Goal: Task Accomplishment & Management: Use online tool/utility

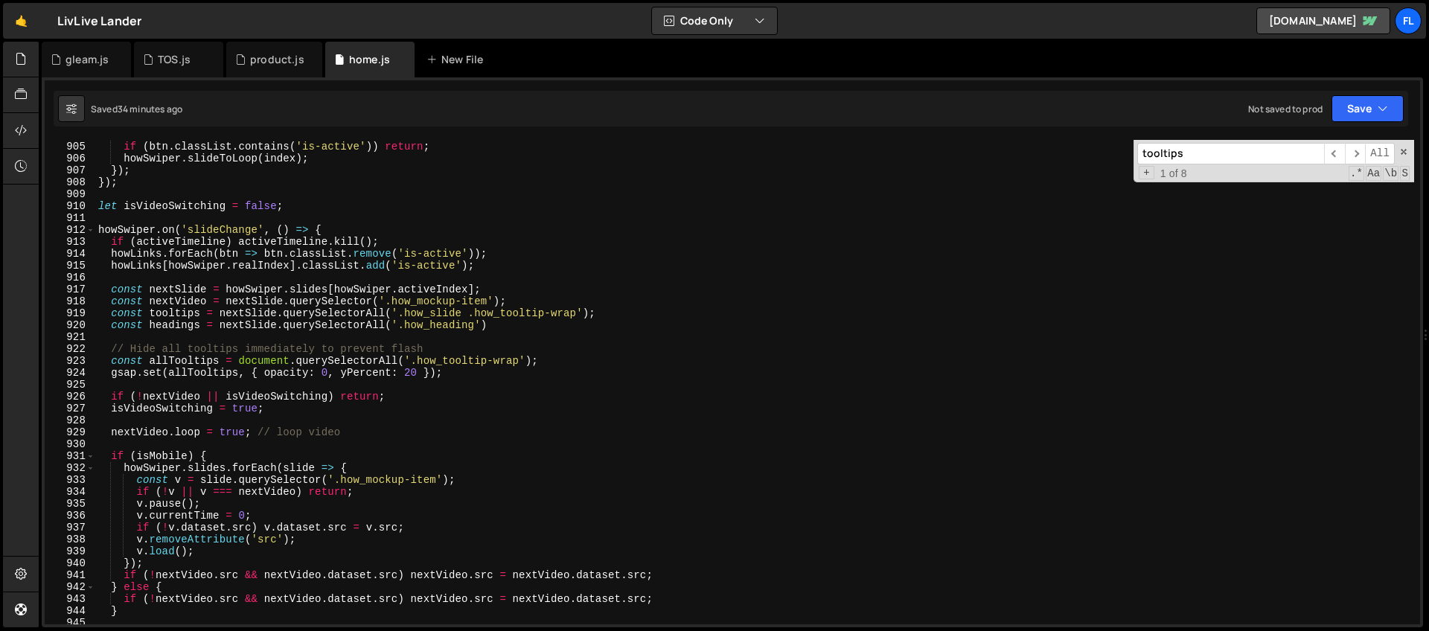
scroll to position [10765, 0]
click at [482, 362] on div "btn . addEventListener ( 'click' , ( ) => { if ( btn . classList . contains ( '…" at bounding box center [754, 383] width 1319 height 508
click at [455, 373] on div "btn . addEventListener ( 'click' , ( ) => { if ( btn . classList . contains ( '…" at bounding box center [754, 383] width 1319 height 508
click at [552, 362] on div "btn . addEventListener ( 'click' , ( ) => { if ( btn . classList . contains ( '…" at bounding box center [754, 383] width 1319 height 508
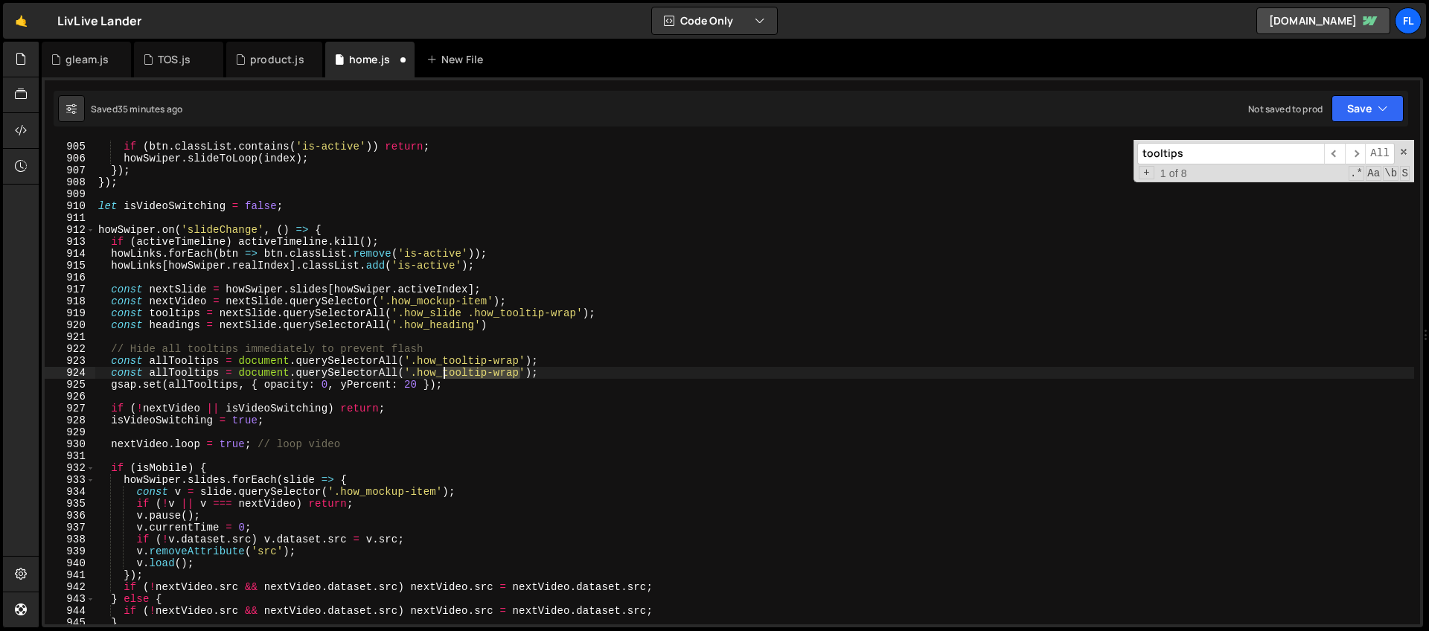
drag, startPoint x: 519, startPoint y: 371, endPoint x: 447, endPoint y: 374, distance: 72.2
click at [447, 374] on div "btn . addEventListener ( 'click' , ( ) => { if ( btn . classList . contains ( '…" at bounding box center [754, 383] width 1319 height 508
type textarea "const allTooltips = document.querySelectorAll('.how_heading');"
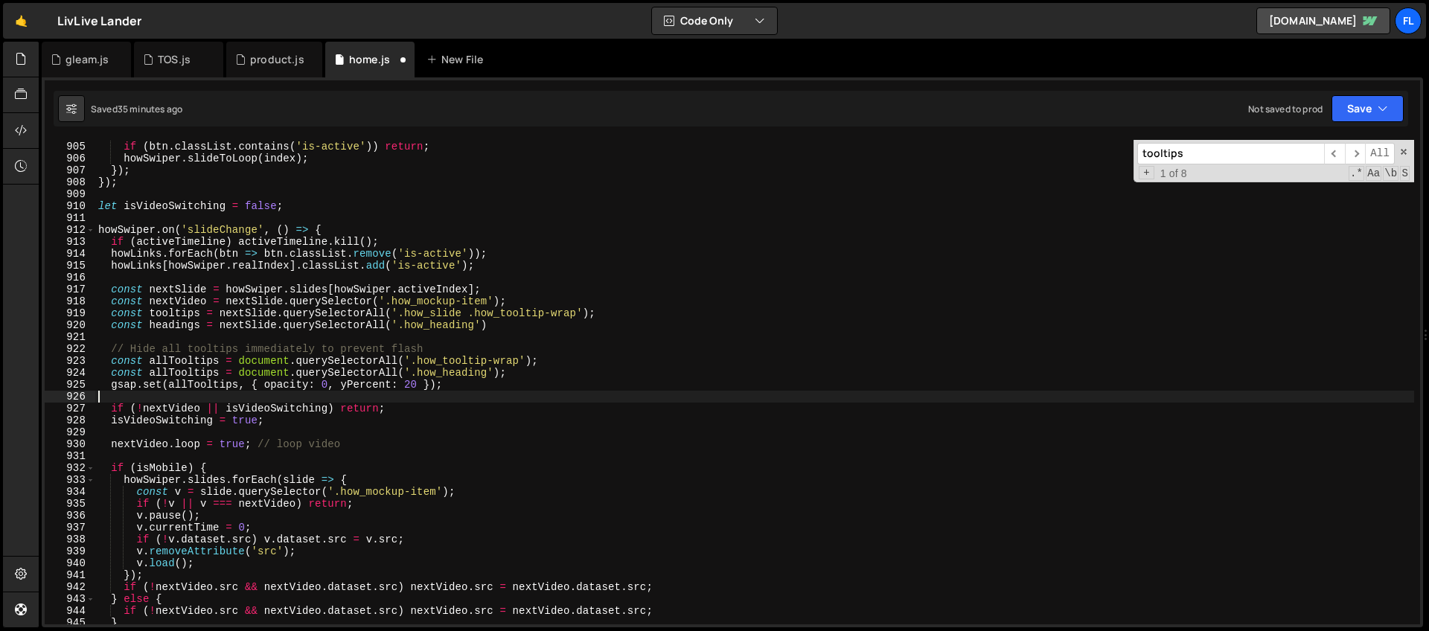
click at [234, 392] on div "btn . addEventListener ( 'click' , ( ) => { if ( btn . classList . contains ( '…" at bounding box center [754, 383] width 1319 height 508
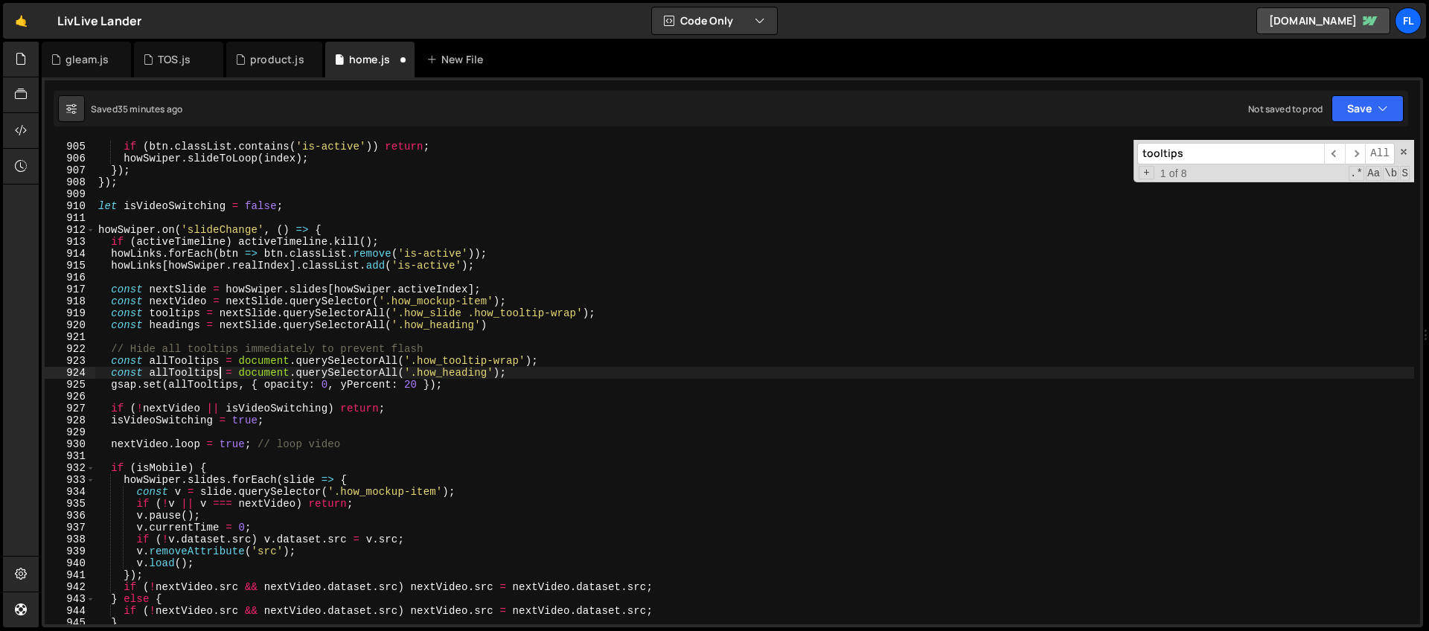
click at [220, 374] on div "btn . addEventListener ( 'click' , ( ) => { if ( btn . classList . contains ( '…" at bounding box center [754, 383] width 1319 height 508
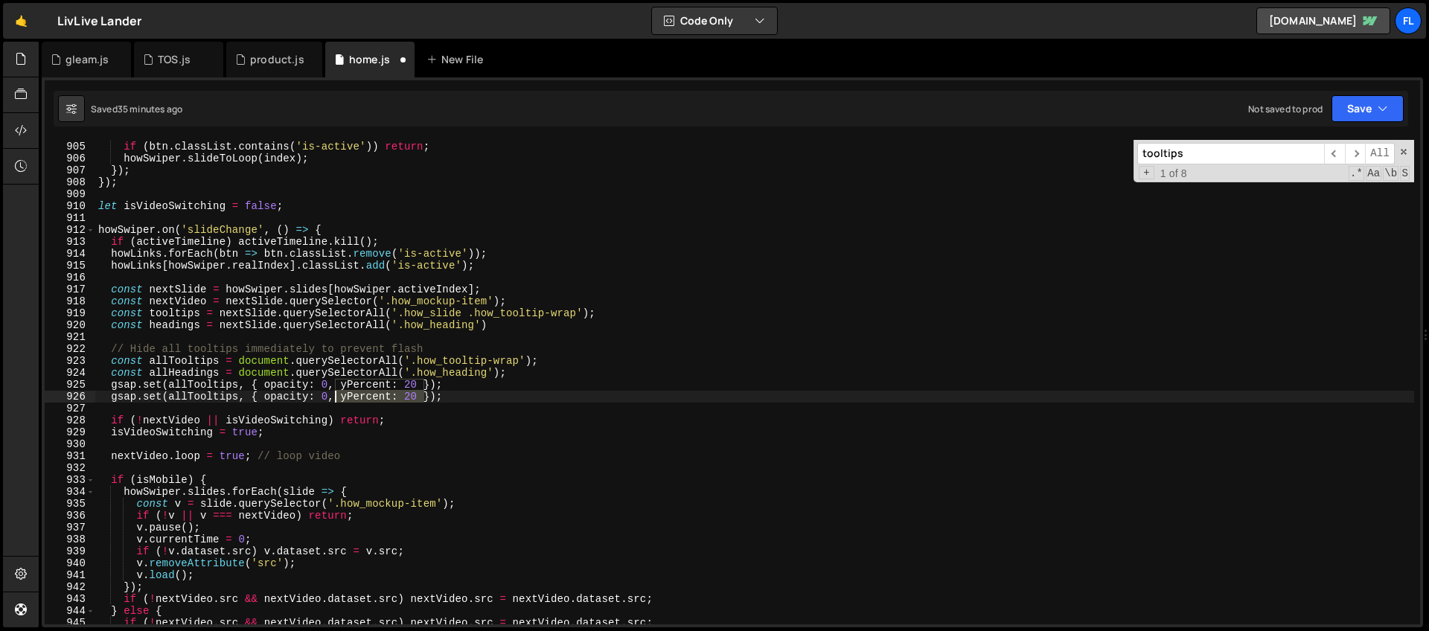
drag, startPoint x: 421, startPoint y: 397, endPoint x: 338, endPoint y: 397, distance: 83.4
click at [338, 397] on div "btn . addEventListener ( 'click' , ( ) => { if ( btn . classList . contains ( '…" at bounding box center [754, 383] width 1319 height 508
click at [379, 398] on div "btn . addEventListener ( 'click' , ( ) => { if ( btn . classList . contains ( '…" at bounding box center [754, 382] width 1319 height 485
click at [327, 398] on div "btn . addEventListener ( 'click' , ( ) => { if ( btn . classList . contains ( '…" at bounding box center [754, 383] width 1319 height 508
click at [301, 399] on div "btn . addEventListener ( 'click' , ( ) => { if ( btn . classList . contains ( '…" at bounding box center [754, 383] width 1319 height 508
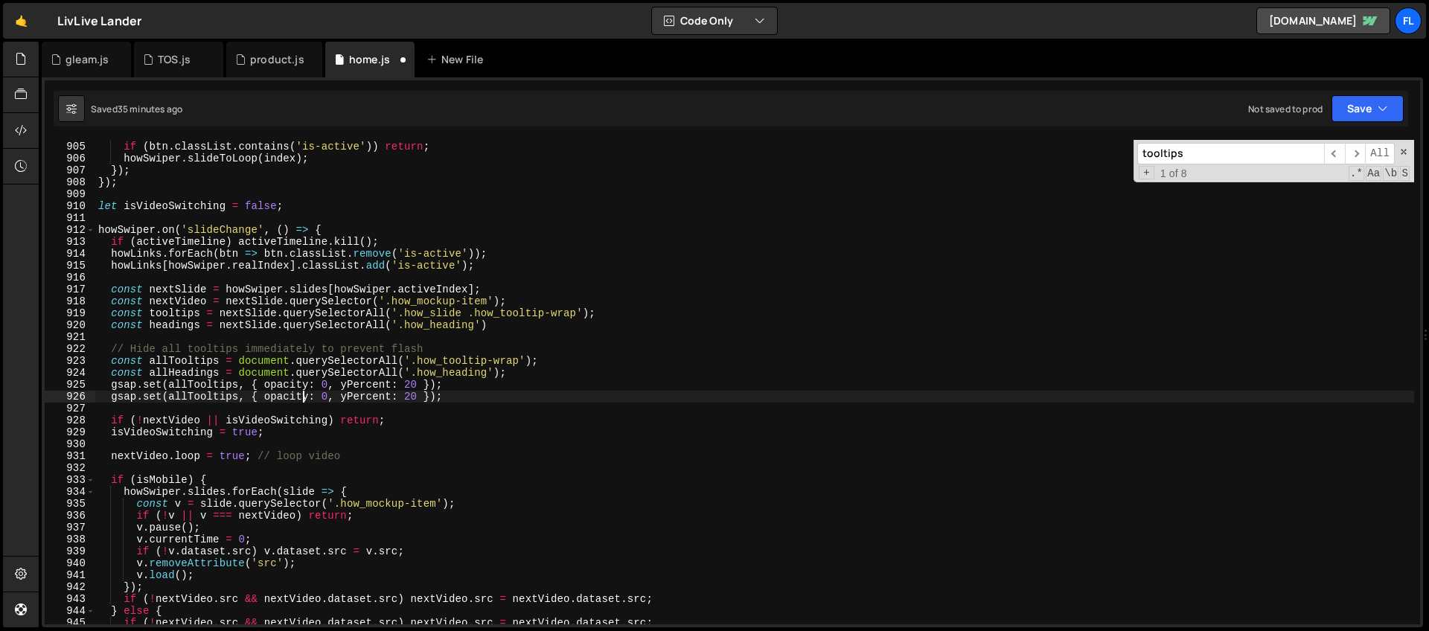
click at [219, 395] on div "btn . addEventListener ( 'click' , ( ) => { if ( btn . classList . contains ( '…" at bounding box center [754, 383] width 1319 height 508
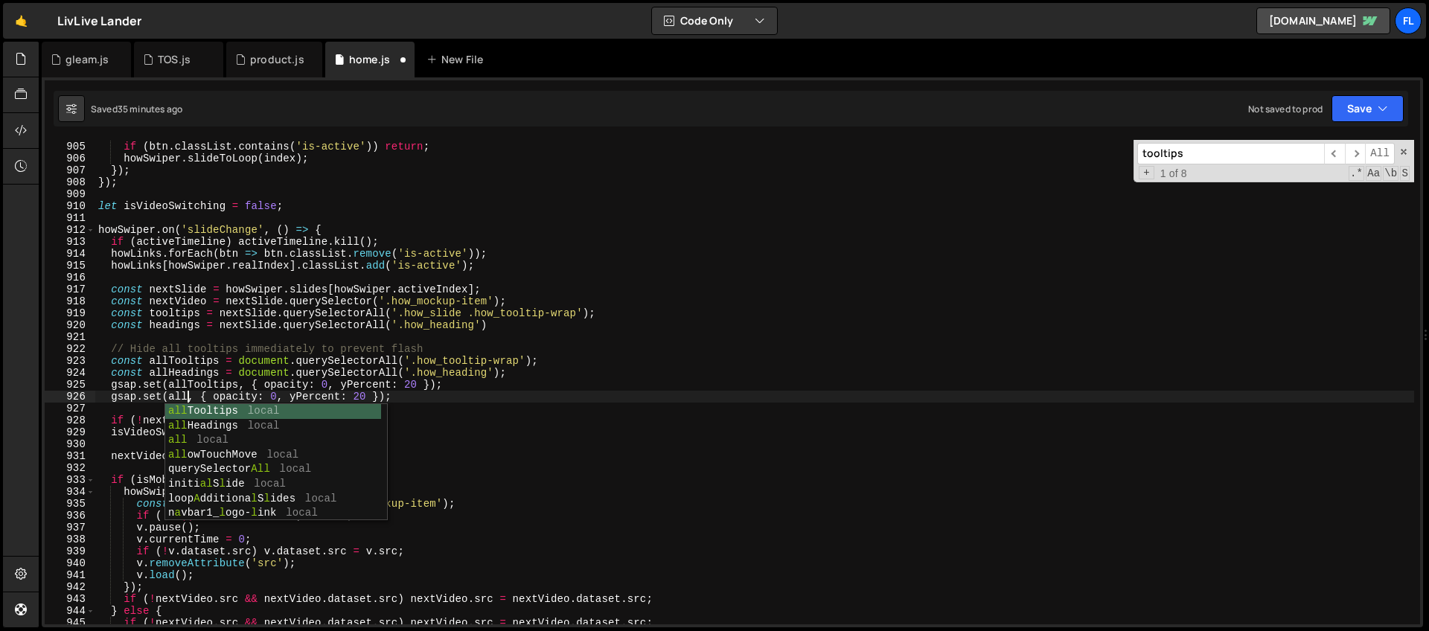
scroll to position [0, 7]
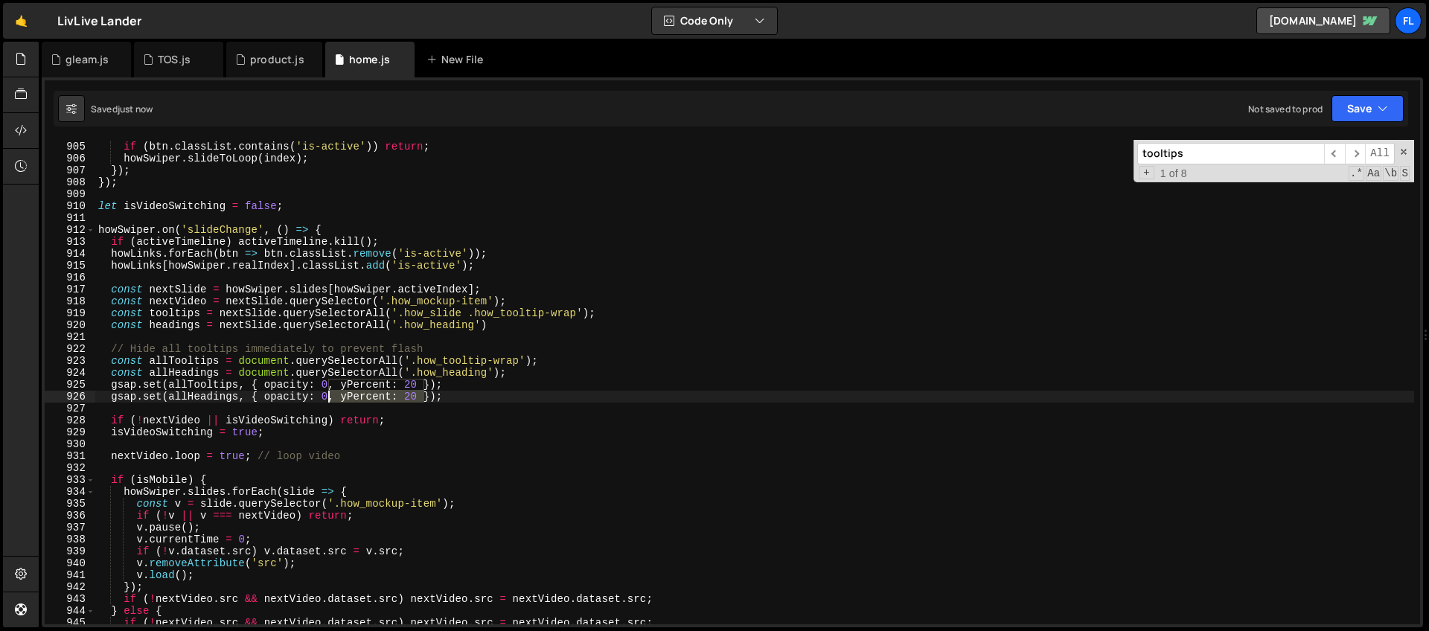
drag, startPoint x: 423, startPoint y: 397, endPoint x: 329, endPoint y: 401, distance: 93.9
click at [329, 401] on div "btn . addEventListener ( 'click' , ( ) => { if ( btn . classList . contains ( '…" at bounding box center [754, 383] width 1319 height 508
click at [389, 401] on div "btn . addEventListener ( 'click' , ( ) => { if ( btn . classList . contains ( '…" at bounding box center [754, 383] width 1319 height 508
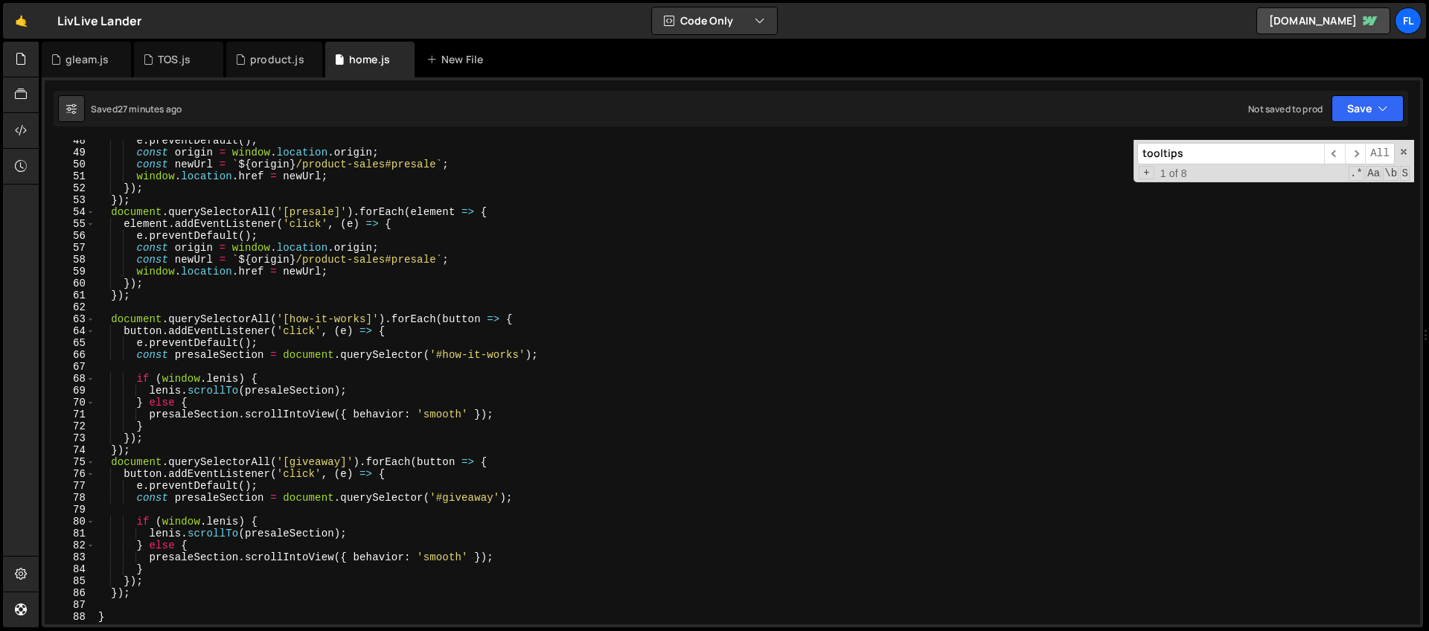
scroll to position [670, 0]
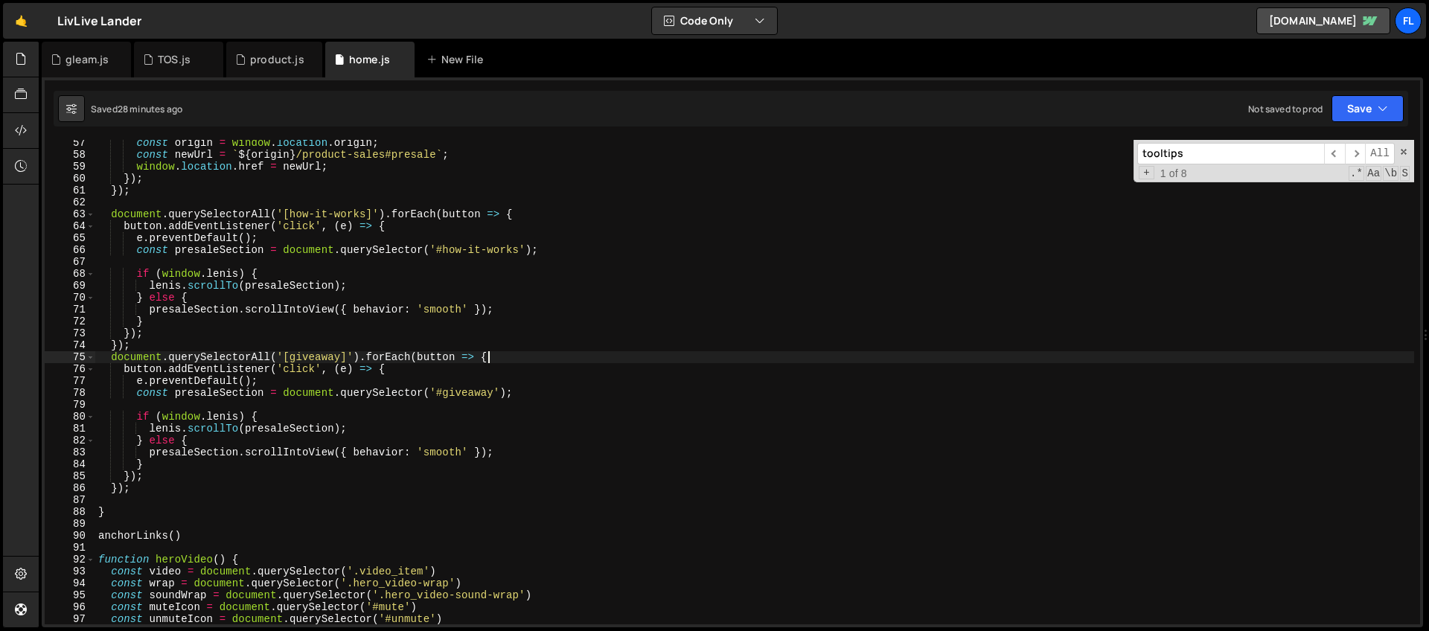
click at [507, 354] on div "const origin = window . location . origin ; const newUrl = ` ${ origin } /produ…" at bounding box center [754, 391] width 1319 height 508
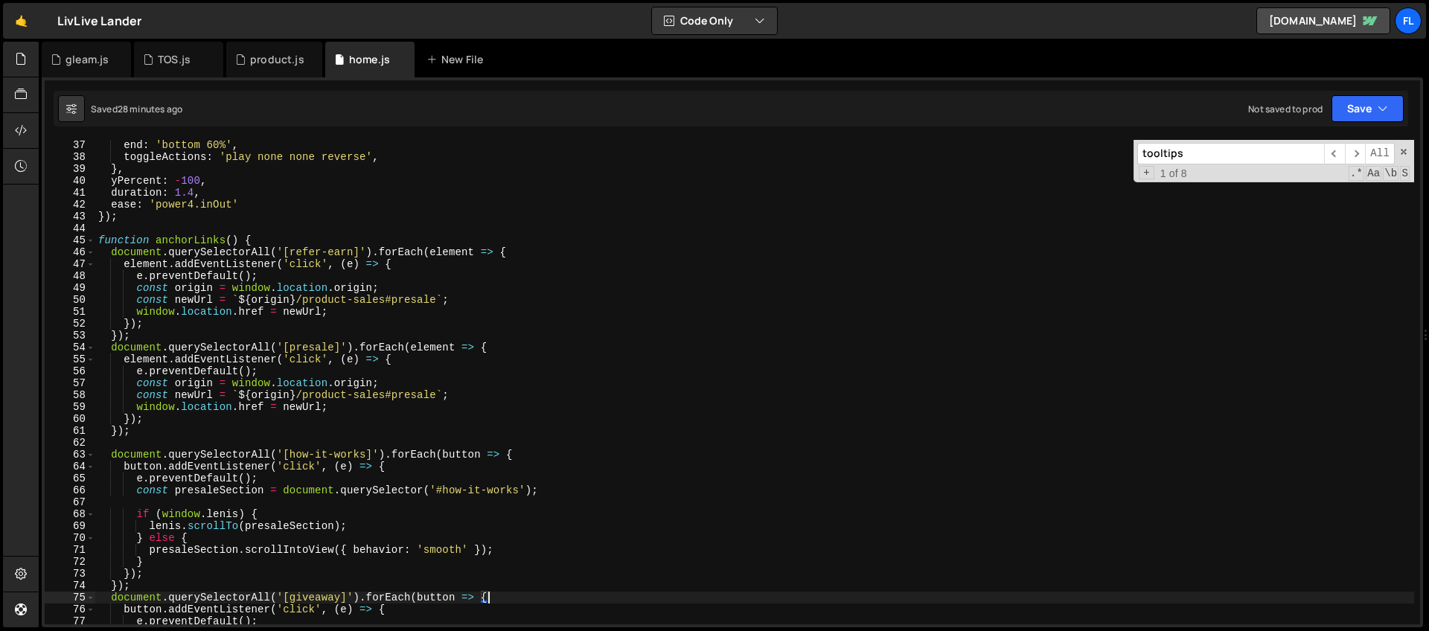
scroll to position [429, 0]
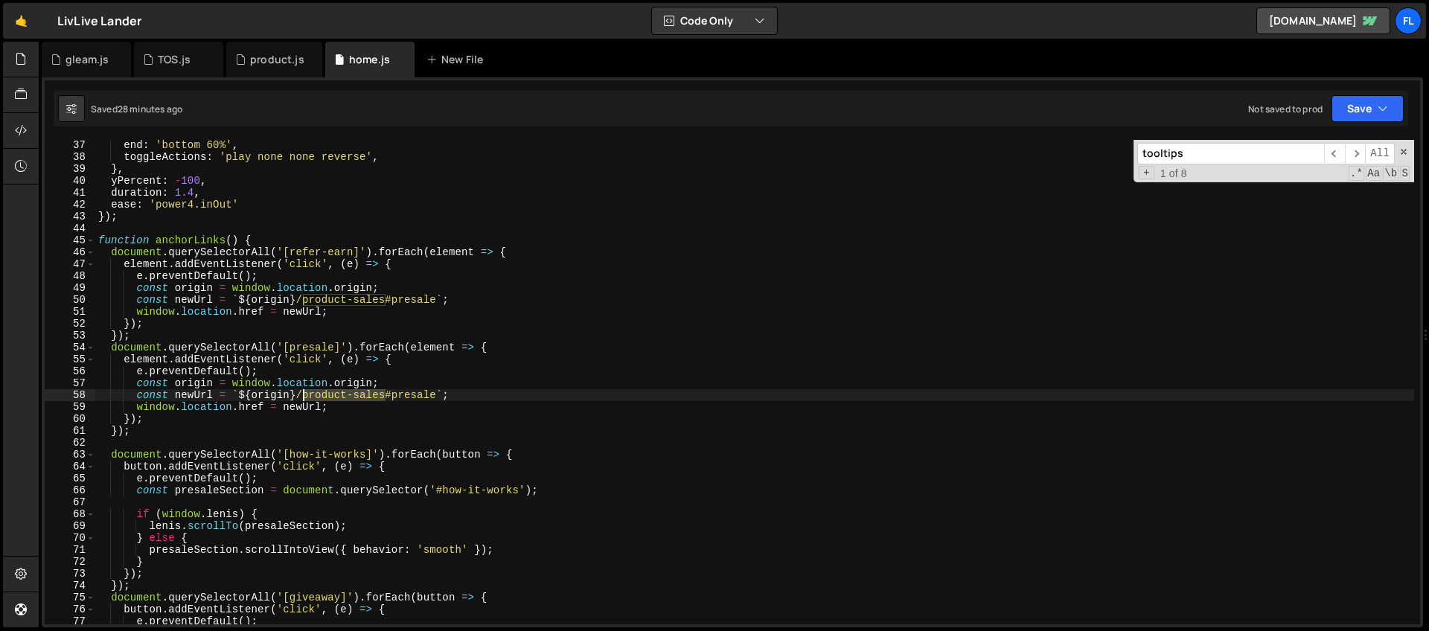
drag, startPoint x: 386, startPoint y: 393, endPoint x: 300, endPoint y: 392, distance: 85.6
click at [300, 392] on div "end : 'bottom 60%' , toggleActions : 'play none none reverse' , } , yPercent : …" at bounding box center [754, 393] width 1319 height 508
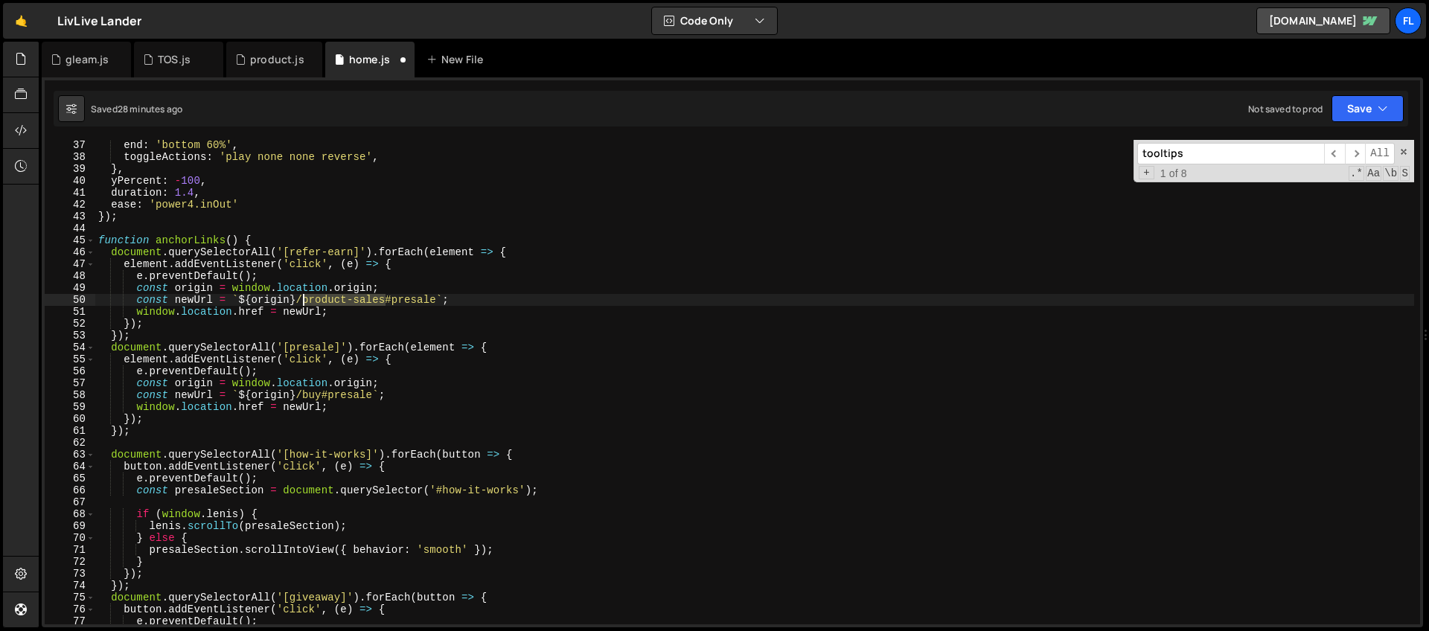
drag, startPoint x: 385, startPoint y: 300, endPoint x: 301, endPoint y: 298, distance: 83.4
click at [301, 298] on div "end : 'bottom 60%' , toggleActions : 'play none none reverse' , } , yPercent : …" at bounding box center [754, 393] width 1319 height 508
click at [328, 286] on div "end : 'bottom 60%' , toggleActions : 'play none none reverse' , } , yPercent : …" at bounding box center [754, 393] width 1319 height 508
type textarea "const origin = window.location.origin;"
drag, startPoint x: 1205, startPoint y: 151, endPoint x: 1031, endPoint y: 148, distance: 174.2
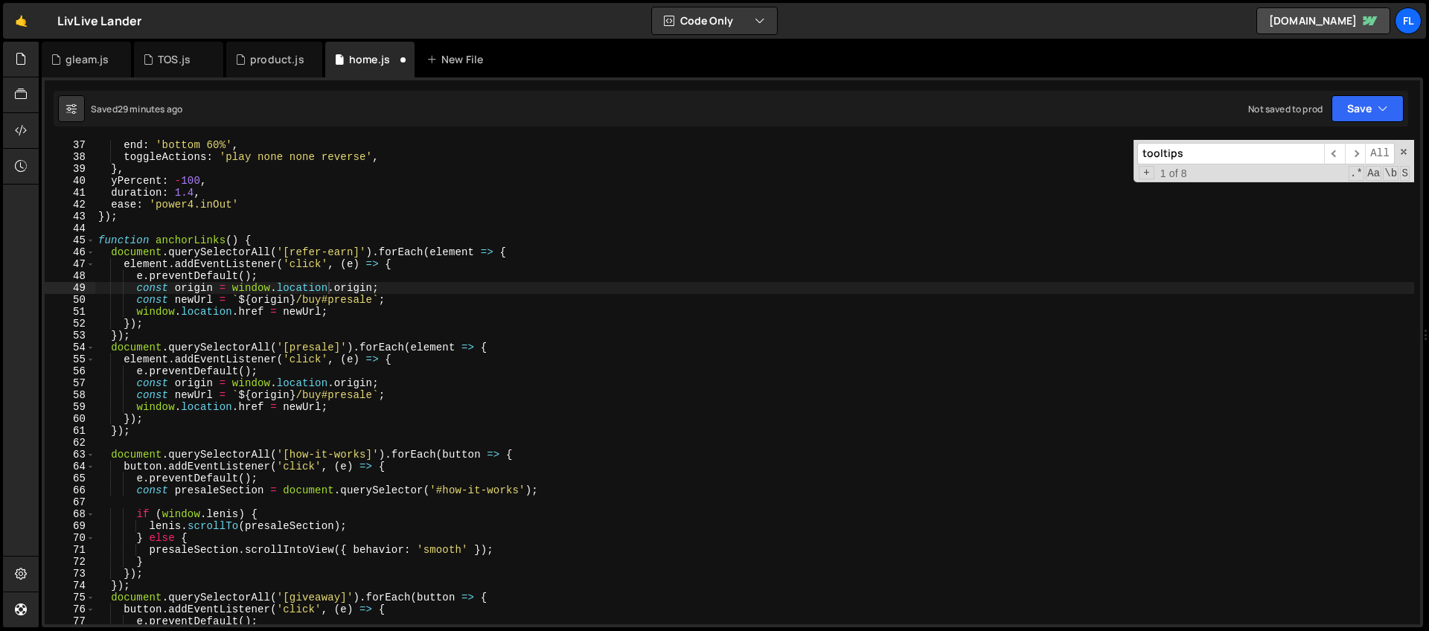
click at [1031, 148] on div "end : 'bottom 60%' , toggleActions : 'play none none reverse' , } , yPercent : …" at bounding box center [754, 382] width 1319 height 485
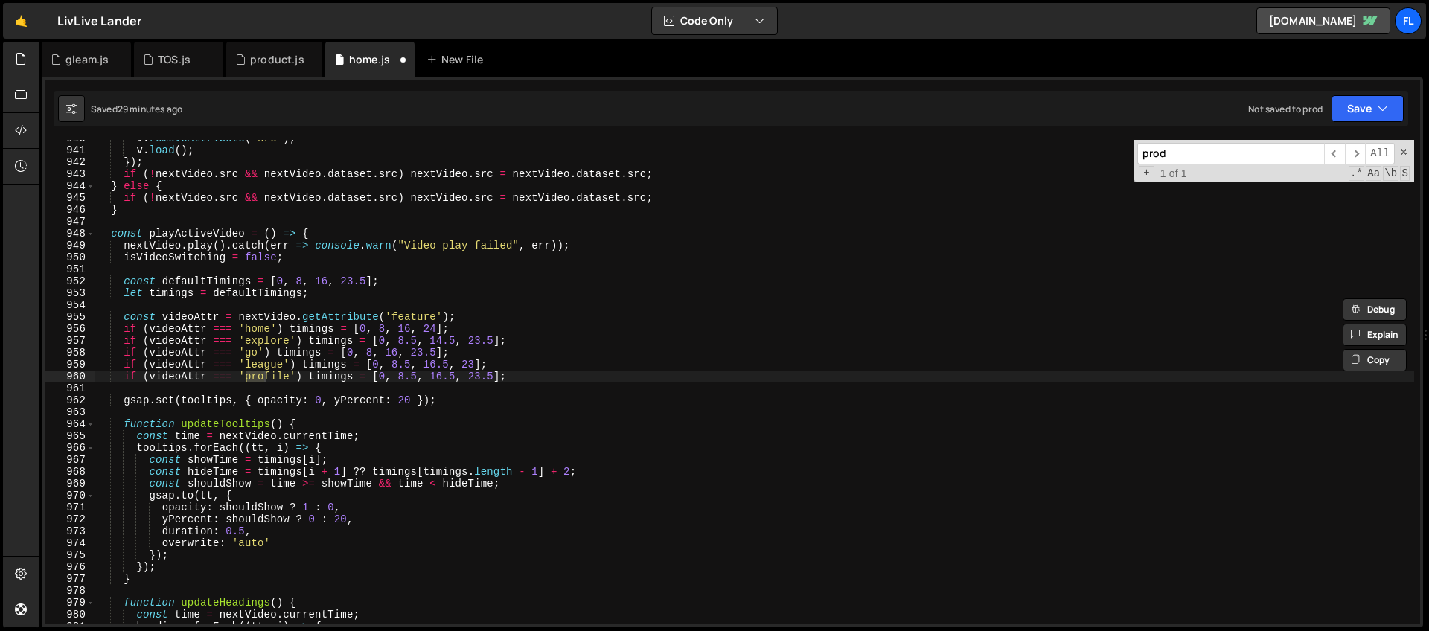
scroll to position [11190, 0]
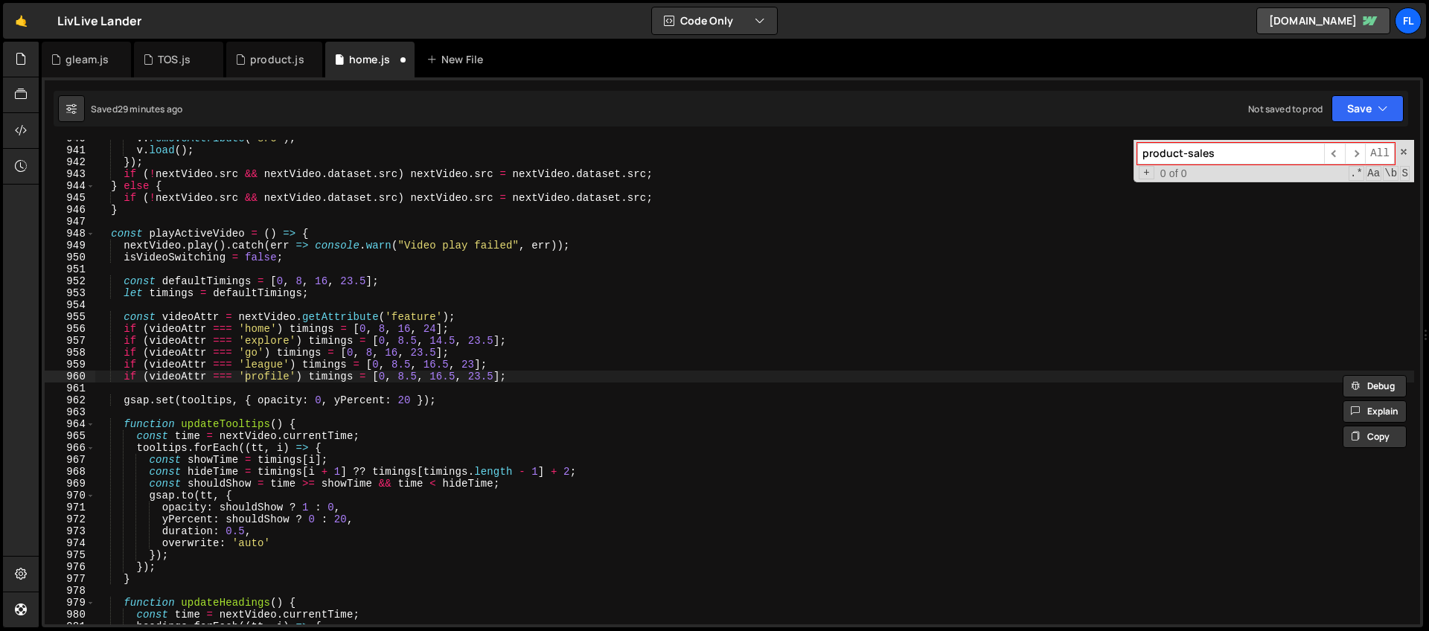
type input "product-sales"
click at [348, 226] on div "v . removeAttribute ( 'src' ) ; v . load ( ) ; }) ; if ( ! nextVideo . [PERSON_…" at bounding box center [754, 386] width 1319 height 508
click at [275, 57] on div "product.js" at bounding box center [277, 59] width 54 height 15
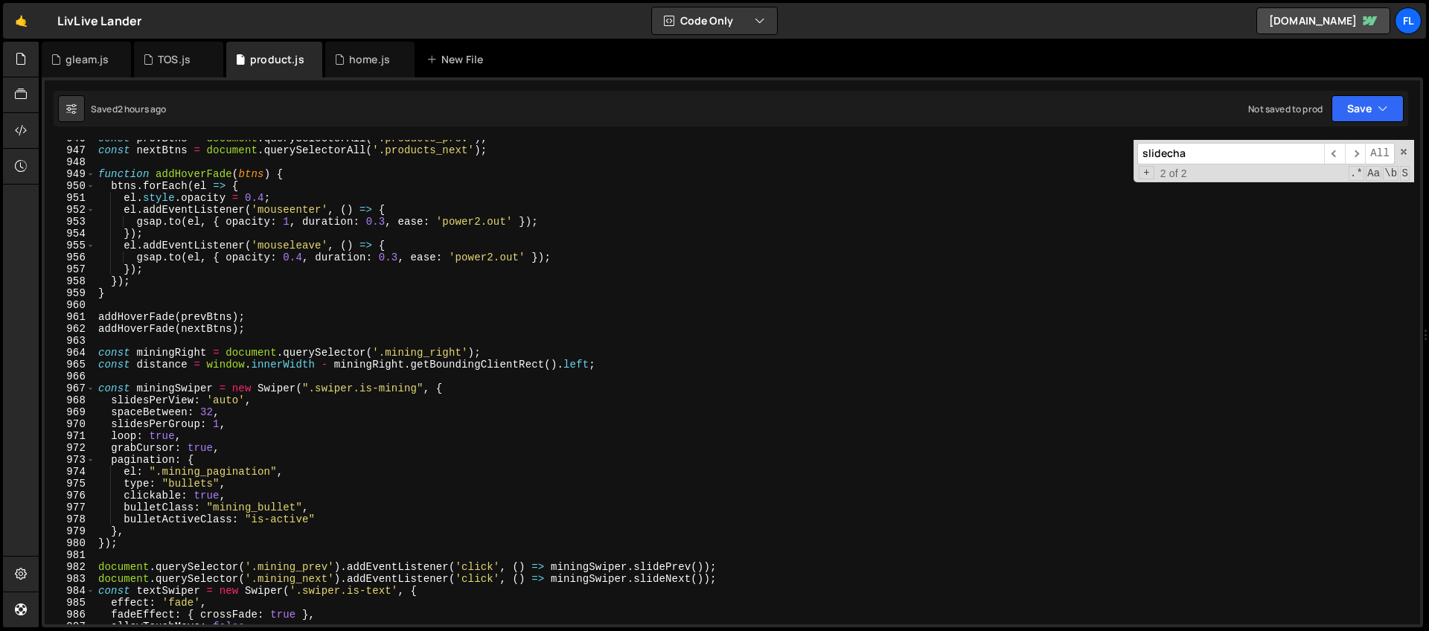
drag, startPoint x: 1224, startPoint y: 147, endPoint x: 1107, endPoint y: 138, distance: 117.3
click at [1107, 138] on div "940 941 942 943 944 945 946 947 948 949 950 951 952 953 954 955 956 957 958 959…" at bounding box center [732, 352] width 1381 height 550
paste input "product-sales"
type input "product-sales"
click at [170, 59] on div "TOS.js" at bounding box center [174, 59] width 33 height 15
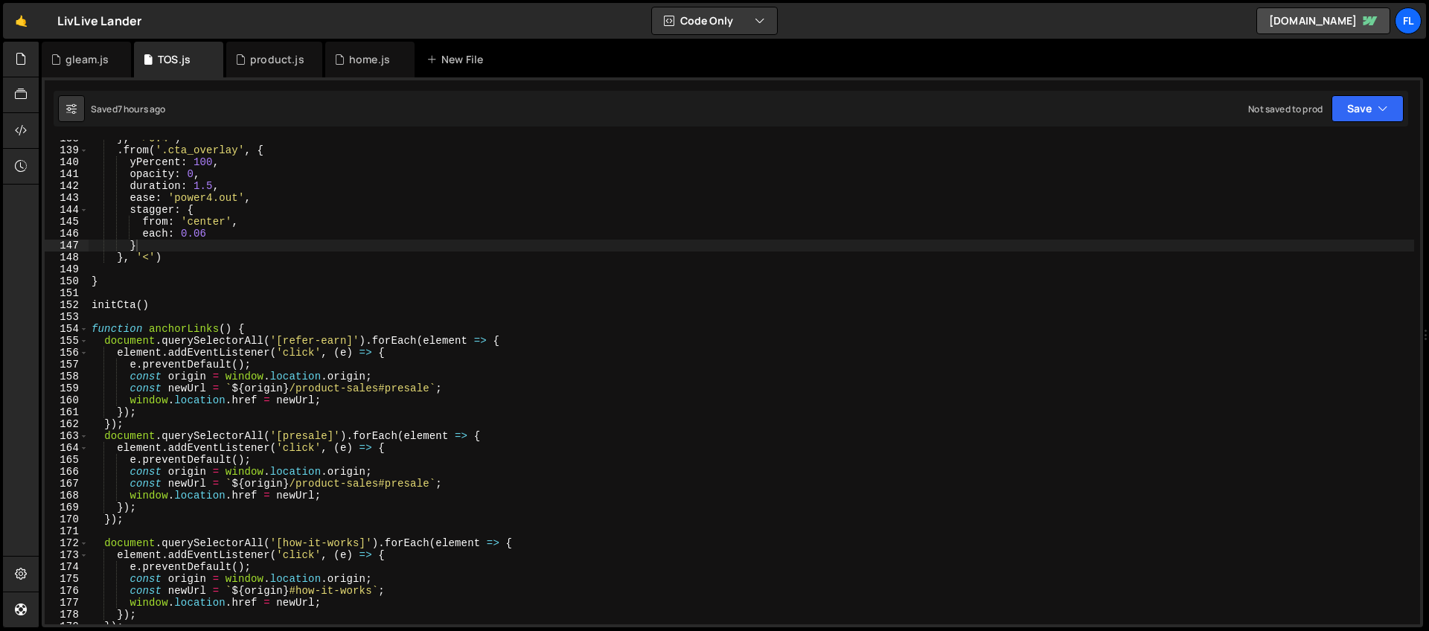
scroll to position [1640, 0]
type textarea "}"
click at [814, 247] on div "} , '>0.4' ) . from ( '.cta_overlay' , { yPercent : 100 , opacity : 0 , duratio…" at bounding box center [752, 386] width 1326 height 508
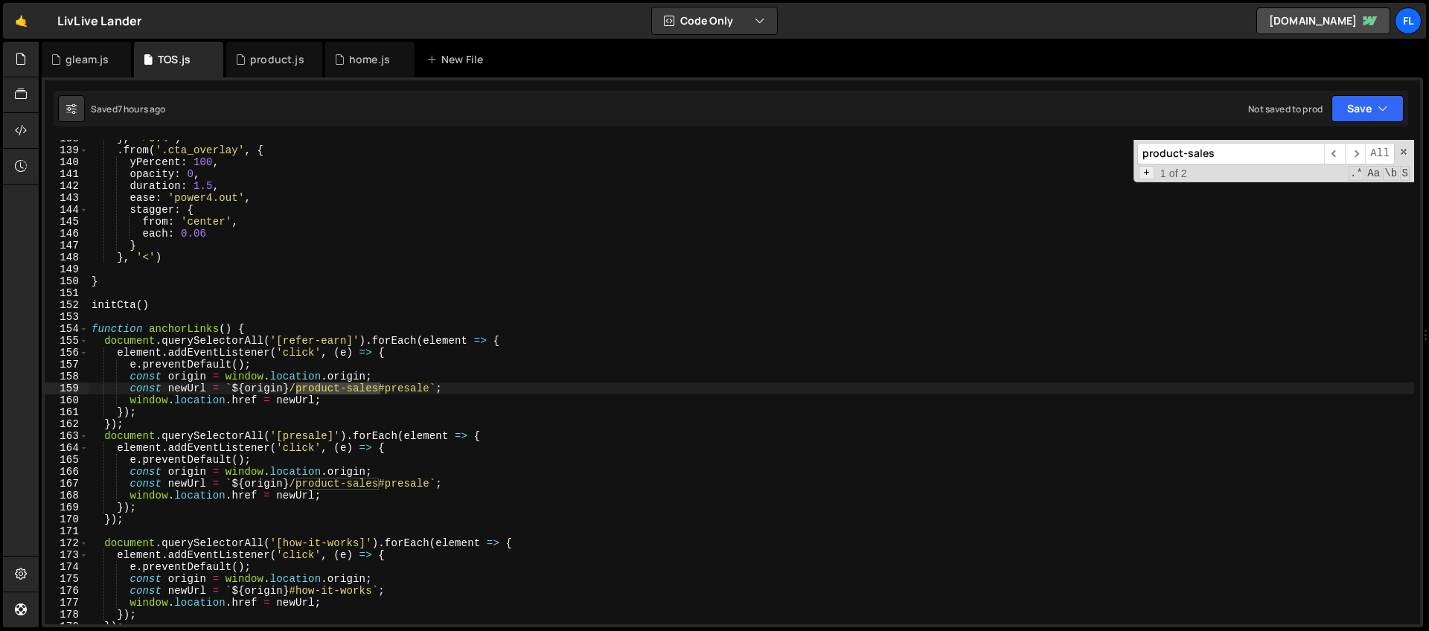
type input "product-sales"
click at [1148, 170] on span "+" at bounding box center [1147, 172] width 16 height 13
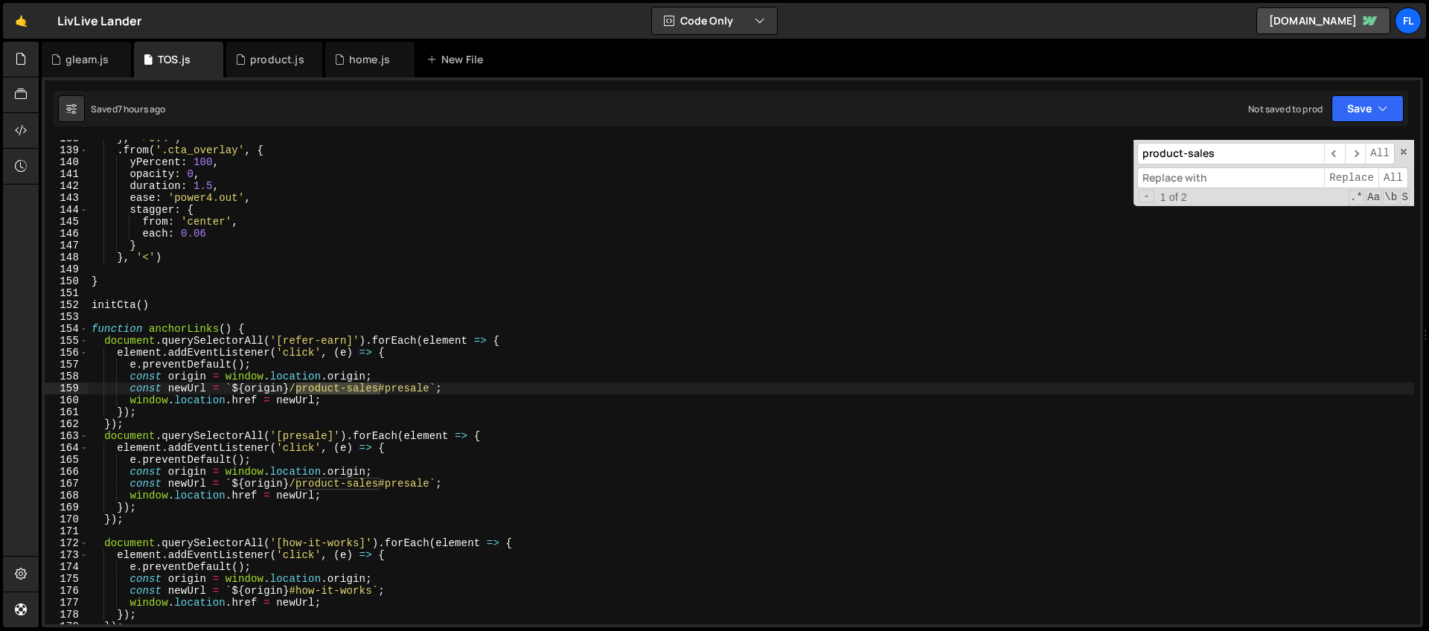
click at [1172, 180] on input at bounding box center [1230, 178] width 187 height 22
type input "buy"
click at [85, 62] on div "gleam.js" at bounding box center [86, 59] width 43 height 15
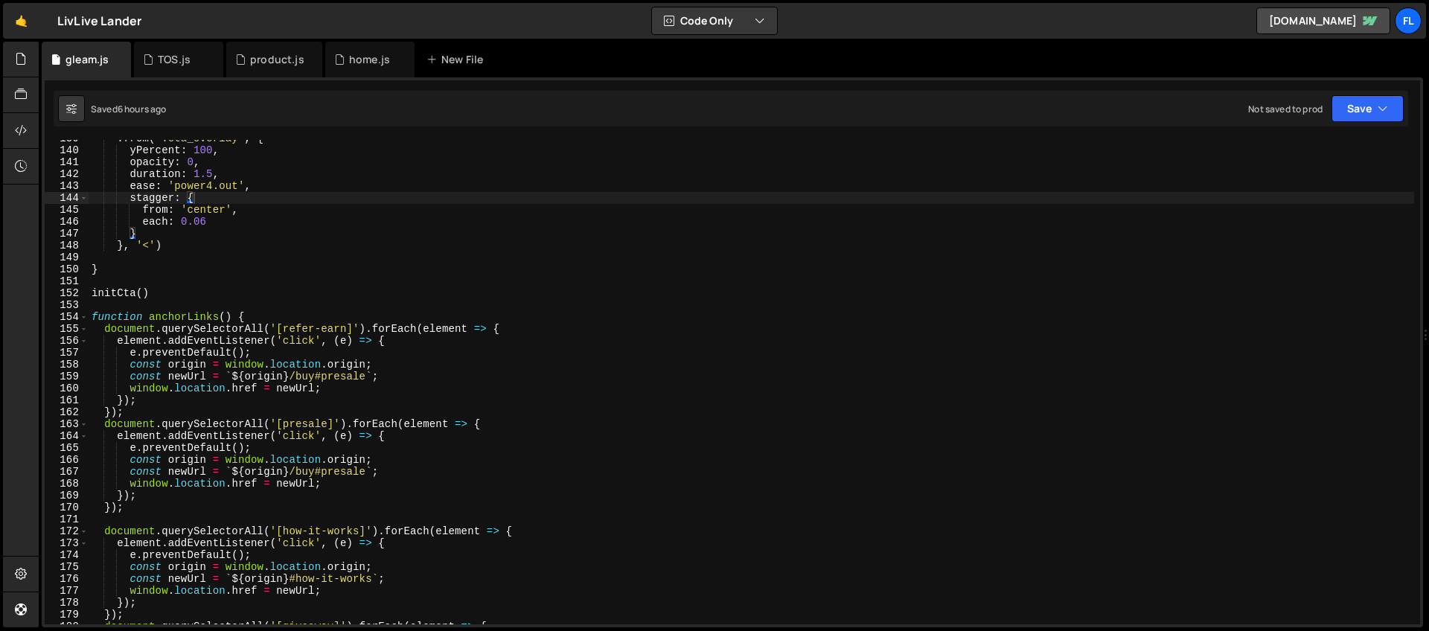
type textarea "from: 'center',"
click at [974, 204] on div ". from ( '.cta_overlay' , { yPercent : 100 , opacity : 0 , duration : 1.5 , eas…" at bounding box center [752, 386] width 1326 height 508
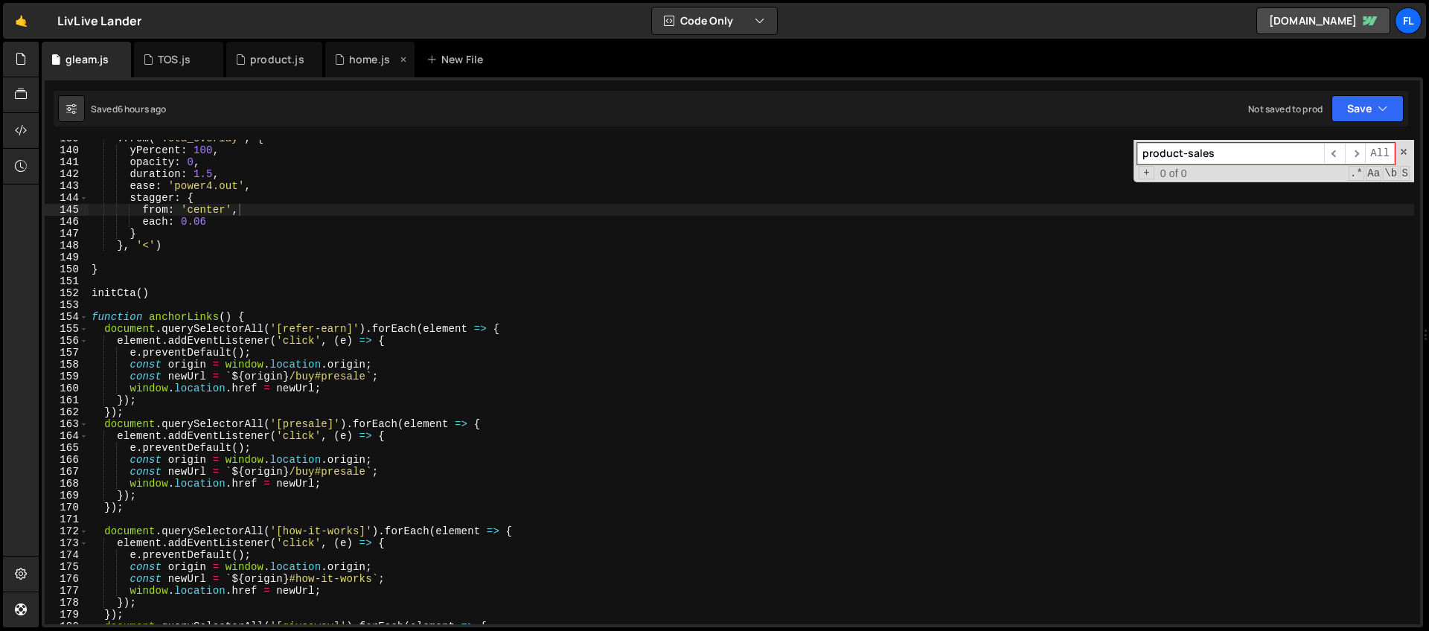
type input "product-sales"
click at [340, 61] on icon at bounding box center [339, 59] width 10 height 15
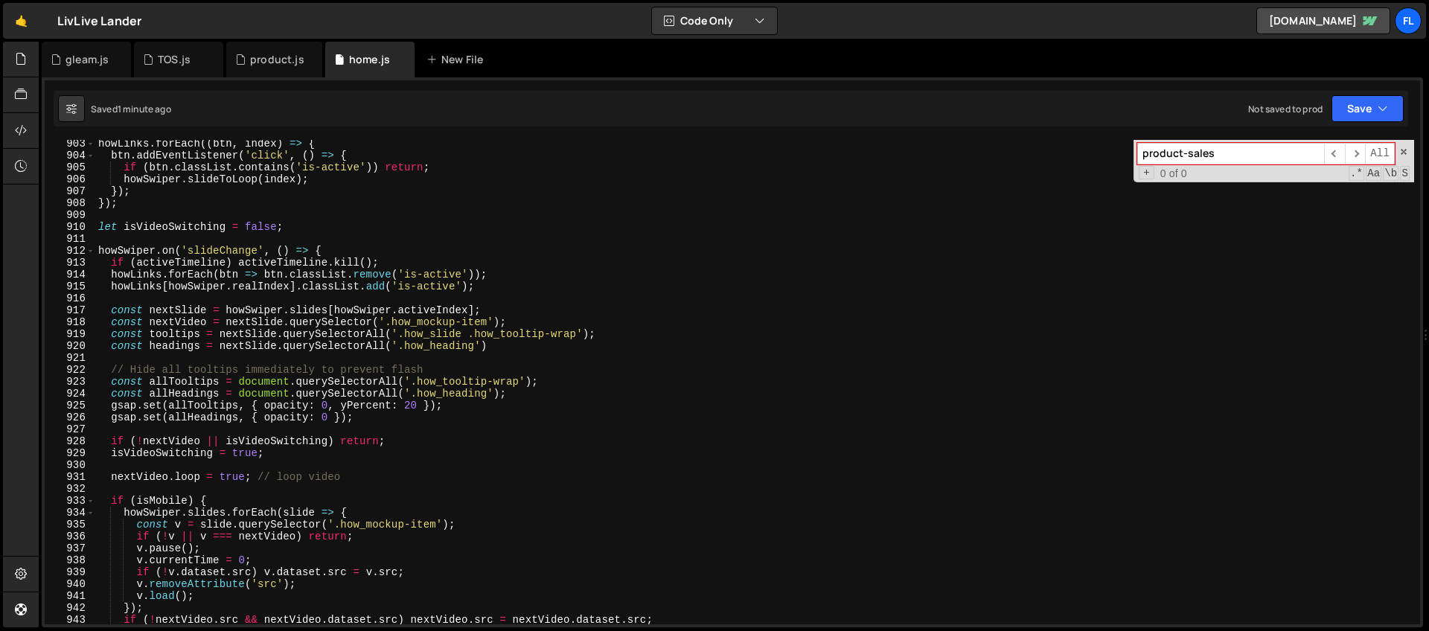
scroll to position [10744, 0]
drag, startPoint x: 1232, startPoint y: 162, endPoint x: 979, endPoint y: 194, distance: 254.2
click at [979, 194] on div "howLinks . forEach (( btn , index ) => { btn . addEventListener ( 'click' , ( )…" at bounding box center [754, 382] width 1319 height 485
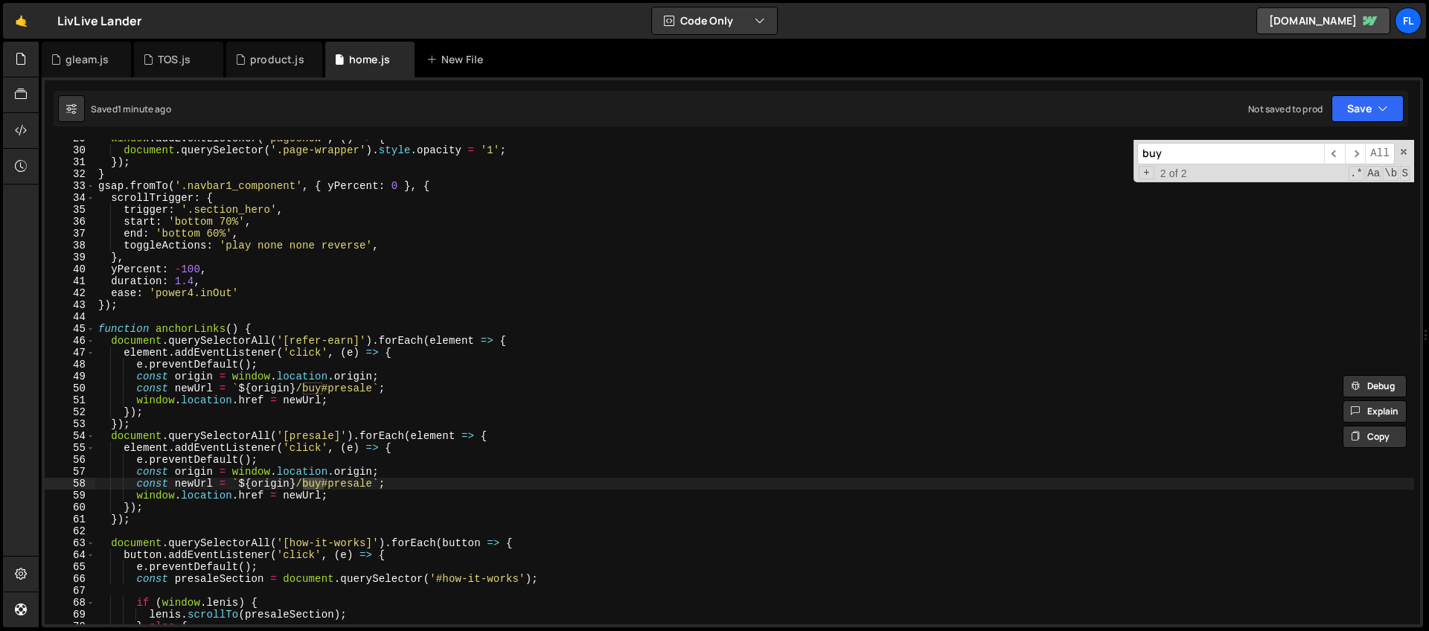
scroll to position [413, 0]
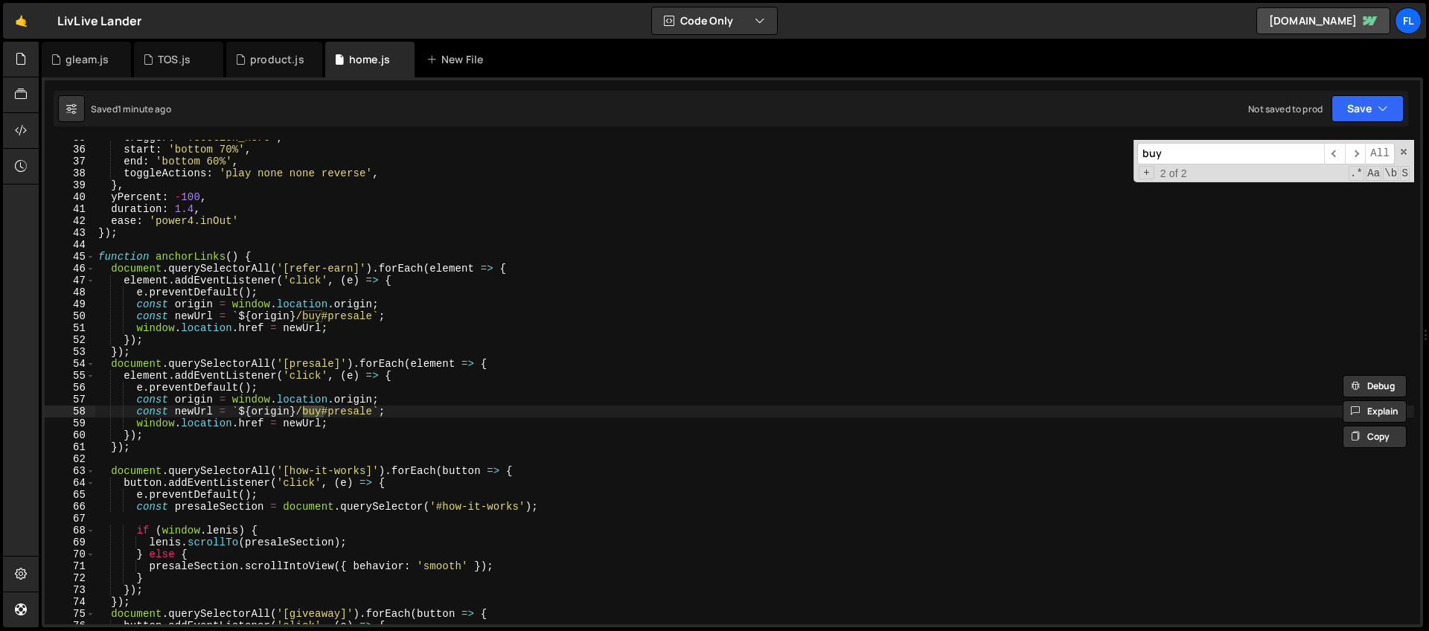
type input "buy"
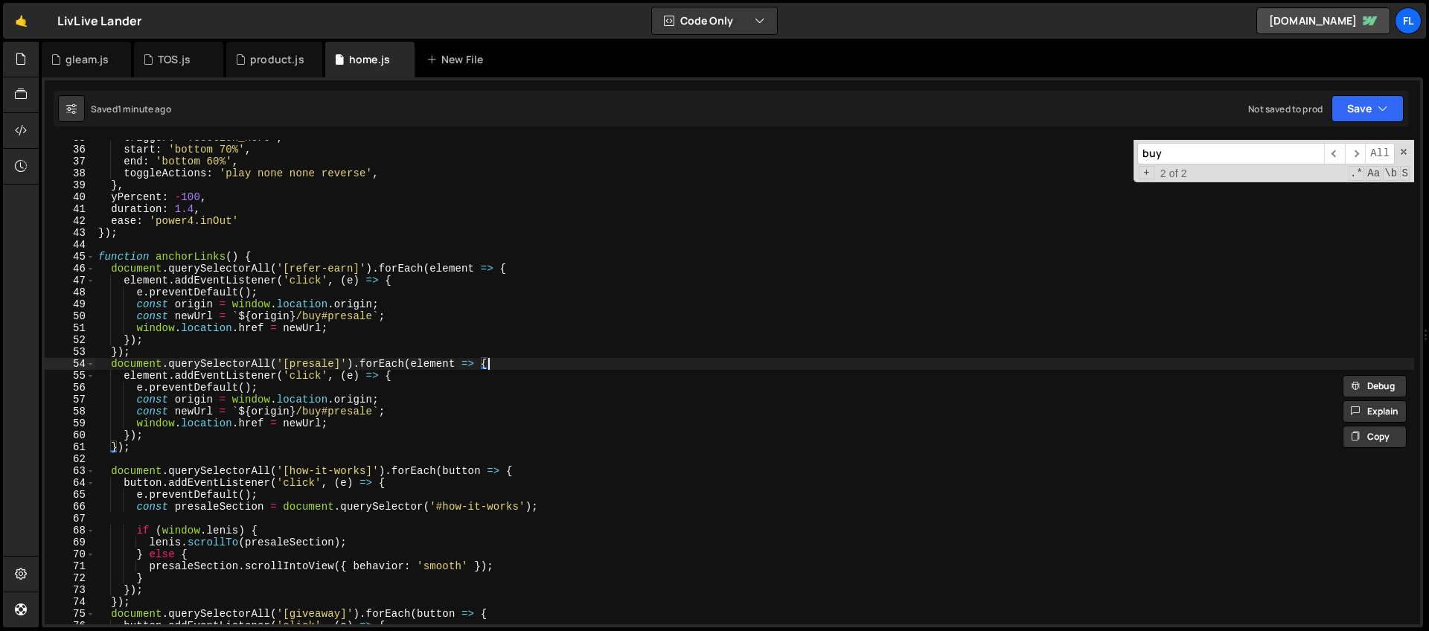
click at [500, 369] on div "trigger : '.section_hero' , start : 'bottom 70%' , end : 'bottom 60%' , toggleA…" at bounding box center [754, 386] width 1319 height 508
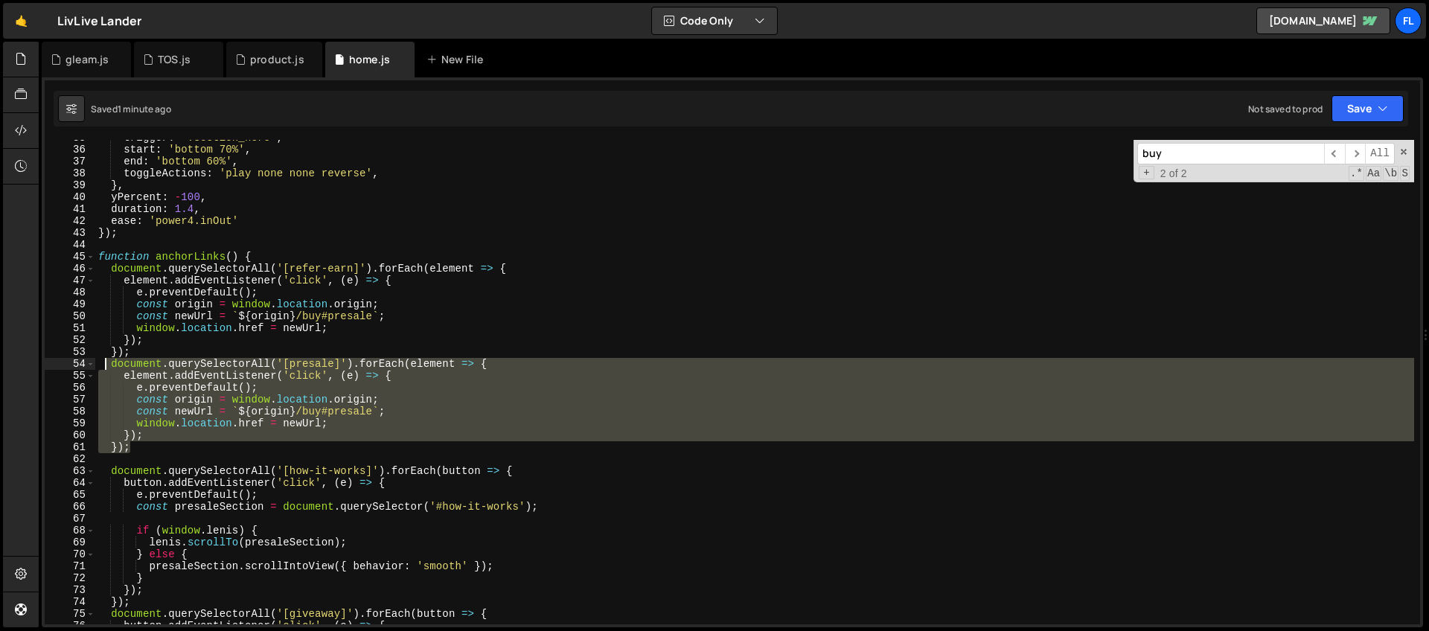
drag, startPoint x: 138, startPoint y: 446, endPoint x: 105, endPoint y: 363, distance: 89.1
click at [105, 363] on div "trigger : '.section_hero' , start : 'bottom 70%' , end : 'bottom 60%' , toggleA…" at bounding box center [754, 386] width 1319 height 508
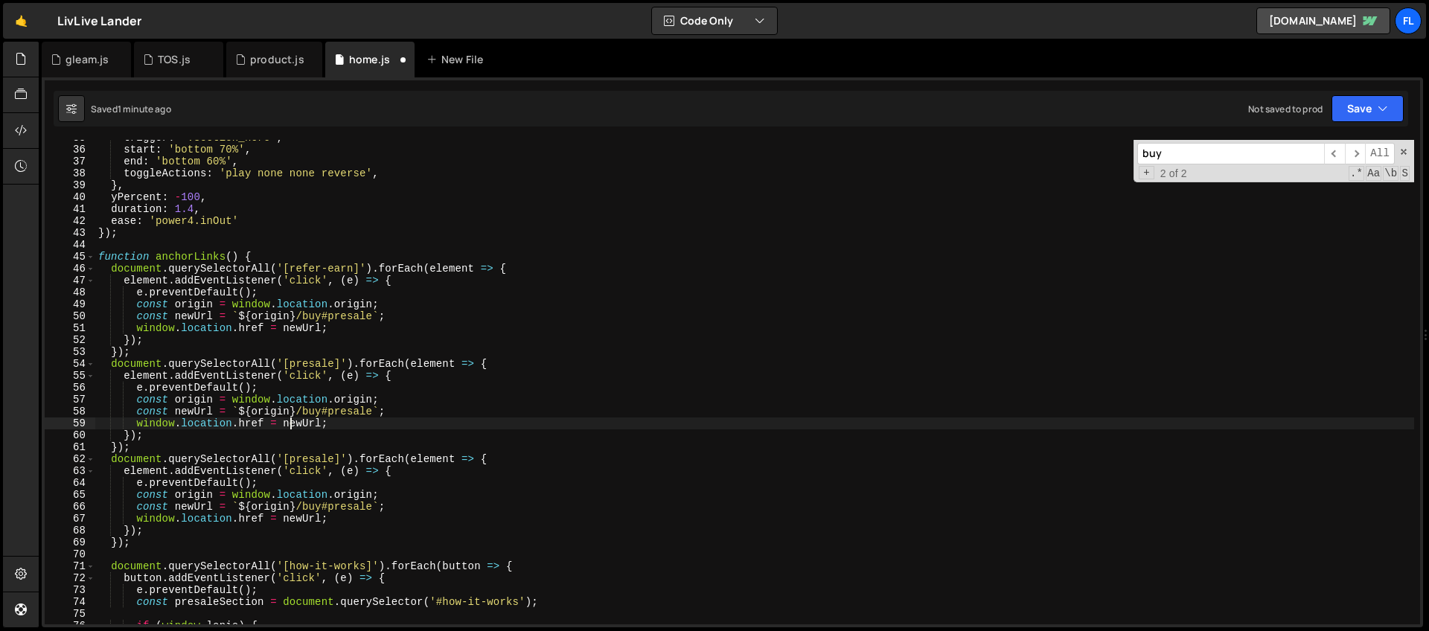
click at [292, 429] on div "trigger : '.section_hero' , start : 'bottom 70%' , end : 'bottom 60%' , toggleA…" at bounding box center [754, 386] width 1319 height 508
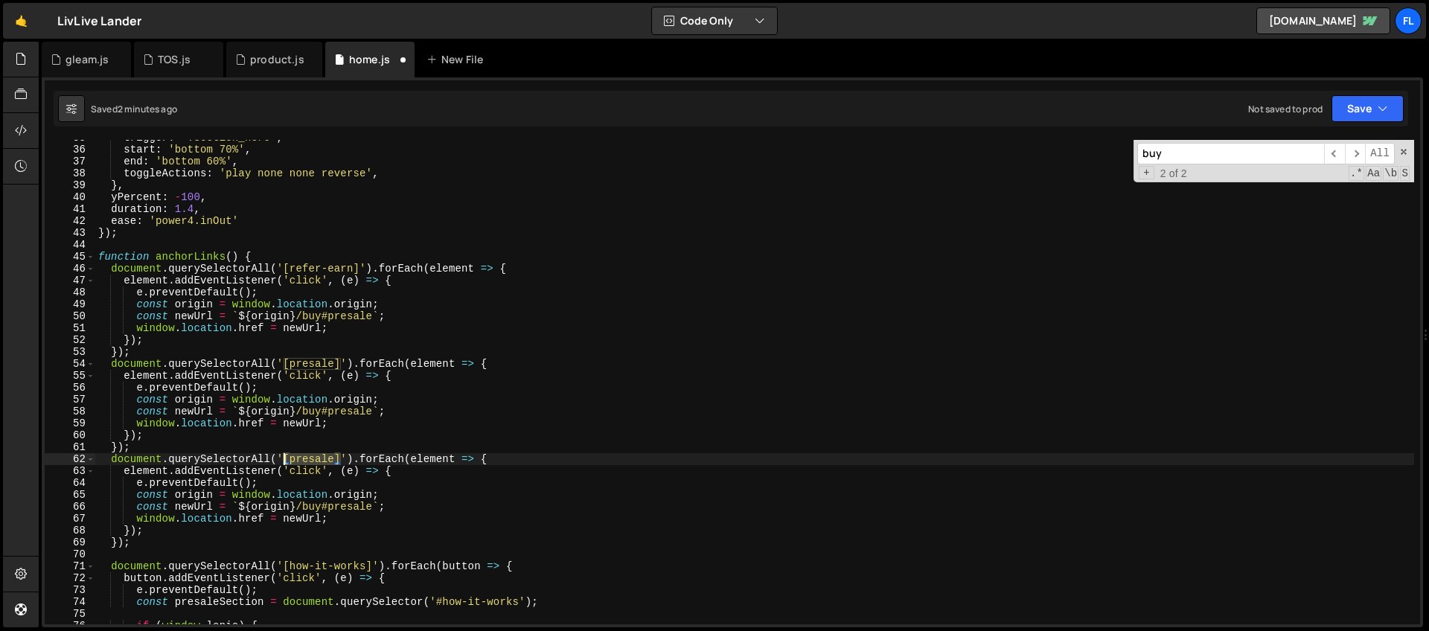
drag, startPoint x: 342, startPoint y: 458, endPoint x: 284, endPoint y: 457, distance: 58.1
click at [284, 457] on div "trigger : '.section_hero' , start : 'bottom 70%' , end : 'bottom 60%' , toggleA…" at bounding box center [754, 386] width 1319 height 508
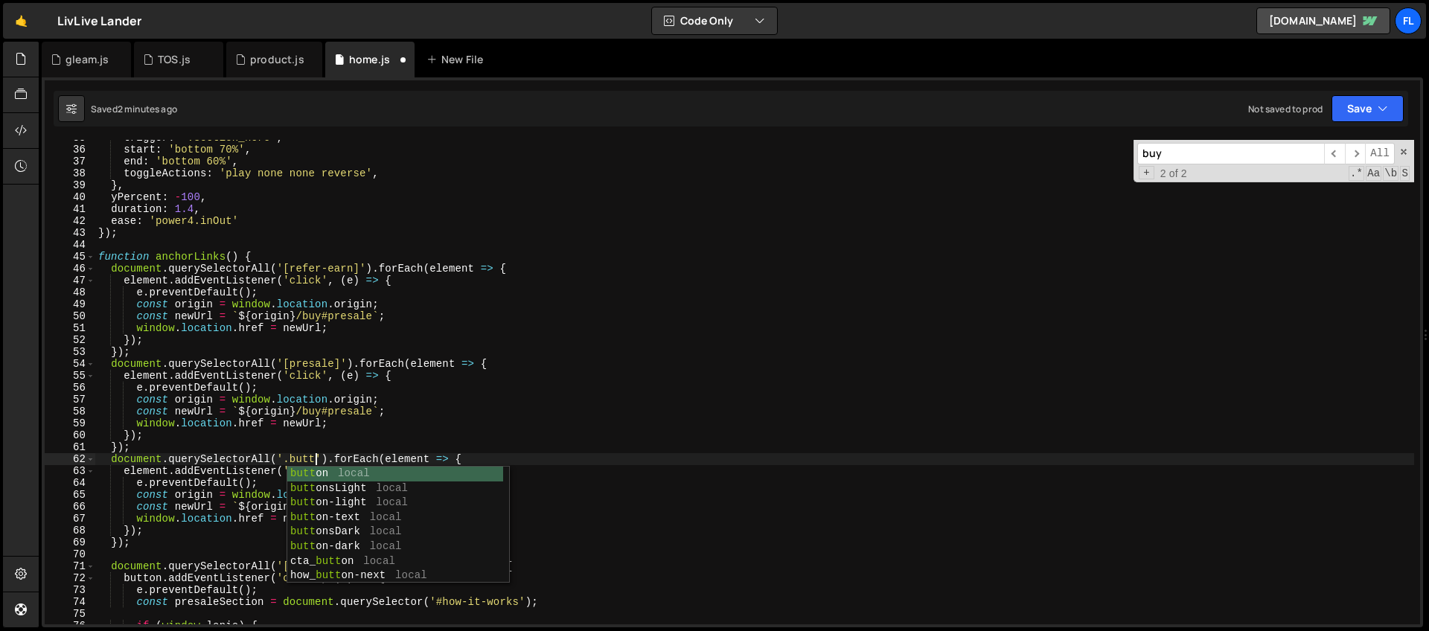
scroll to position [0, 16]
click at [490, 458] on div "trigger : '.section_hero' , start : 'bottom 70%' , end : 'bottom 60%' , toggleA…" at bounding box center [754, 386] width 1319 height 508
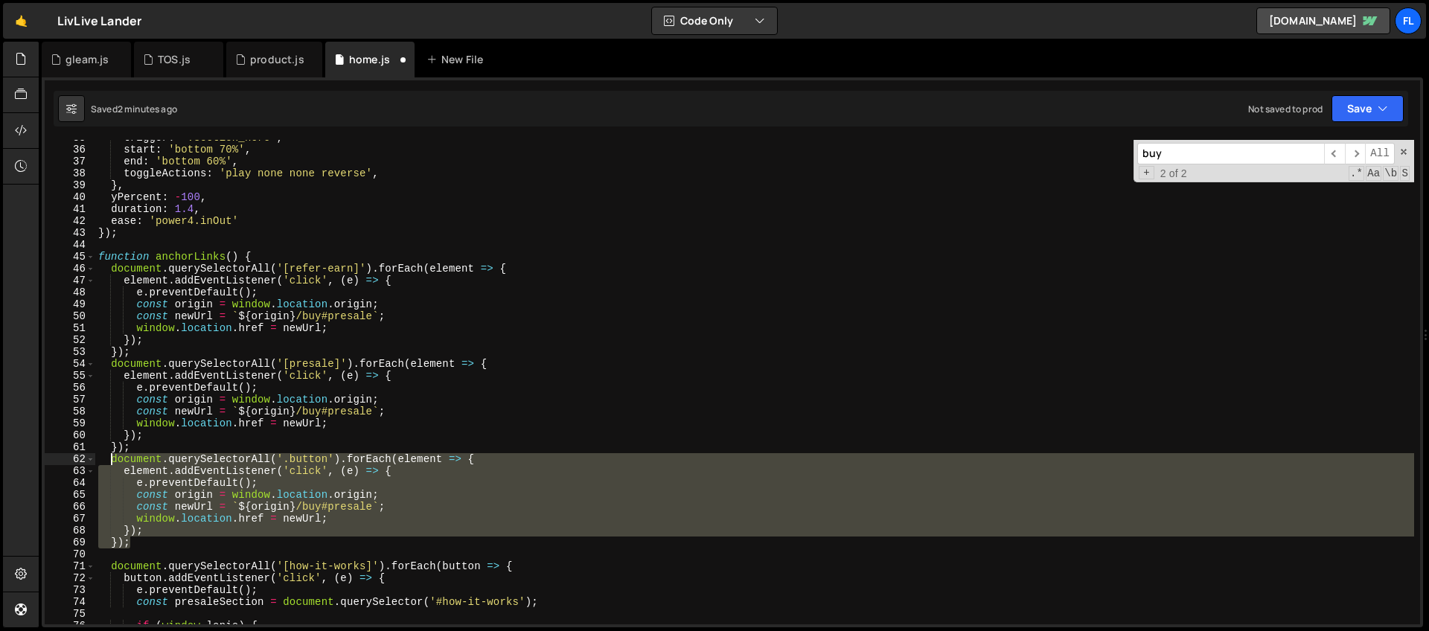
drag, startPoint x: 139, startPoint y: 546, endPoint x: 109, endPoint y: 463, distance: 88.1
click at [109, 463] on div "trigger : '.section_hero' , start : 'bottom 70%' , end : 'bottom 60%' , toggleA…" at bounding box center [754, 386] width 1319 height 508
paste textarea "});"
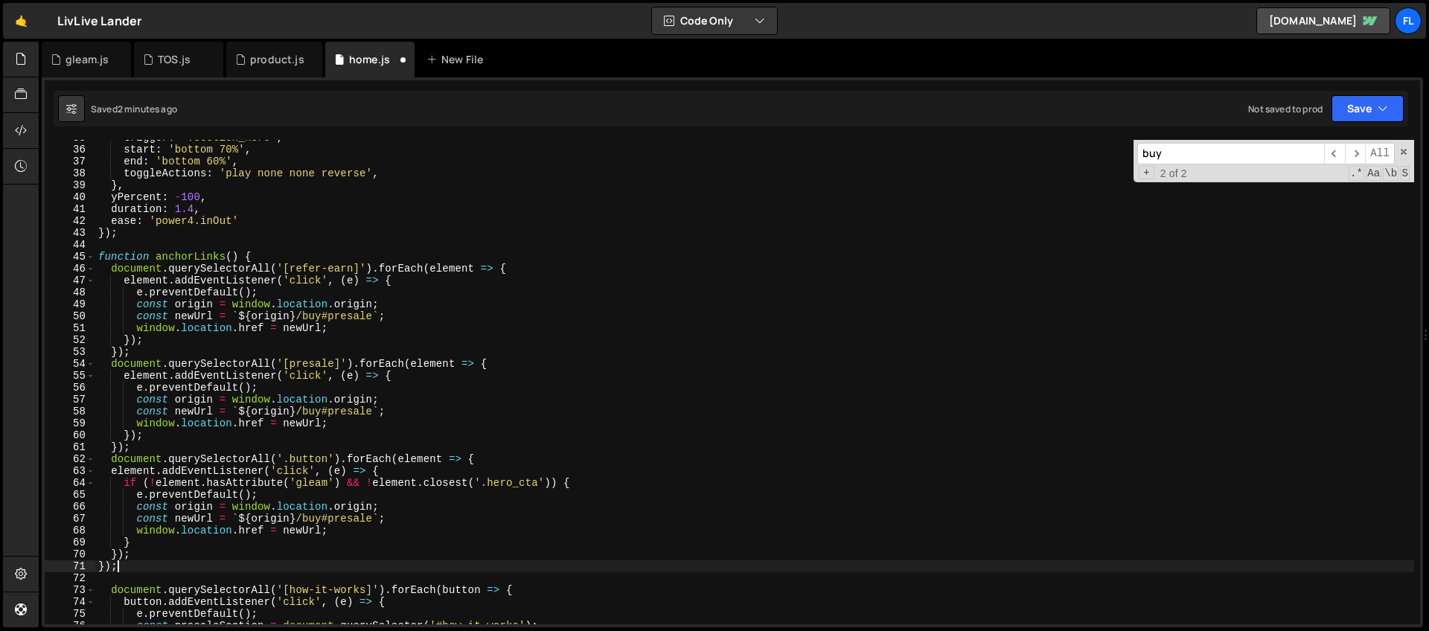
type textarea "});"
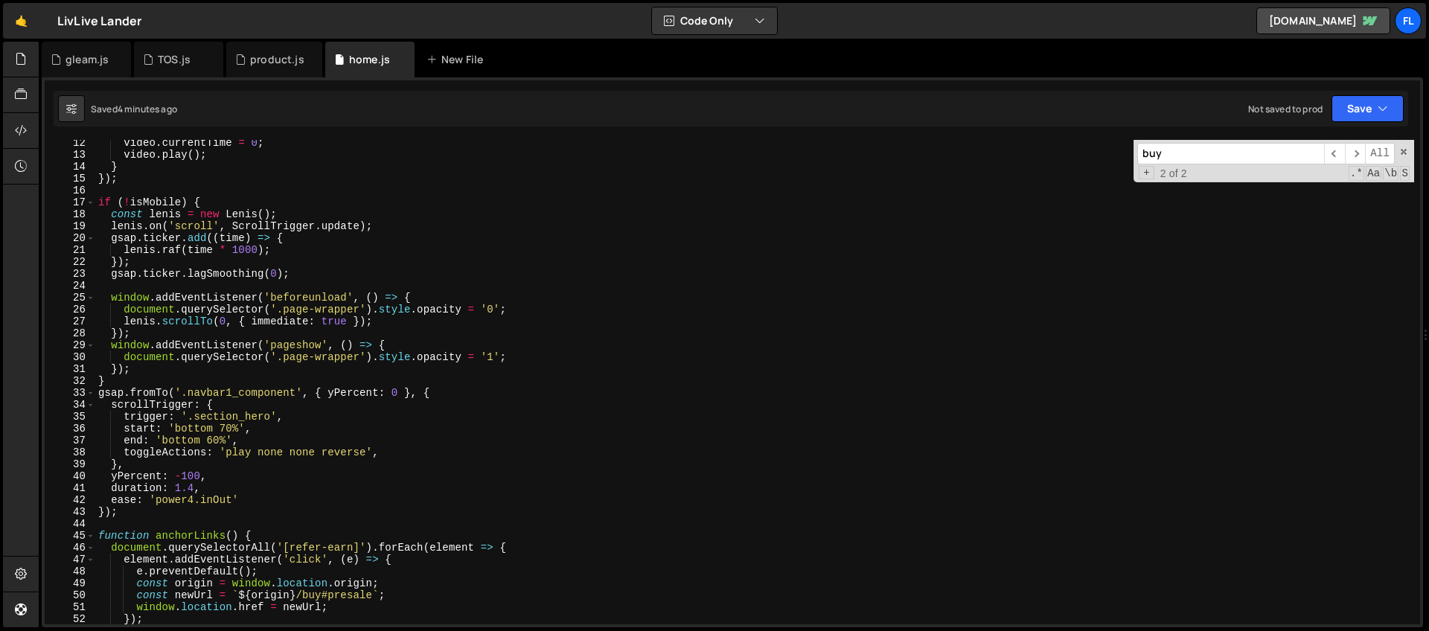
scroll to position [134, 0]
click at [268, 63] on div "product.js" at bounding box center [277, 59] width 54 height 15
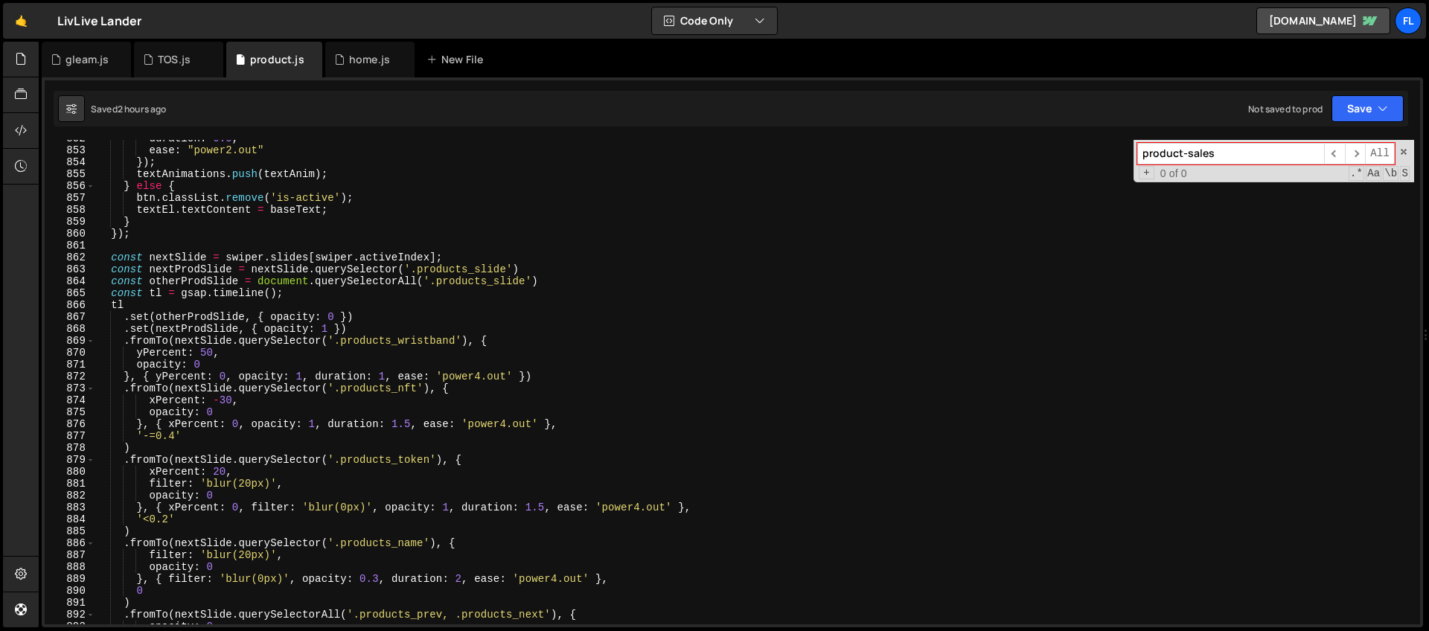
scroll to position [9693, 0]
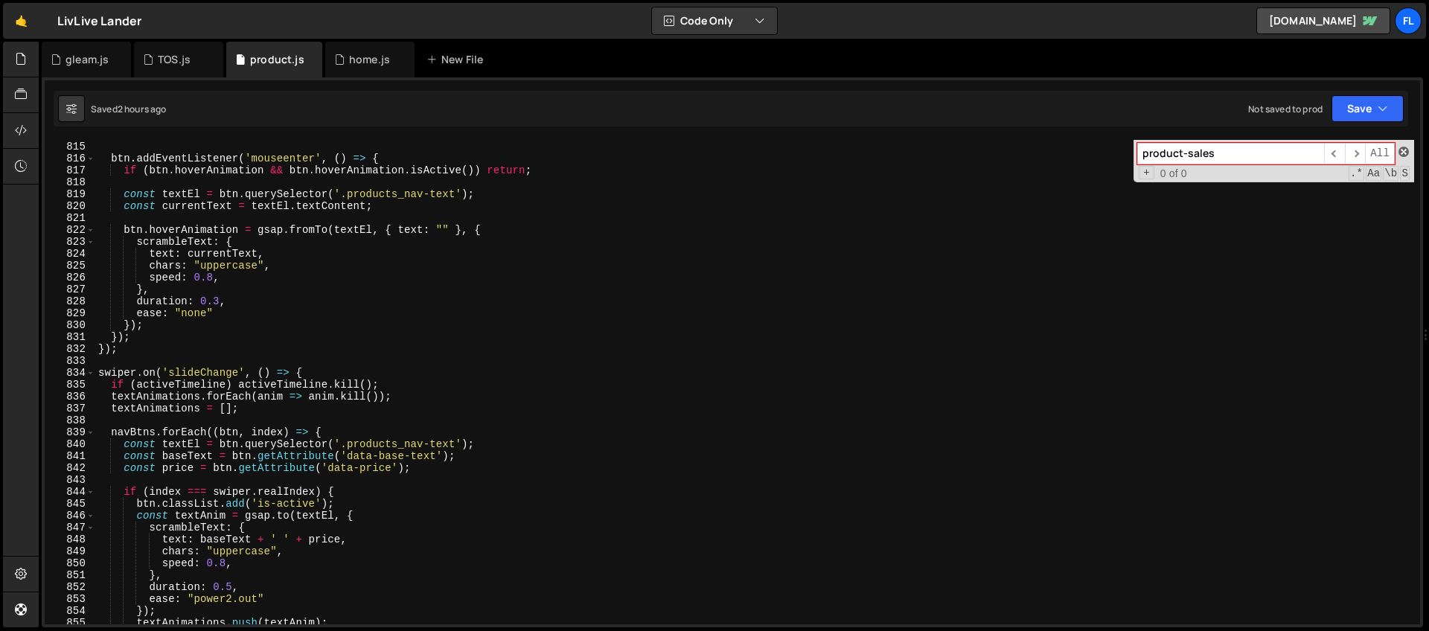
click at [1407, 150] on span at bounding box center [1404, 152] width 10 height 10
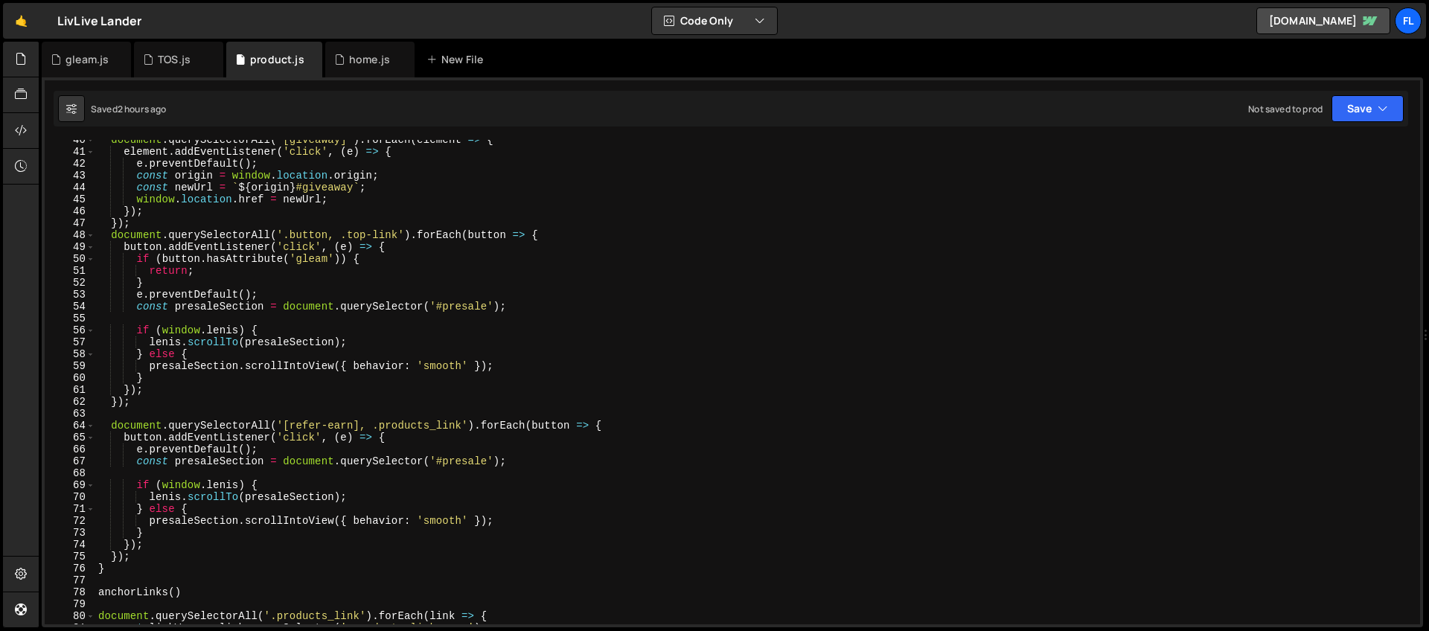
scroll to position [462, 0]
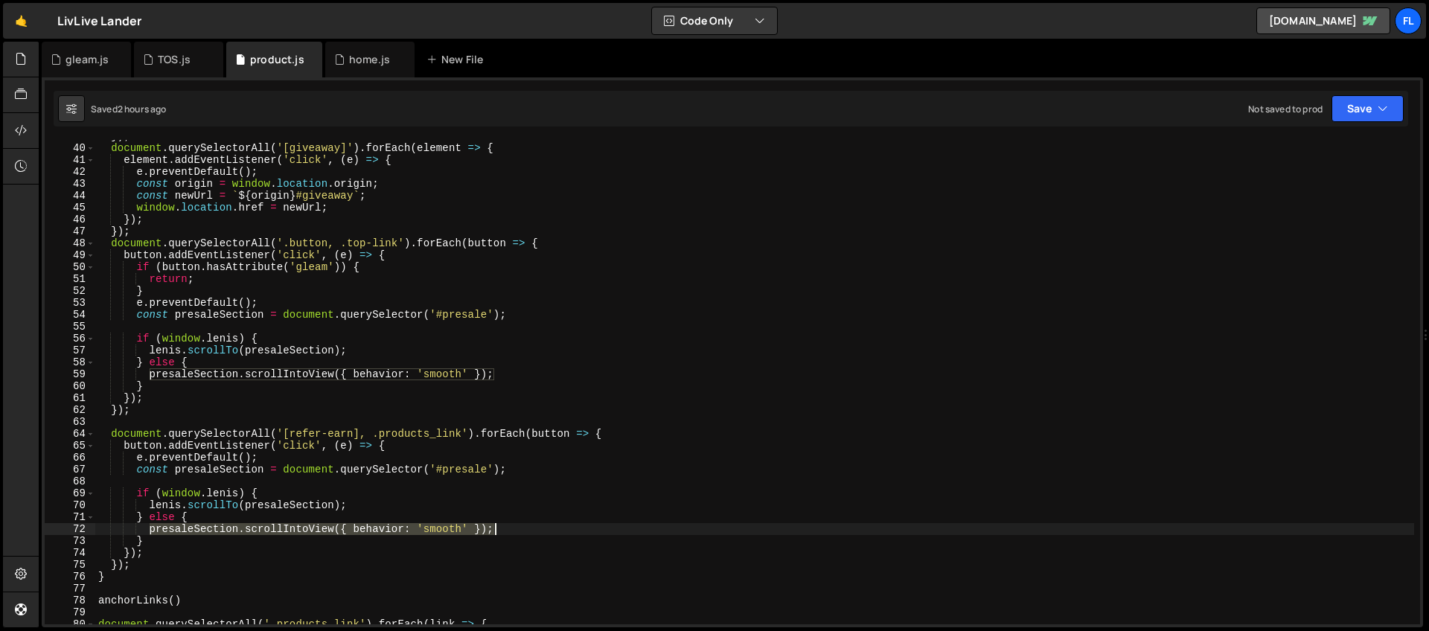
drag, startPoint x: 148, startPoint y: 531, endPoint x: 493, endPoint y: 525, distance: 344.7
click at [493, 525] on div "}) ; document . querySelectorAll ( '[giveaway]' ) . forEach ( element => { elem…" at bounding box center [754, 384] width 1319 height 508
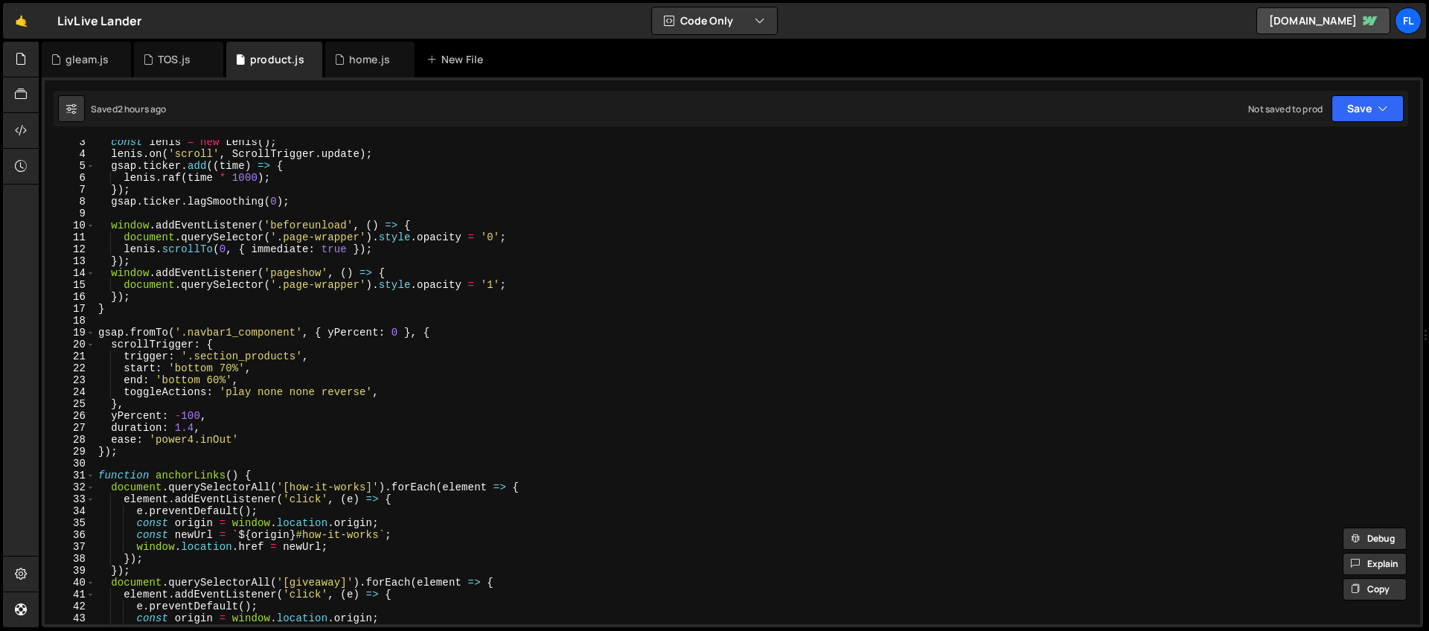
scroll to position [0, 0]
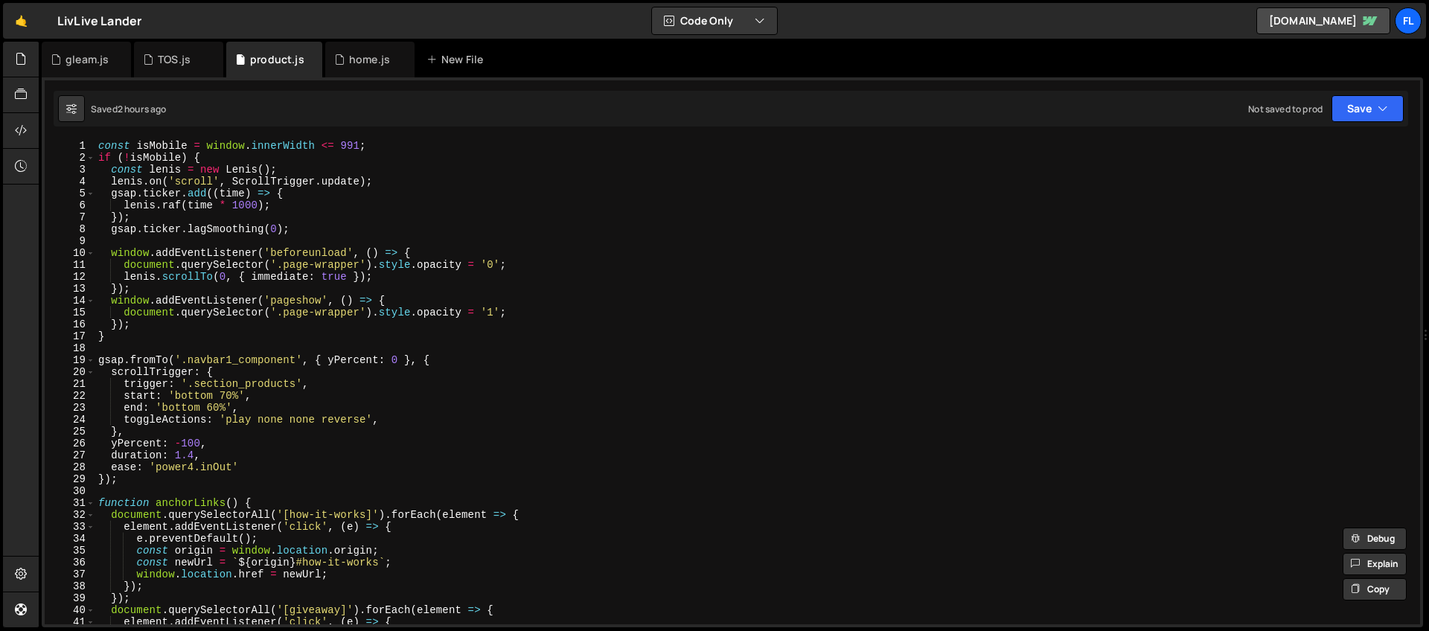
click at [209, 157] on div "const isMobile = window . innerWidth <= 991 ; if ( ! isMobile ) { const [PERSON…" at bounding box center [754, 394] width 1319 height 508
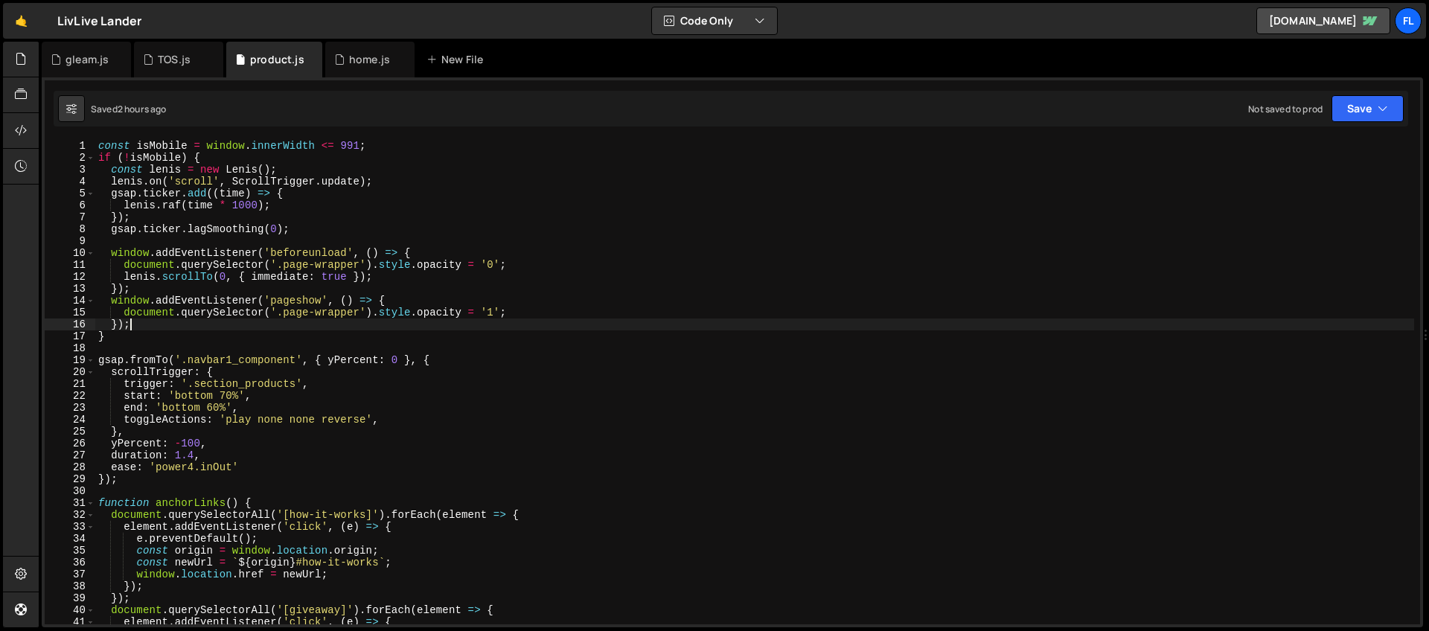
click at [127, 329] on div "const isMobile = window . innerWidth <= 991 ; if ( ! isMobile ) { const [PERSON…" at bounding box center [754, 394] width 1319 height 508
click at [125, 337] on div "const isMobile = window . innerWidth <= 991 ; if ( ! isMobile ) { const [PERSON…" at bounding box center [754, 394] width 1319 height 508
type textarea "}"
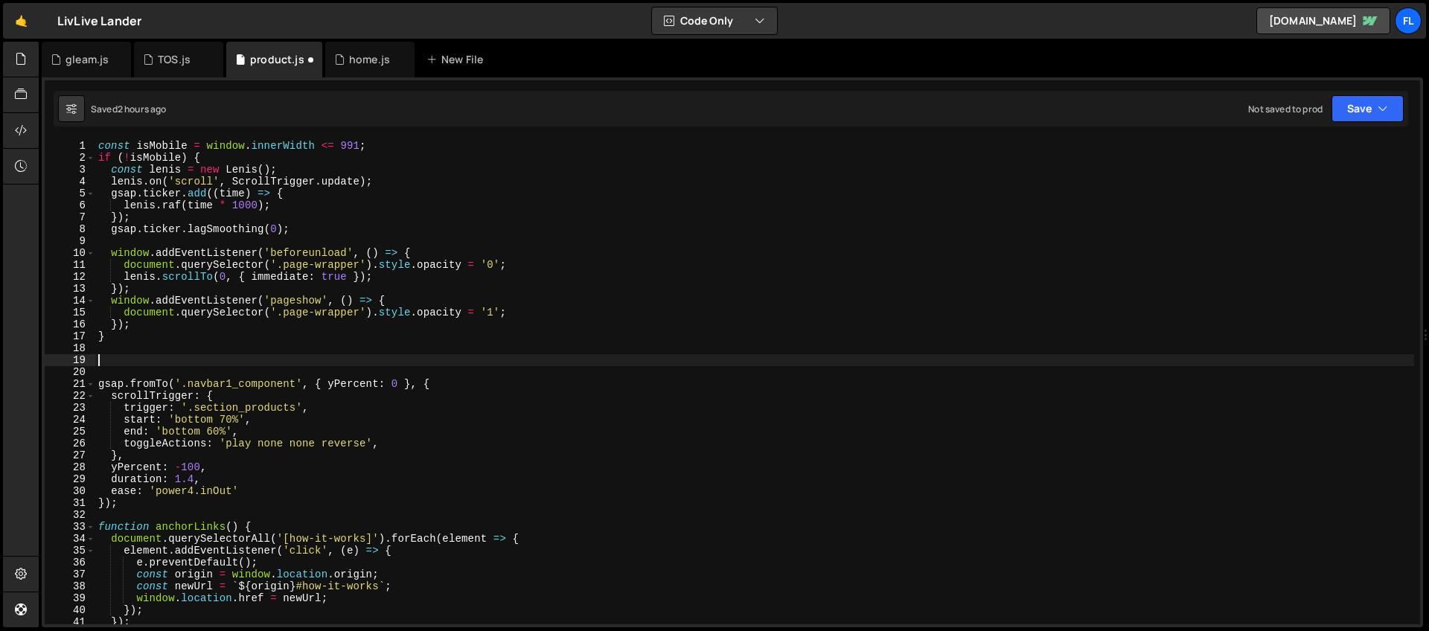
paste textarea "```"
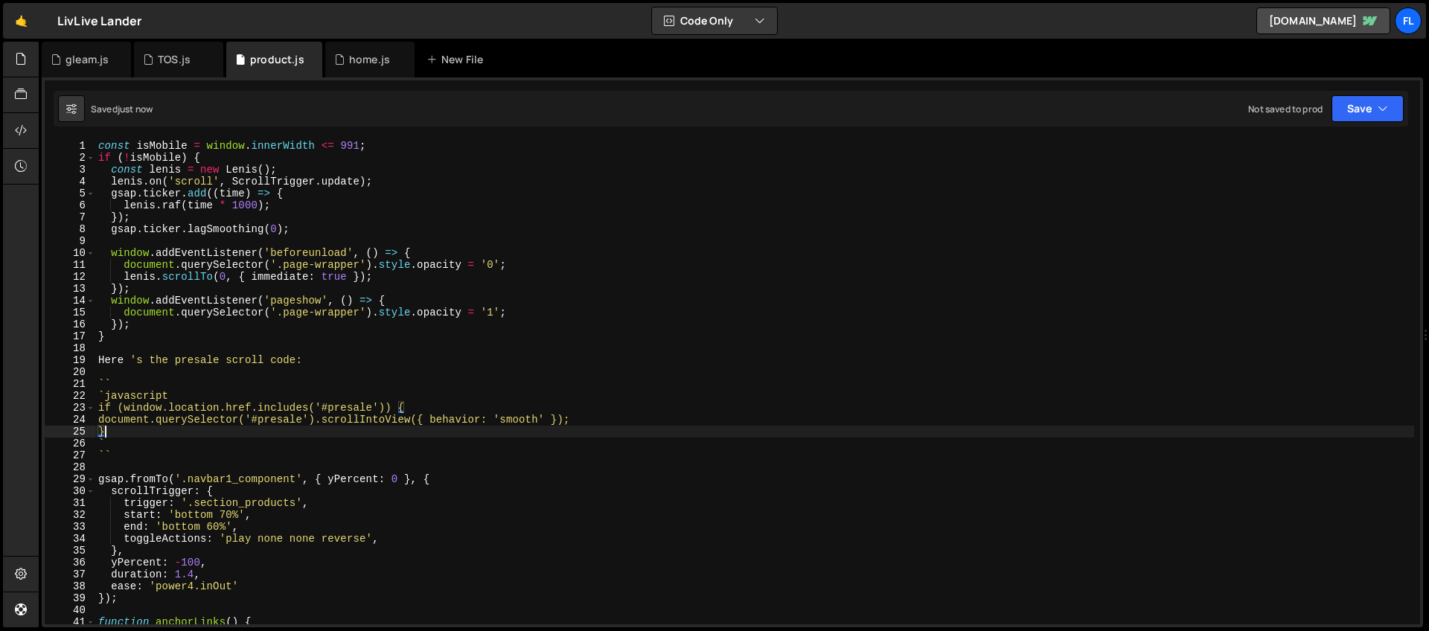
type textarea "}"
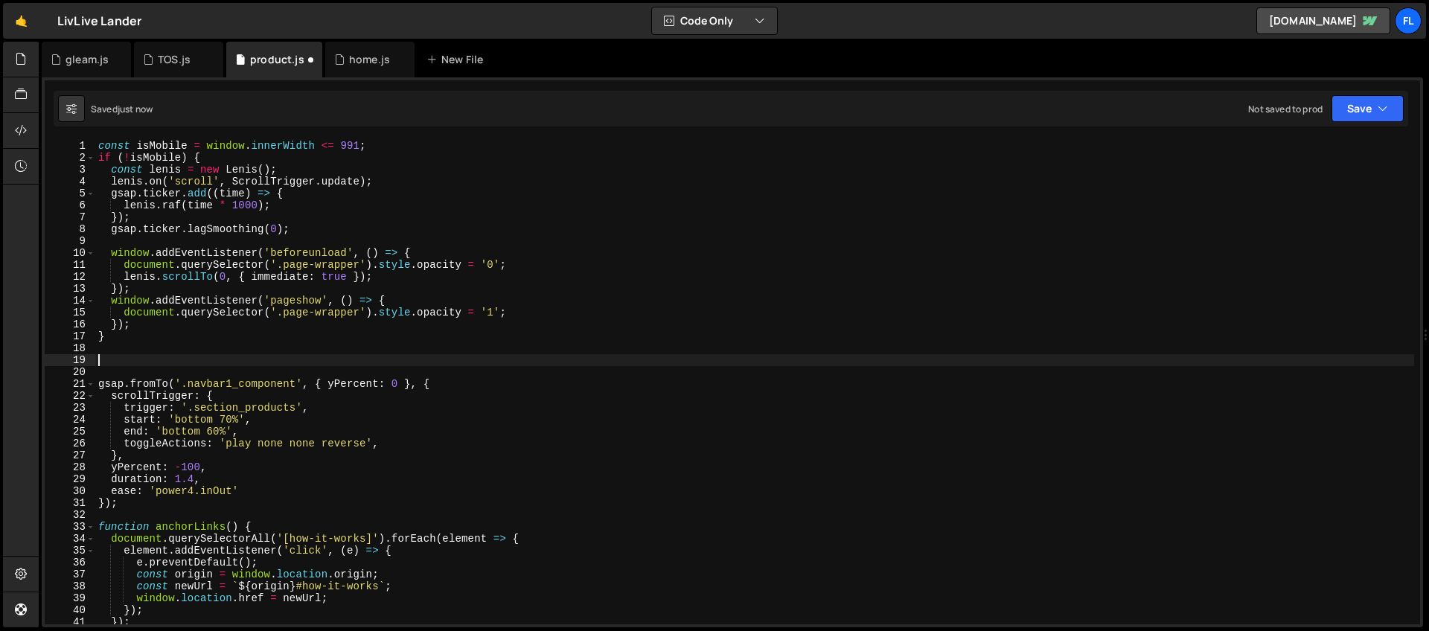
click at [106, 359] on div "const isMobile = window . innerWidth <= 991 ; if ( ! isMobile ) { const [PERSON…" at bounding box center [754, 394] width 1319 height 508
paste textarea "}"
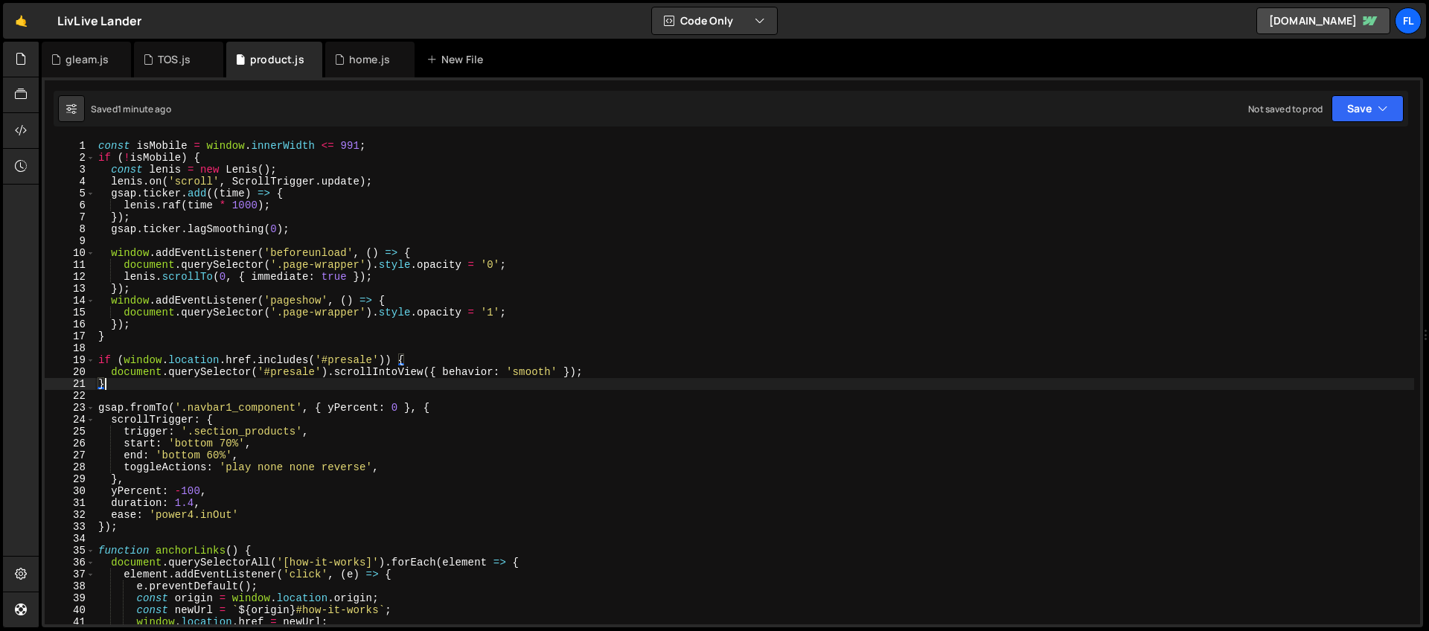
click at [433, 362] on div "const isMobile = window . innerWidth <= 991 ; if ( ! isMobile ) { const [PERSON…" at bounding box center [754, 394] width 1319 height 508
type textarea "if (window.location.href.includes('#presale')) {"
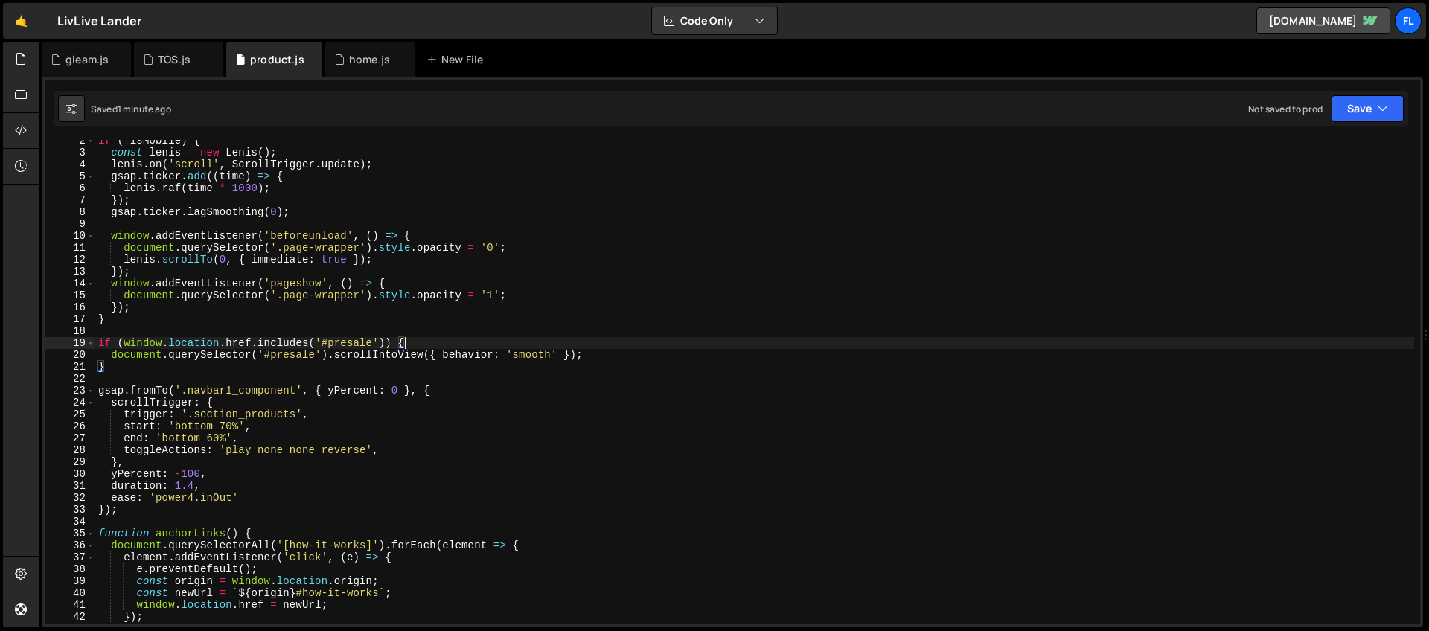
scroll to position [71, 0]
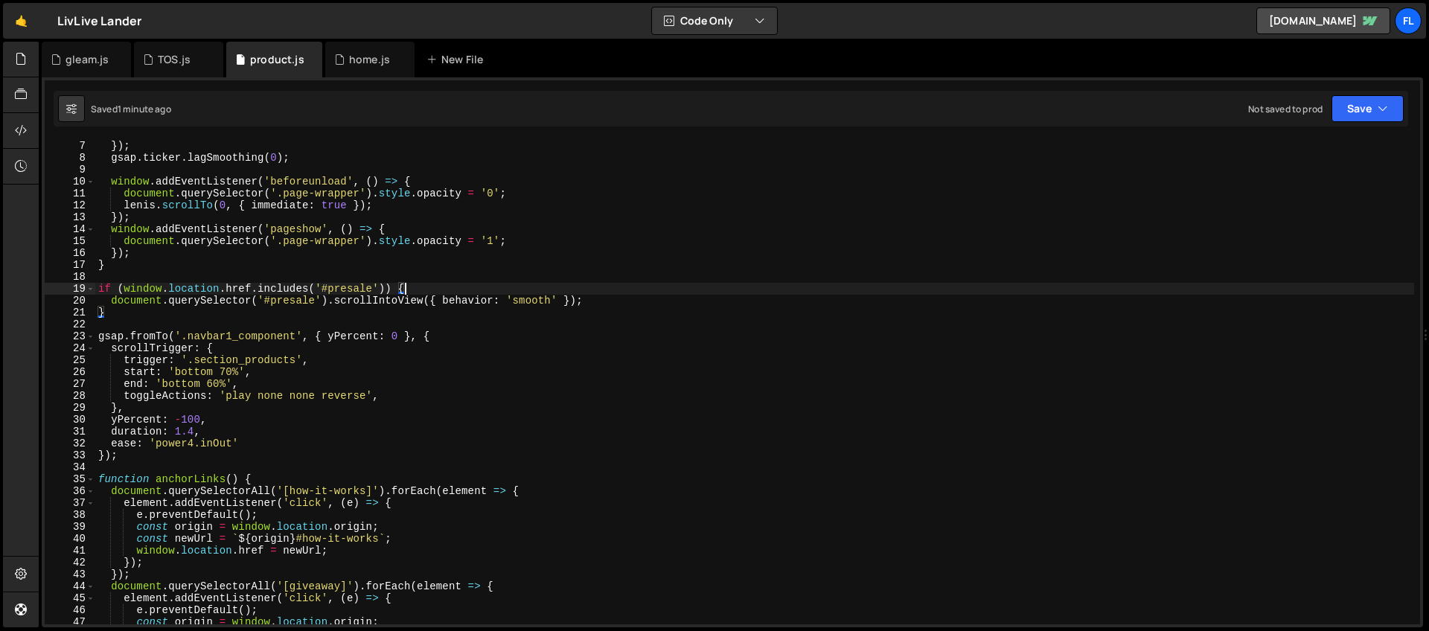
click at [287, 321] on div "[PERSON_NAME] . raf ( time * 1000 ) ; }) ; gsap . ticker . lagSmoothing ( 0 ) ;…" at bounding box center [754, 382] width 1319 height 508
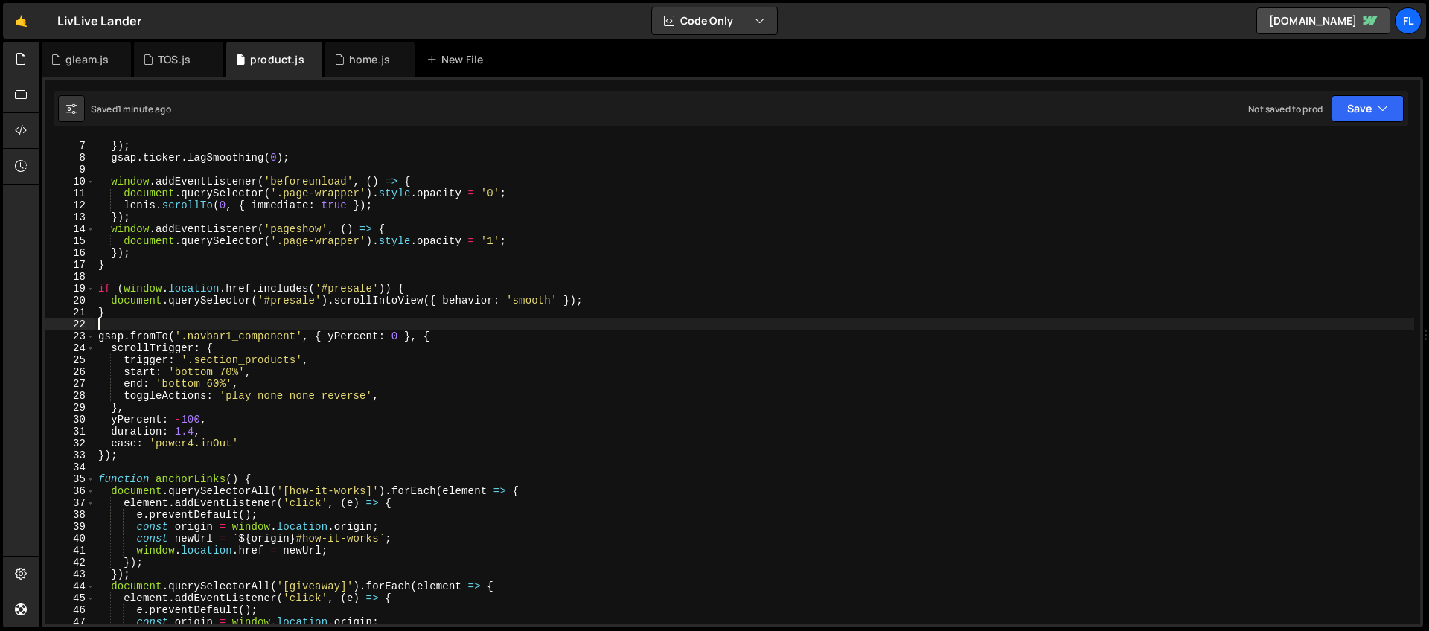
click at [464, 339] on div "[PERSON_NAME] . raf ( time * 1000 ) ; }) ; gsap . ticker . lagSmoothing ( 0 ) ;…" at bounding box center [754, 382] width 1319 height 508
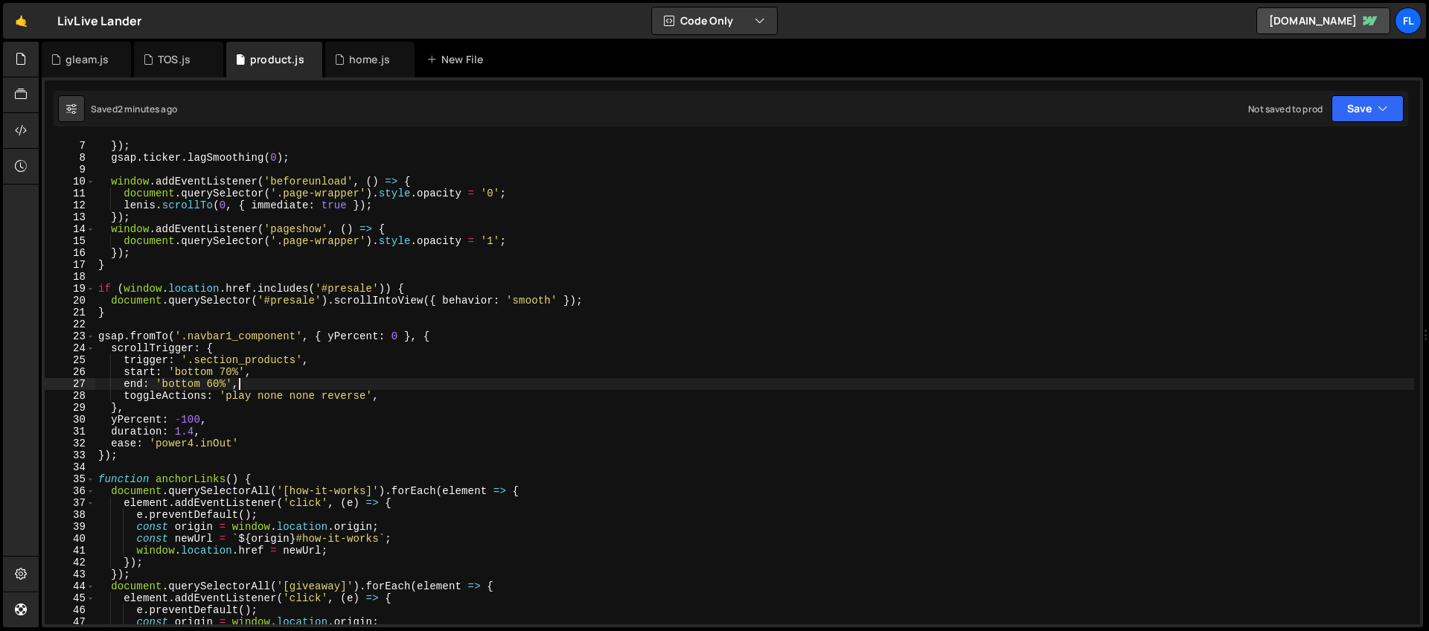
click at [505, 380] on div "[PERSON_NAME] . raf ( time * 1000 ) ; }) ; gsap . ticker . lagSmoothing ( 0 ) ;…" at bounding box center [754, 382] width 1319 height 508
type textarea "end: 'bottom 60%',"
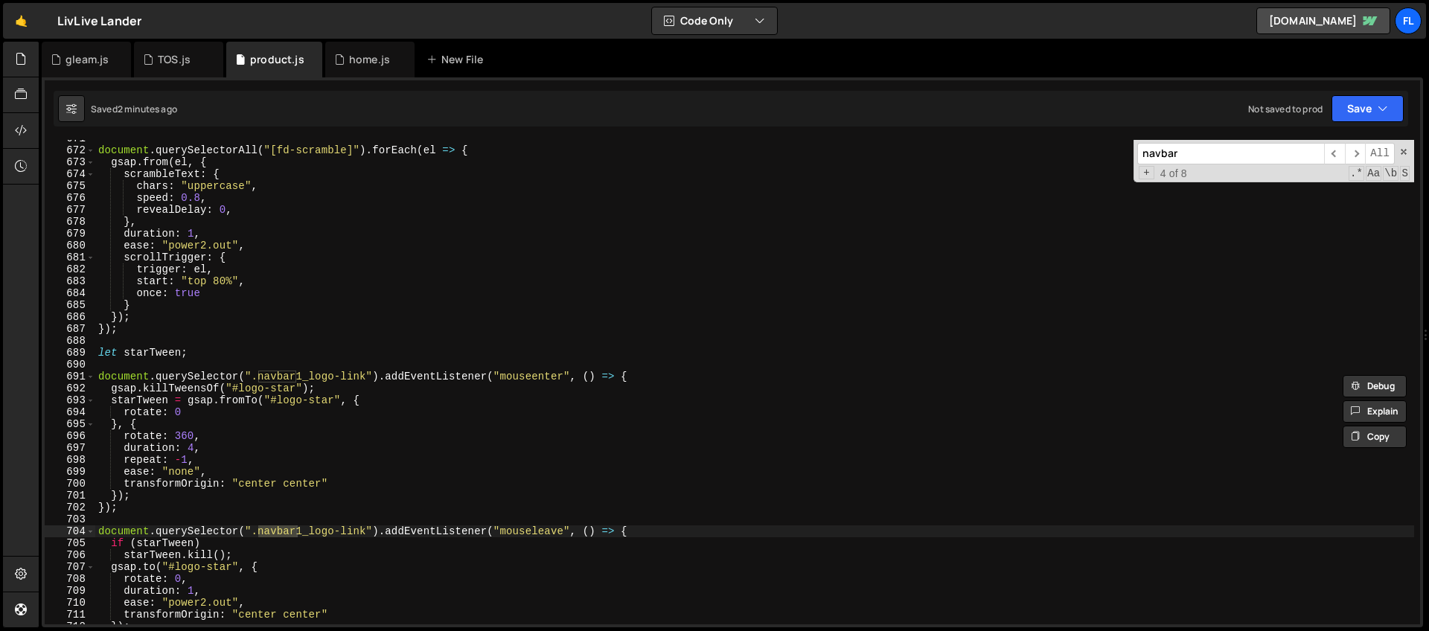
scroll to position [8951, 0]
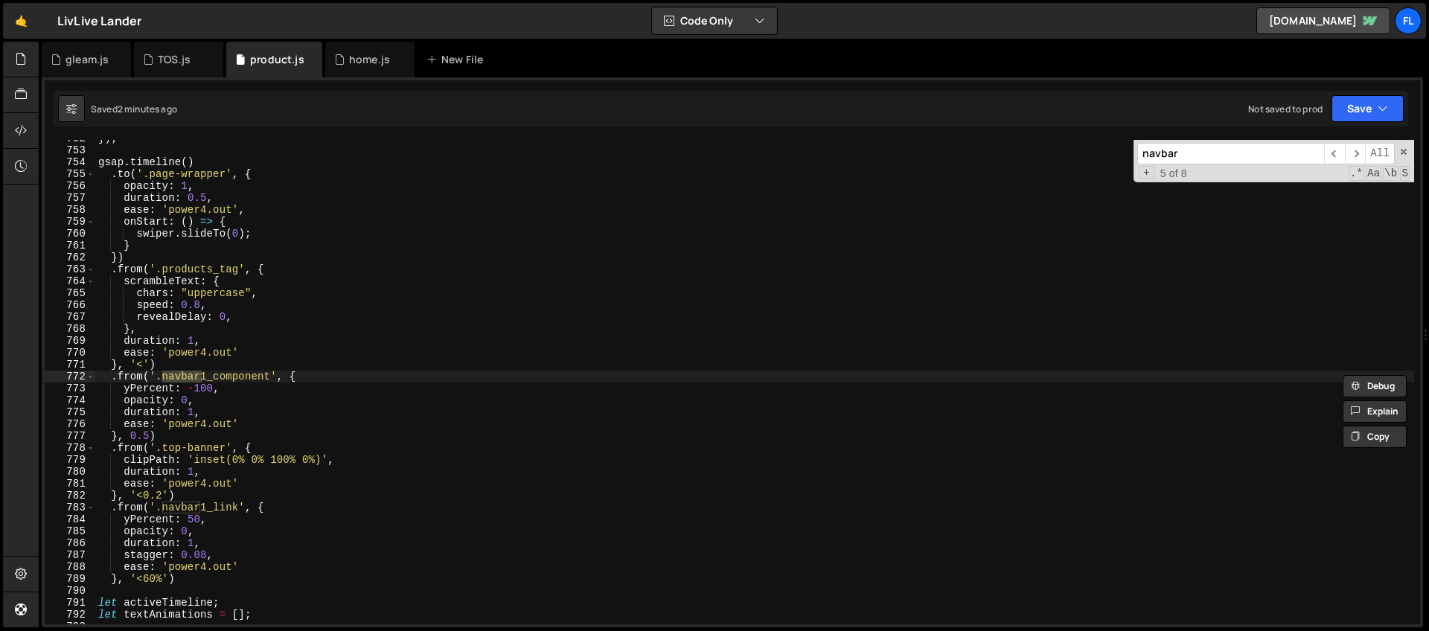
type input "navbar"
click at [226, 387] on div "}) ; gsap . timeline ( ) . to ( '.page-wrapper' , { opacity : 1 , duration : 0.…" at bounding box center [754, 386] width 1319 height 508
drag, startPoint x: 176, startPoint y: 389, endPoint x: 131, endPoint y: 389, distance: 45.4
click at [131, 389] on div "}) ; gsap . timeline ( ) . to ( '.page-wrapper' , { opacity : 1 , duration : 0.…" at bounding box center [754, 386] width 1319 height 508
click at [153, 389] on div "}) ; gsap . timeline ( ) . to ( '.page-wrapper' , { opacity : 1 , duration : 0.…" at bounding box center [754, 386] width 1319 height 508
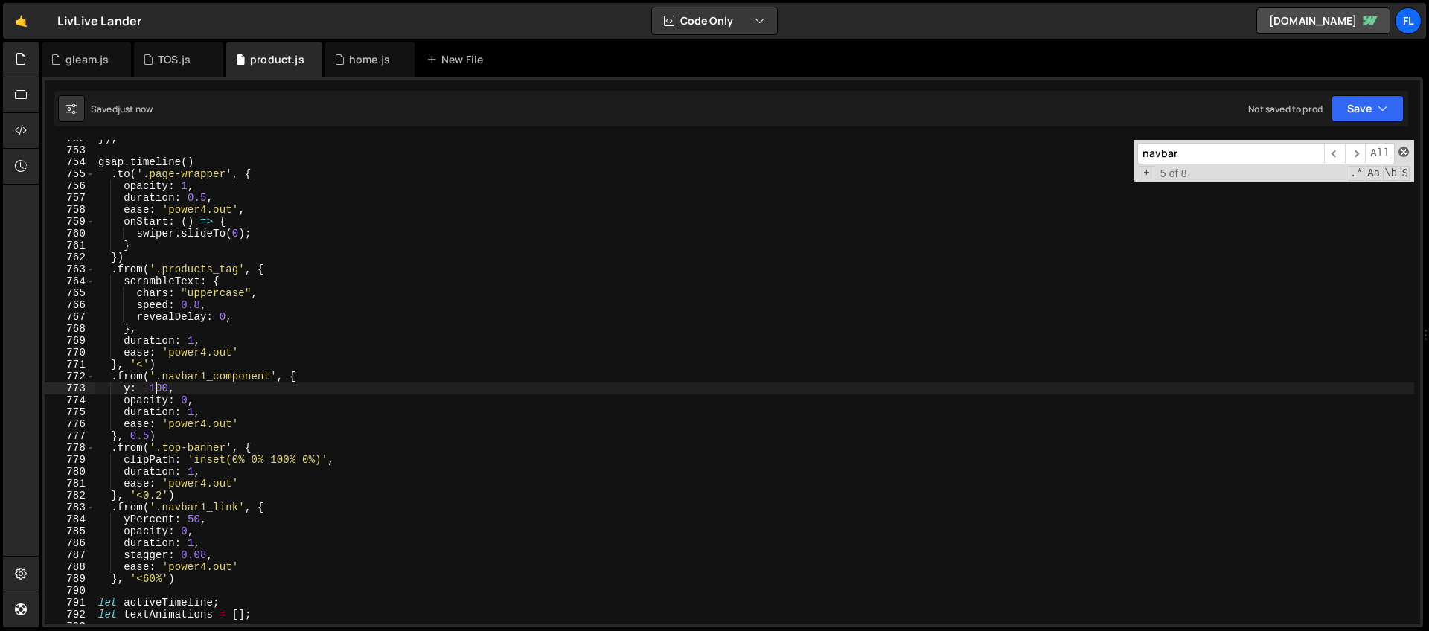
click at [1404, 151] on span at bounding box center [1404, 152] width 10 height 10
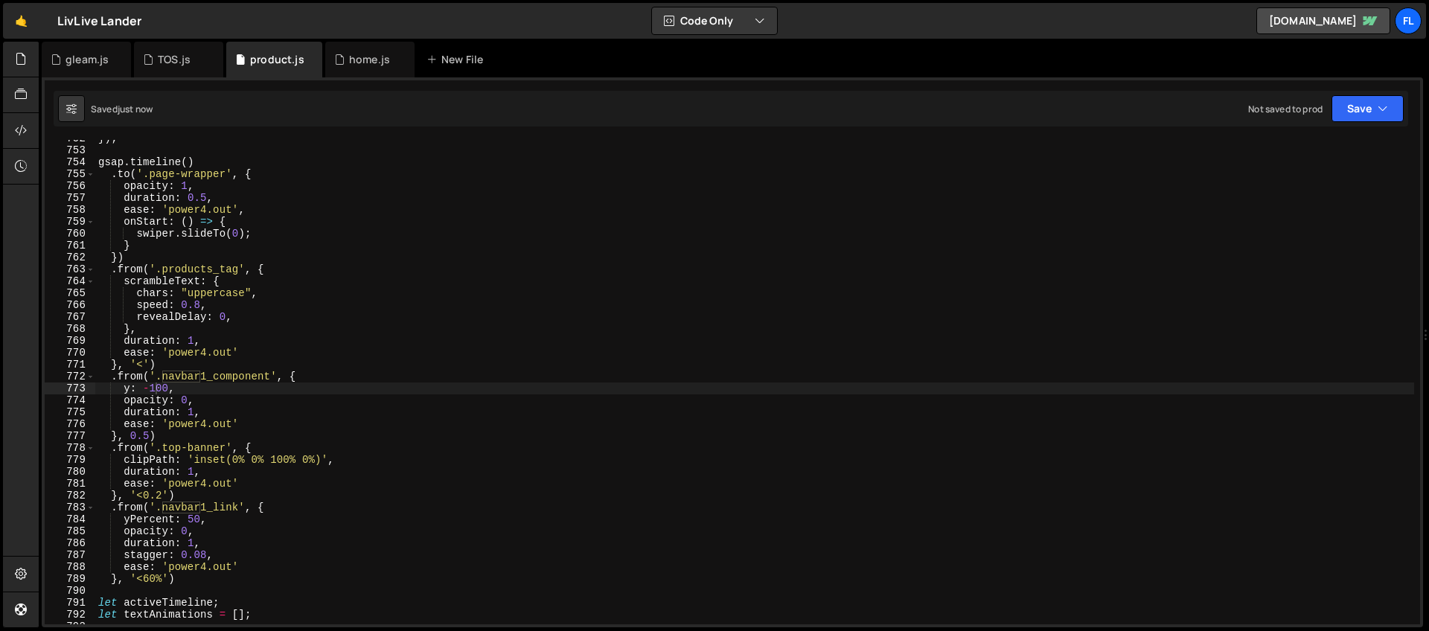
drag, startPoint x: 1420, startPoint y: 429, endPoint x: 1416, endPoint y: 212, distance: 216.6
click at [1416, 212] on div "}); 12 13 14 15 16 17 18 19 20 21 22 23 24 25 26 27 28 29 30 31 32 33 34 35 36 …" at bounding box center [732, 352] width 1381 height 550
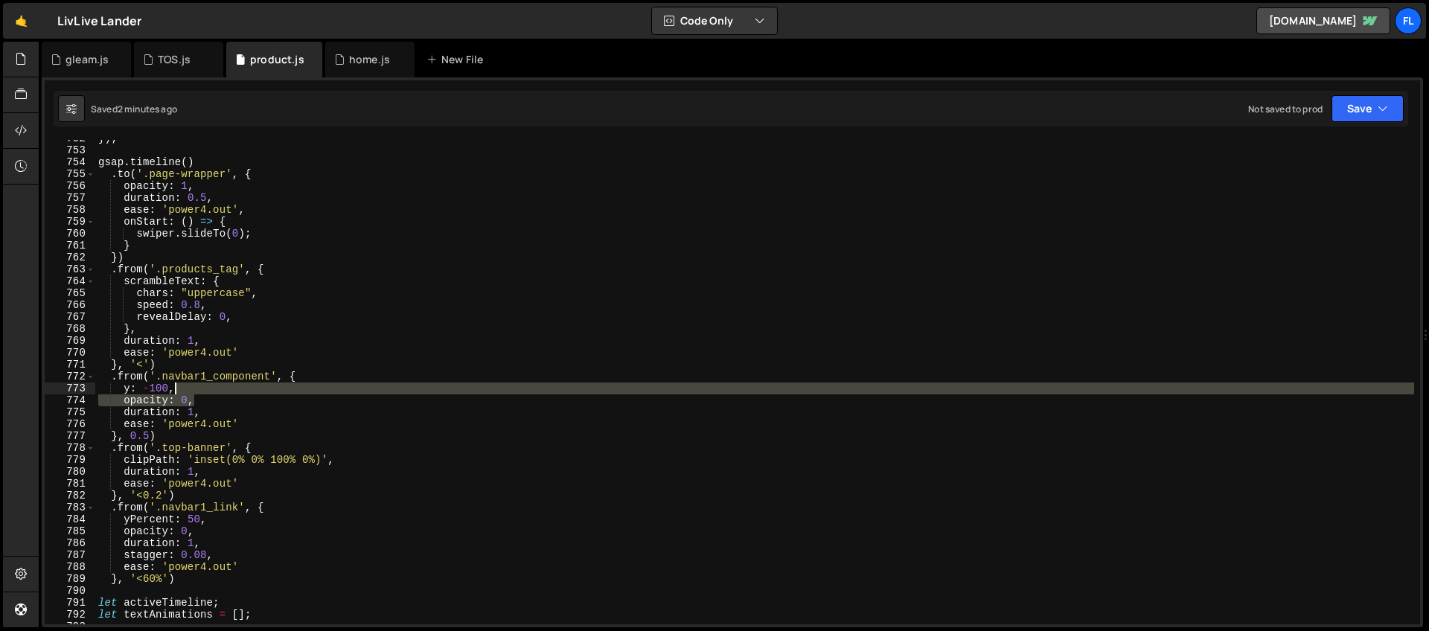
drag, startPoint x: 204, startPoint y: 397, endPoint x: 236, endPoint y: 392, distance: 32.3
click at [236, 392] on div "}) ; gsap . timeline ( ) . to ( '.page-wrapper' , { opacity : 1 , duration : 0.…" at bounding box center [754, 386] width 1319 height 508
click at [200, 390] on div "}) ; gsap . timeline ( ) . to ( '.page-wrapper' , { opacity : 1 , duration : 0.…" at bounding box center [754, 382] width 1319 height 485
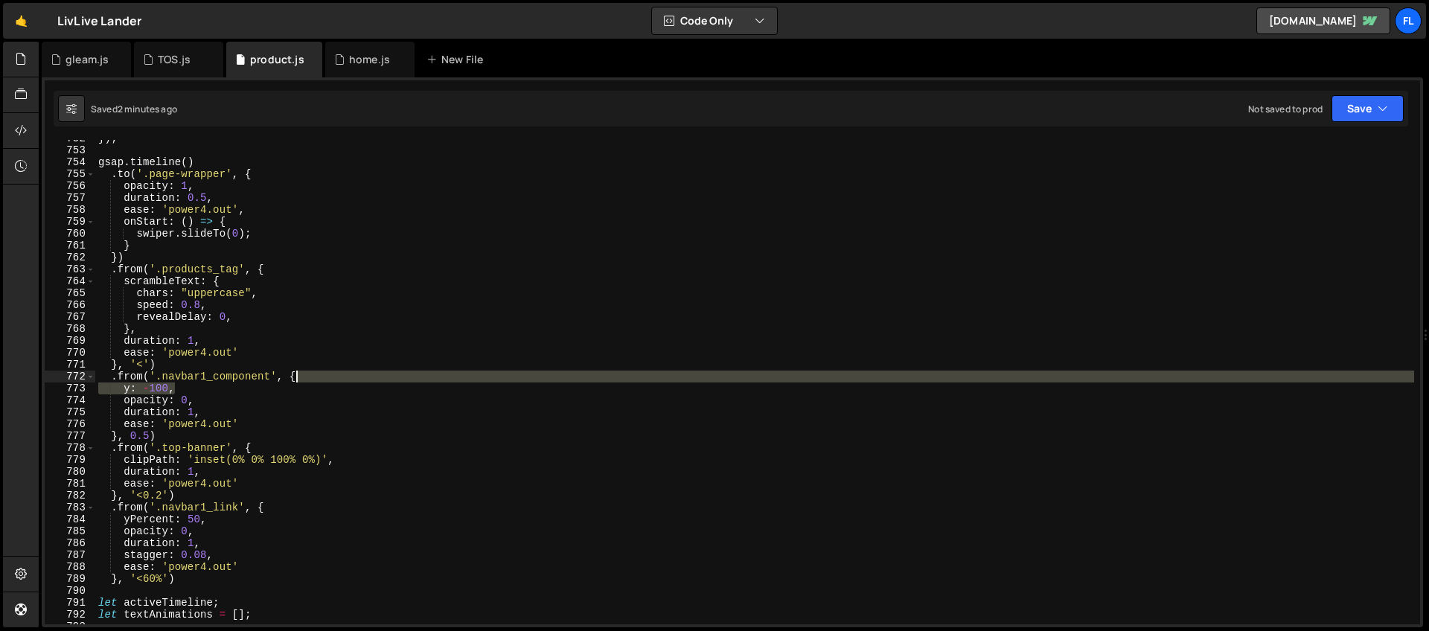
drag, startPoint x: 188, startPoint y: 390, endPoint x: 336, endPoint y: 380, distance: 149.2
click at [336, 380] on div "}) ; gsap . timeline ( ) . to ( '.page-wrapper' , { opacity : 1 , duration : 0.…" at bounding box center [754, 386] width 1319 height 508
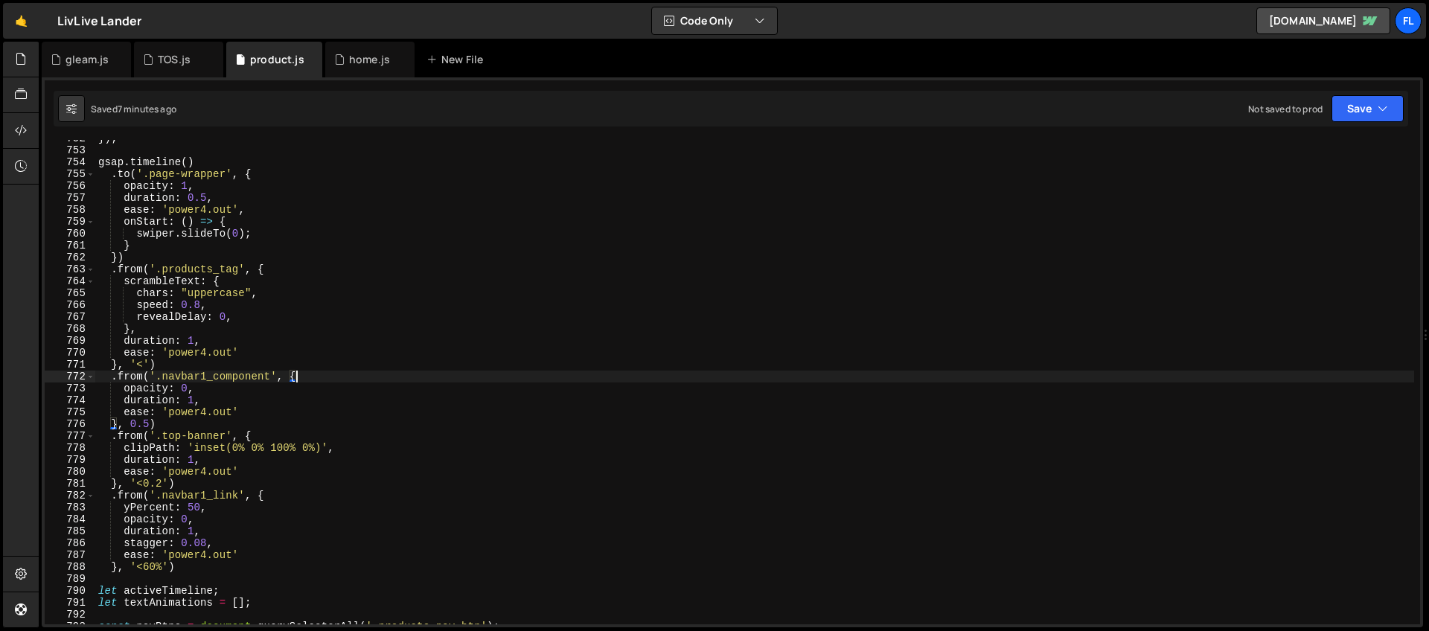
click at [215, 393] on div "}) ; gsap . timeline ( ) . to ( '.page-wrapper' , { opacity : 1 , duration : 0.…" at bounding box center [754, 386] width 1319 height 508
click at [263, 380] on div "}) ; gsap . timeline ( ) . to ( '.page-wrapper' , { opacity : 1 , duration : 0.…" at bounding box center [754, 386] width 1319 height 508
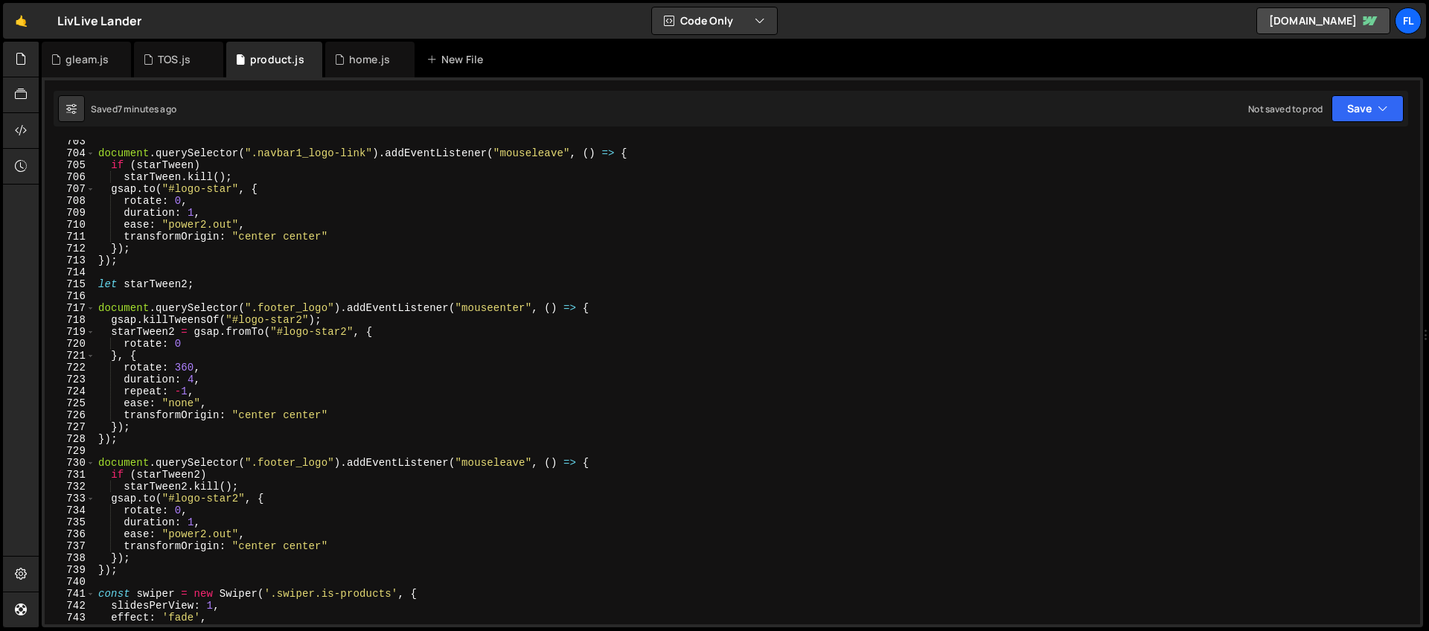
scroll to position [7921, 0]
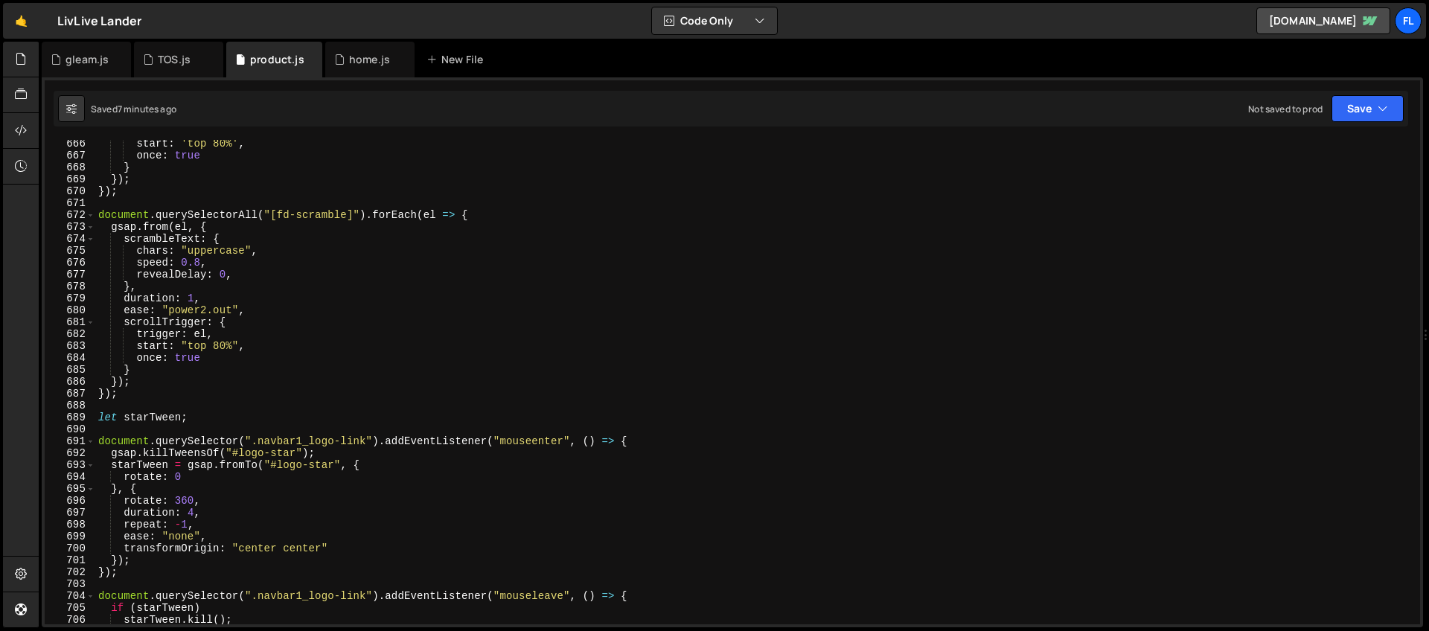
drag, startPoint x: 1420, startPoint y: 396, endPoint x: 1400, endPoint y: 217, distance: 180.5
click at [1400, 217] on div "}); 12 13 14 15 16 17 18 19 20 21 22 23 24 25 26 27 28 29 30 31 32 33 34 35 36 …" at bounding box center [732, 352] width 1381 height 550
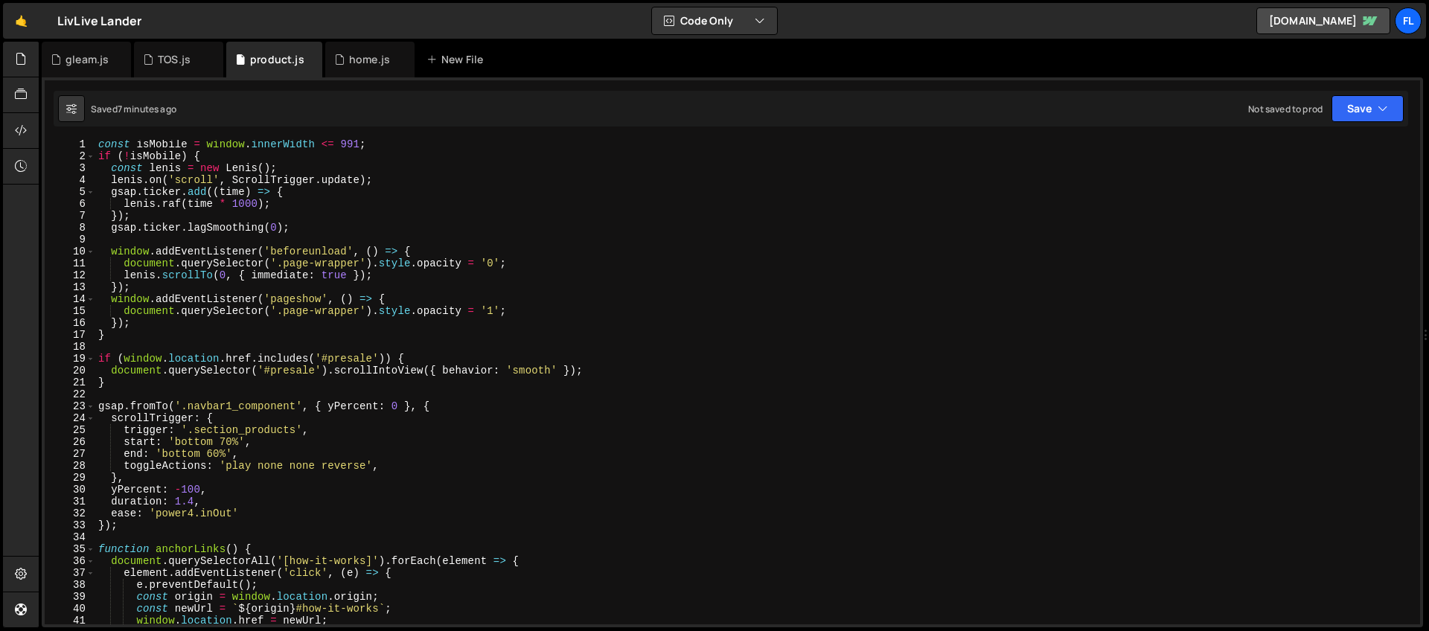
scroll to position [60, 0]
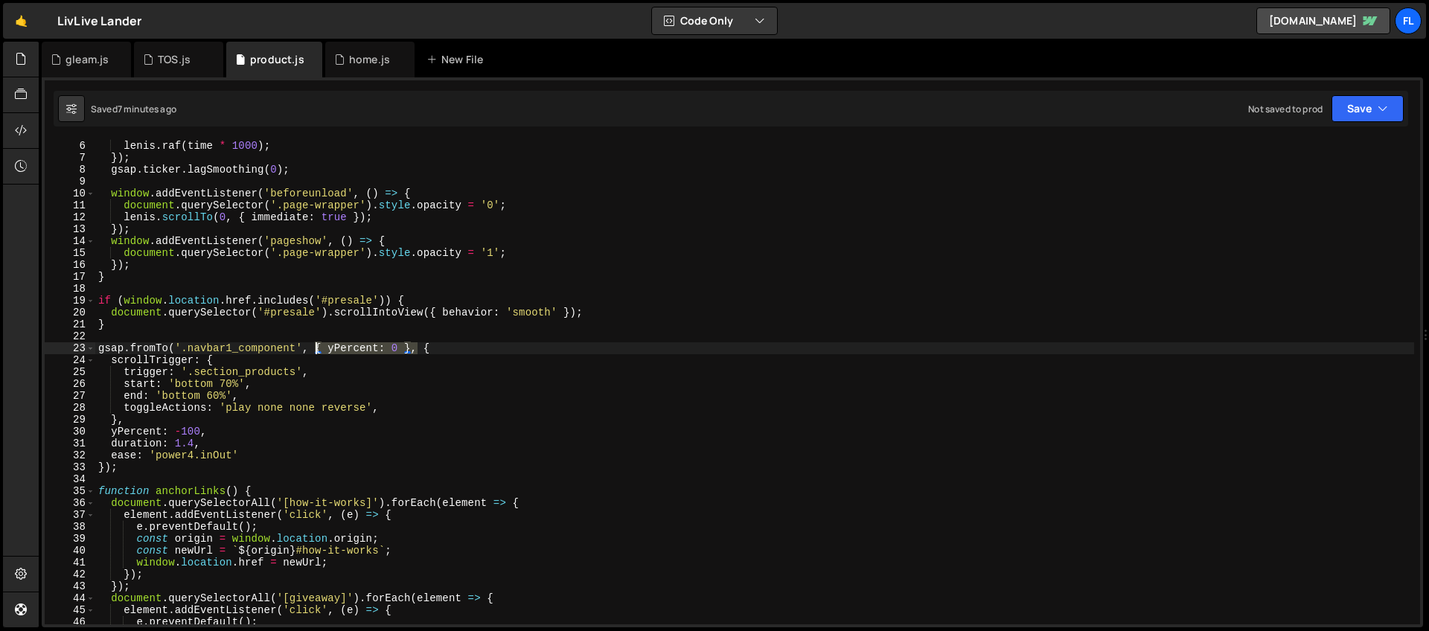
drag, startPoint x: 421, startPoint y: 348, endPoint x: 314, endPoint y: 348, distance: 106.4
click at [314, 348] on div "[PERSON_NAME] . raf ( time * 1000 ) ; }) ; gsap . ticker . lagSmoothing ( 0 ) ;…" at bounding box center [754, 394] width 1319 height 508
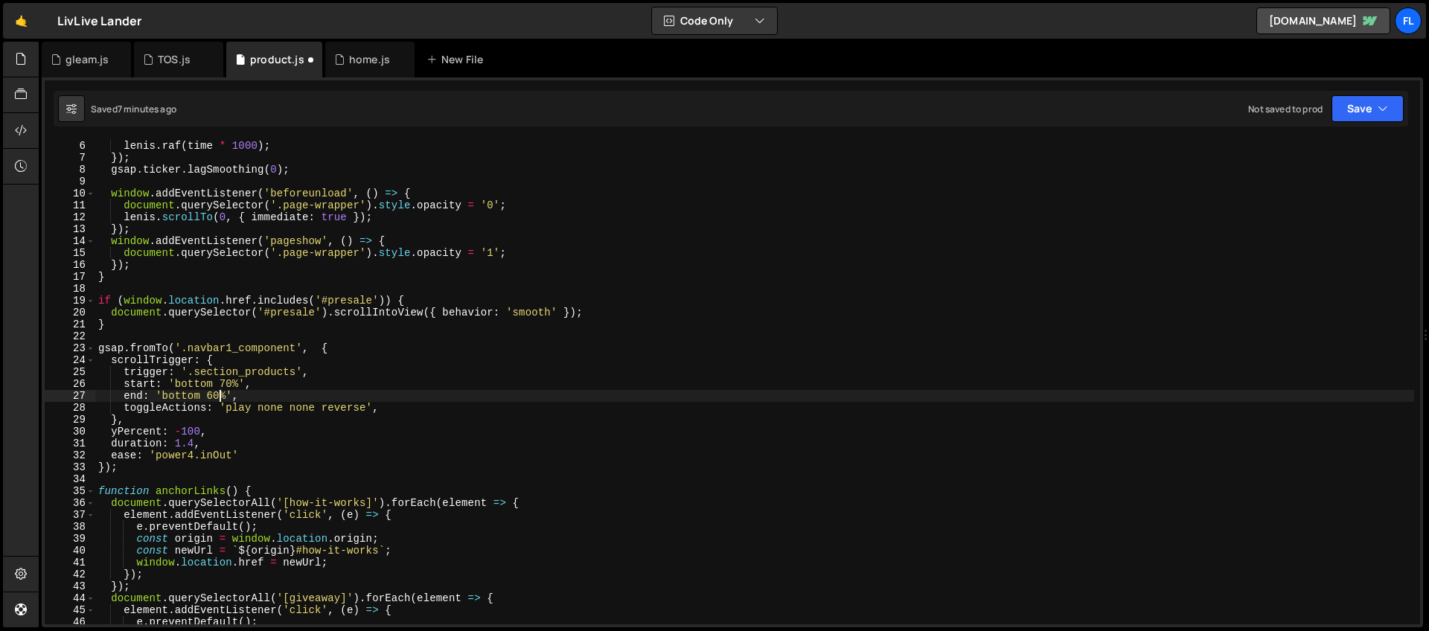
click at [220, 394] on div "[PERSON_NAME] . raf ( time * 1000 ) ; }) ; gsap . ticker . lagSmoothing ( 0 ) ;…" at bounding box center [754, 394] width 1319 height 508
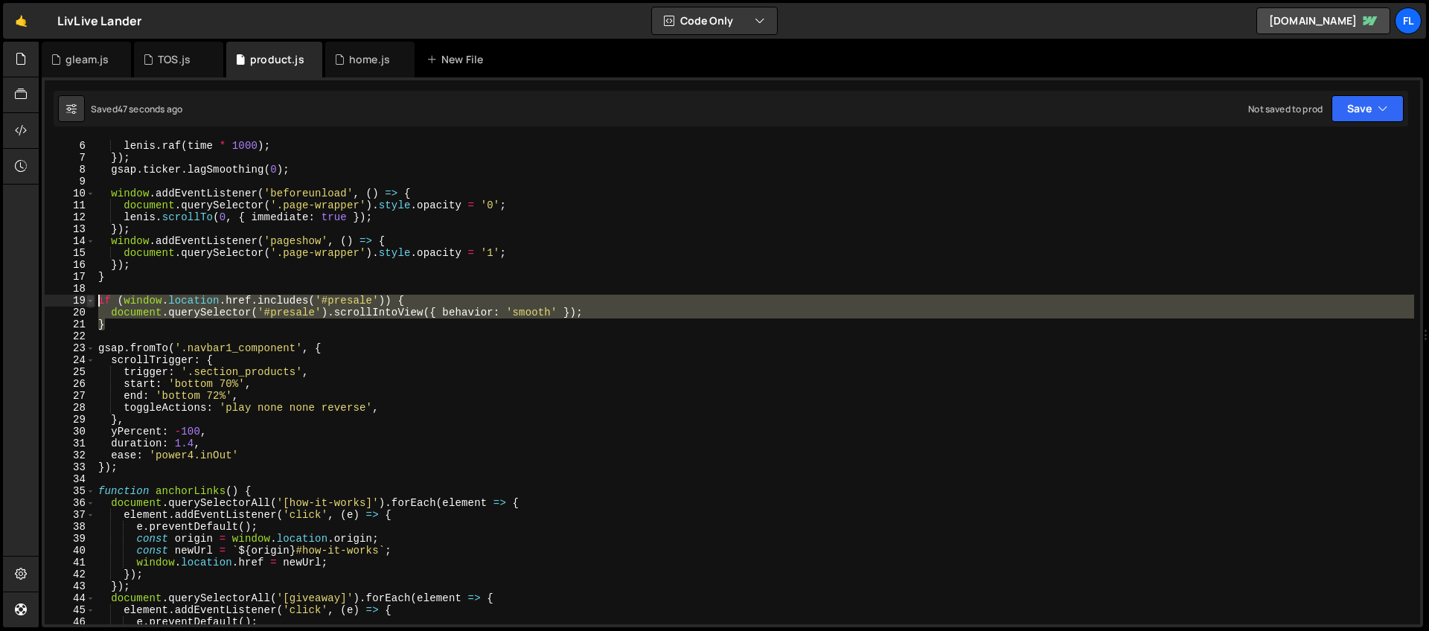
drag, startPoint x: 110, startPoint y: 326, endPoint x: 93, endPoint y: 305, distance: 27.0
click at [93, 305] on div "end: 'bottom 72%', 6 7 8 9 10 11 12 13 14 15 16 17 18 19 20 21 22 23 24 25 26 2…" at bounding box center [732, 382] width 1375 height 485
type textarea "if (window.location.href.includes('#presale')) { document.querySelector('#presa…"
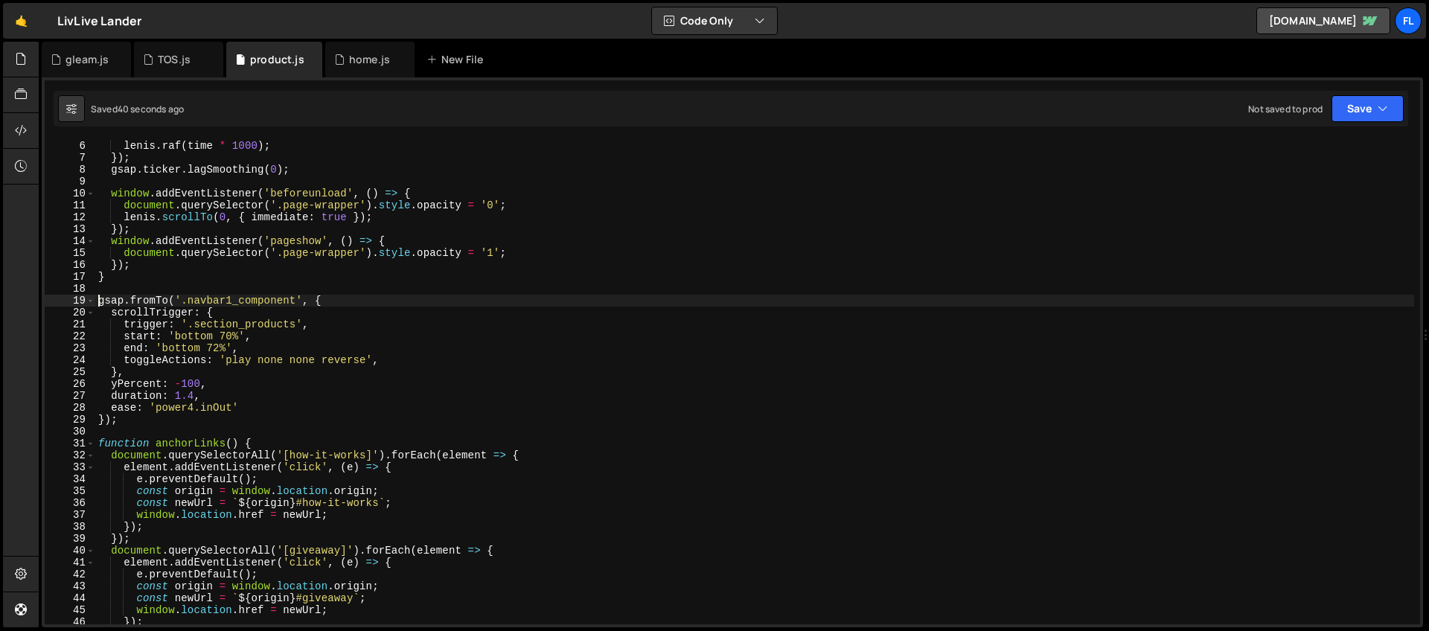
click at [382, 365] on div "[PERSON_NAME] . raf ( time * 1000 ) ; }) ; gsap . ticker . lagSmoothing ( 0 ) ;…" at bounding box center [754, 394] width 1319 height 508
type textarea "// toggleActions: 'play none none reverse',"
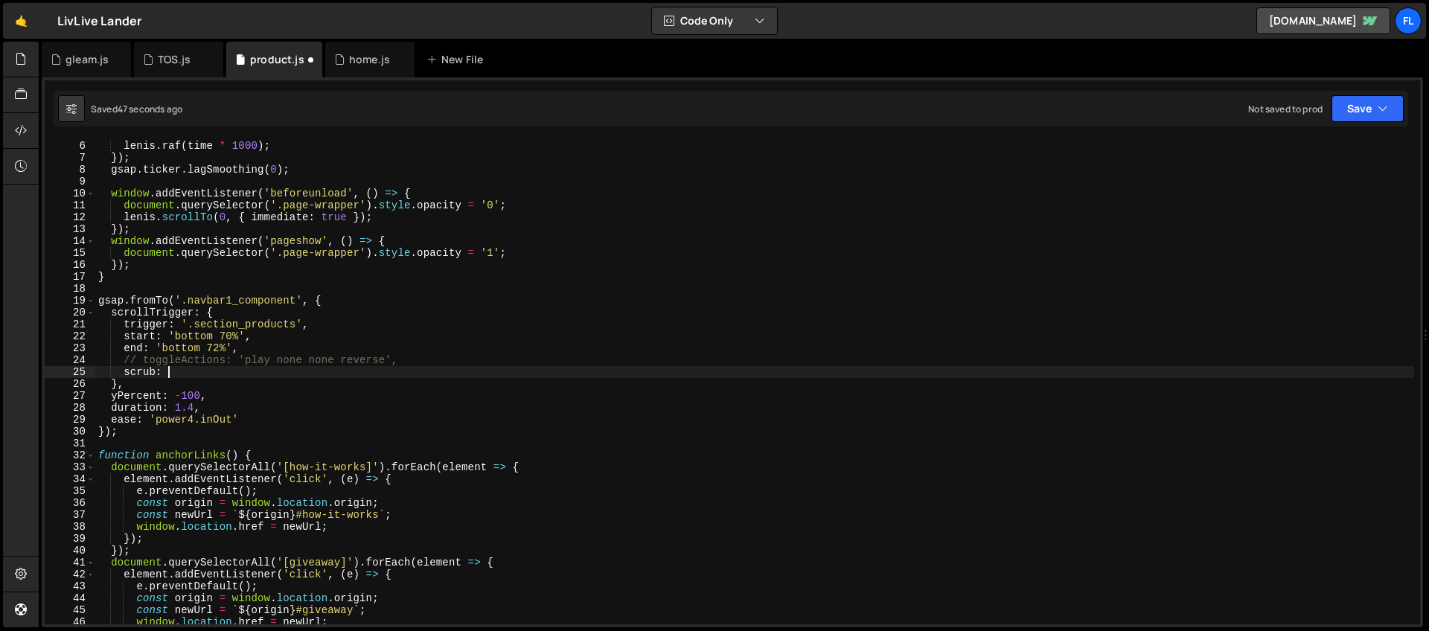
scroll to position [0, 4]
click at [169, 301] on div "[PERSON_NAME] . raf ( time * 1000 ) ; }) ; gsap . ticker . lagSmoothing ( 0 ) ;…" at bounding box center [754, 394] width 1319 height 508
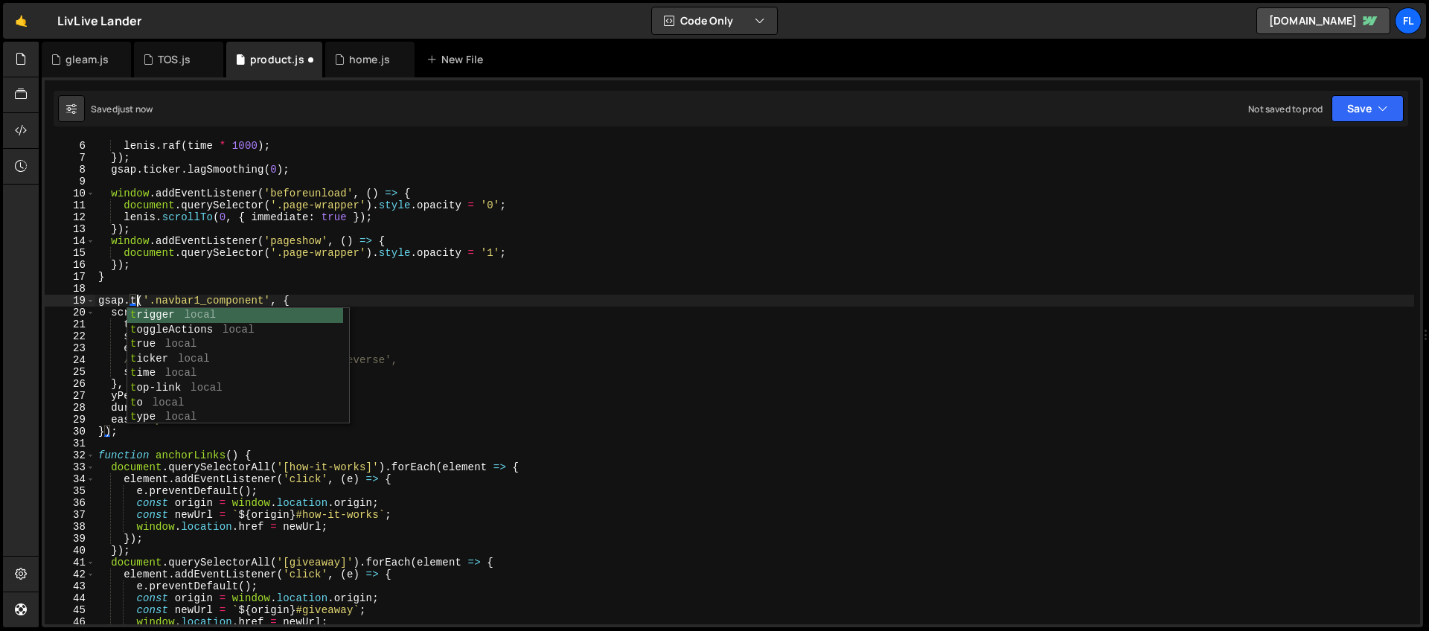
scroll to position [0, 3]
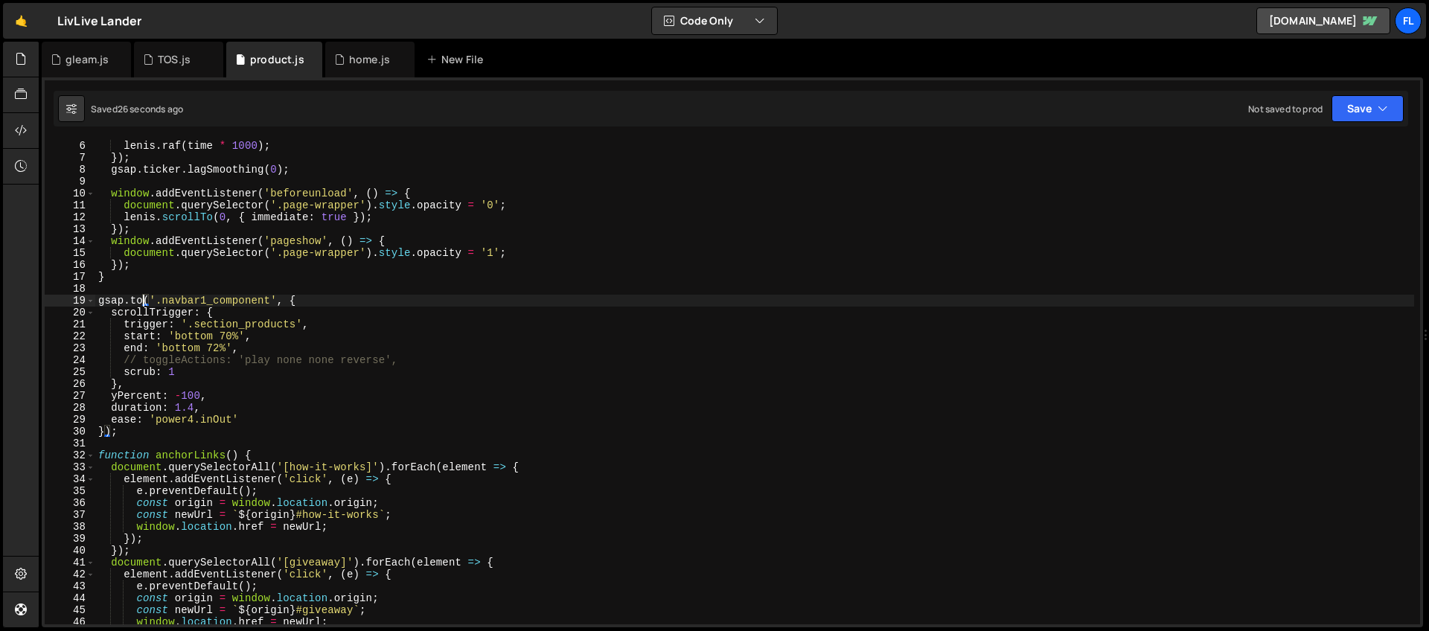
click at [220, 345] on div "[PERSON_NAME] . raf ( time * 1000 ) ; }) ; gsap . ticker . lagSmoothing ( 0 ) ;…" at bounding box center [754, 394] width 1319 height 508
type textarea "end: 'bottom 75%',"
click at [258, 348] on div "[PERSON_NAME] . raf ( time * 1000 ) ; }) ; gsap . ticker . lagSmoothing ( 0 ) ;…" at bounding box center [754, 394] width 1319 height 508
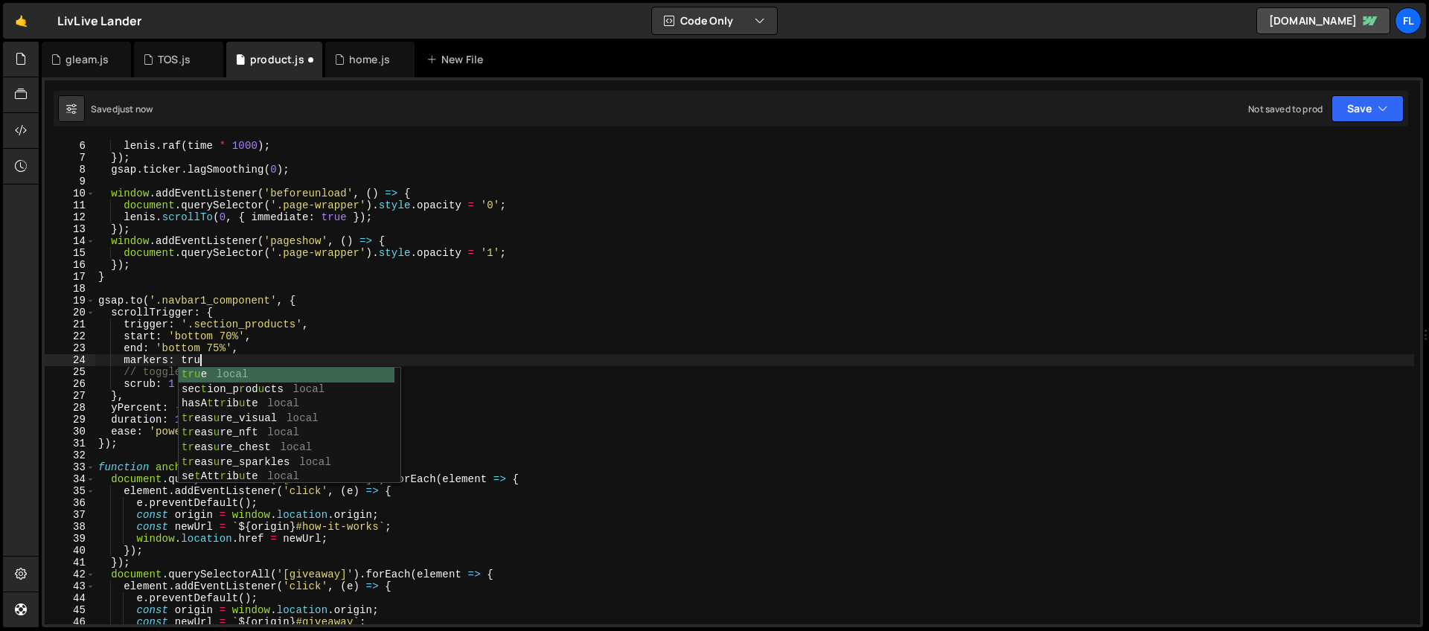
scroll to position [0, 7]
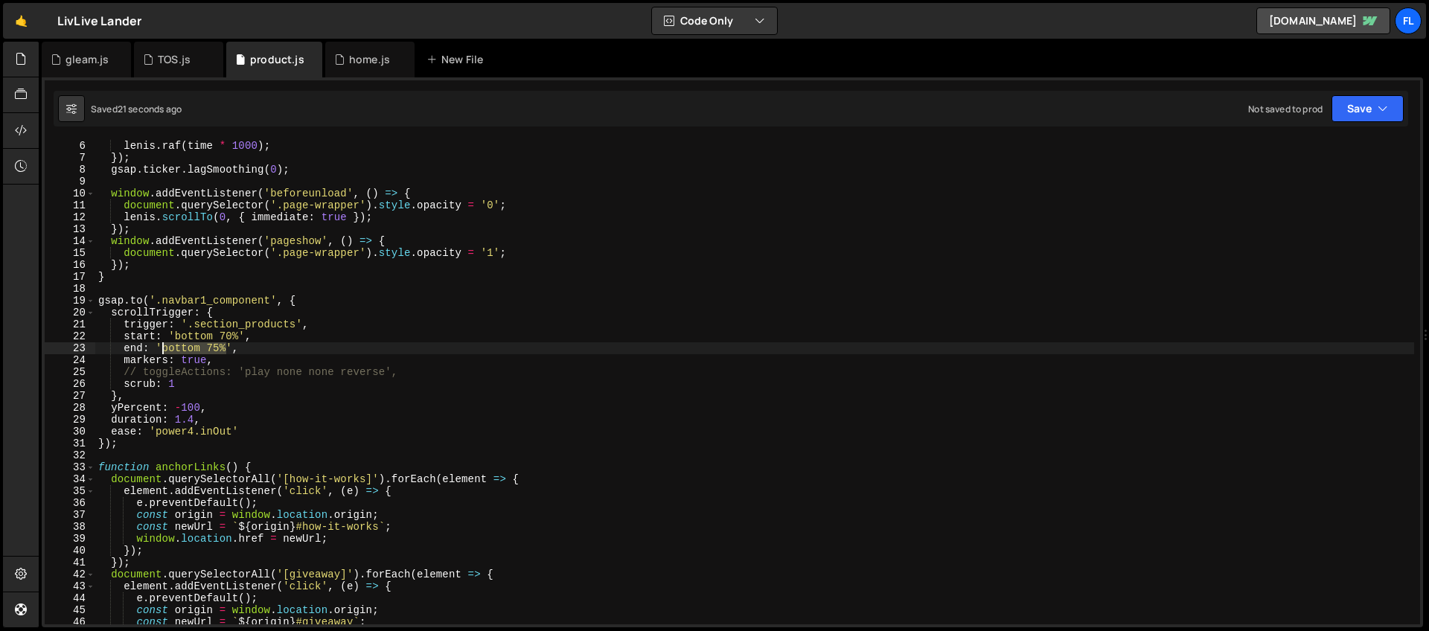
drag, startPoint x: 227, startPoint y: 347, endPoint x: 164, endPoint y: 348, distance: 63.3
click at [164, 348] on div "[PERSON_NAME] . raf ( time * 1000 ) ; }) ; gsap . ticker . lagSmoothing ( 0 ) ;…" at bounding box center [754, 394] width 1319 height 508
click at [236, 365] on div "[PERSON_NAME] . raf ( time * 1000 ) ; }) ; gsap . ticker . lagSmoothing ( 0 ) ;…" at bounding box center [754, 394] width 1319 height 508
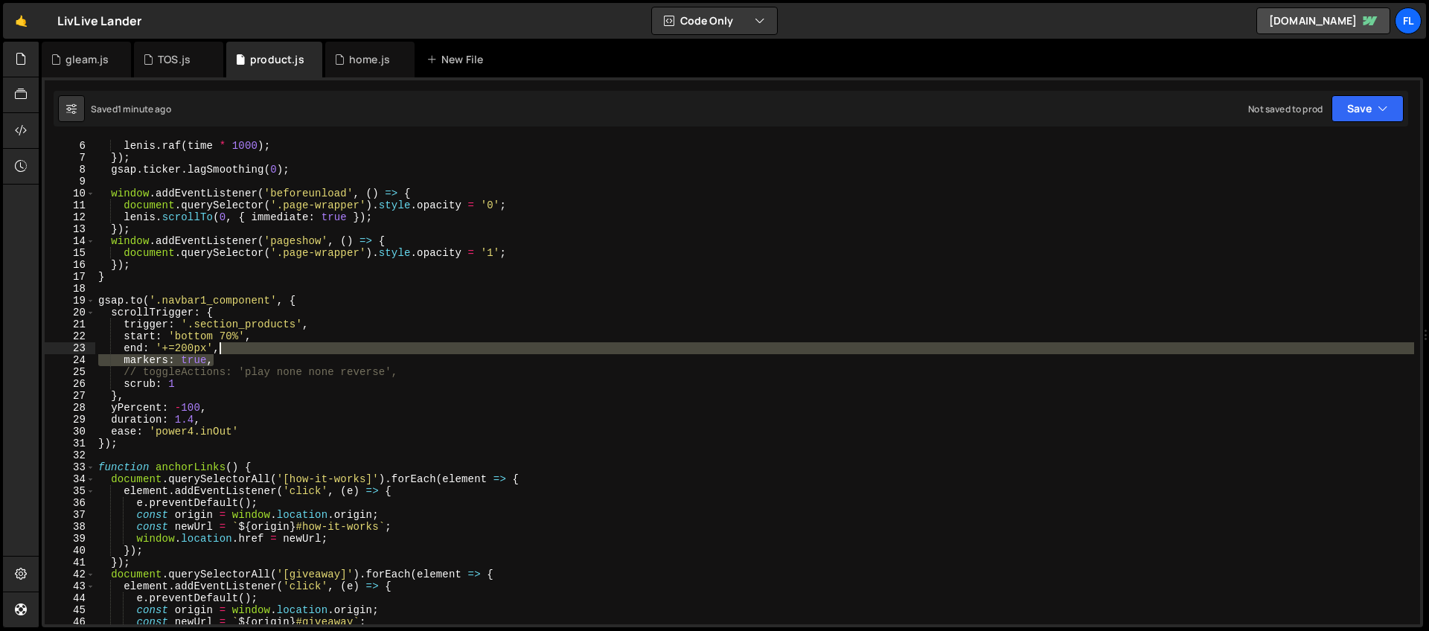
drag, startPoint x: 222, startPoint y: 362, endPoint x: 230, endPoint y: 352, distance: 12.7
click at [230, 352] on div "[PERSON_NAME] . raf ( time * 1000 ) ; }) ; gsap . ticker . lagSmoothing ( 0 ) ;…" at bounding box center [754, 394] width 1319 height 508
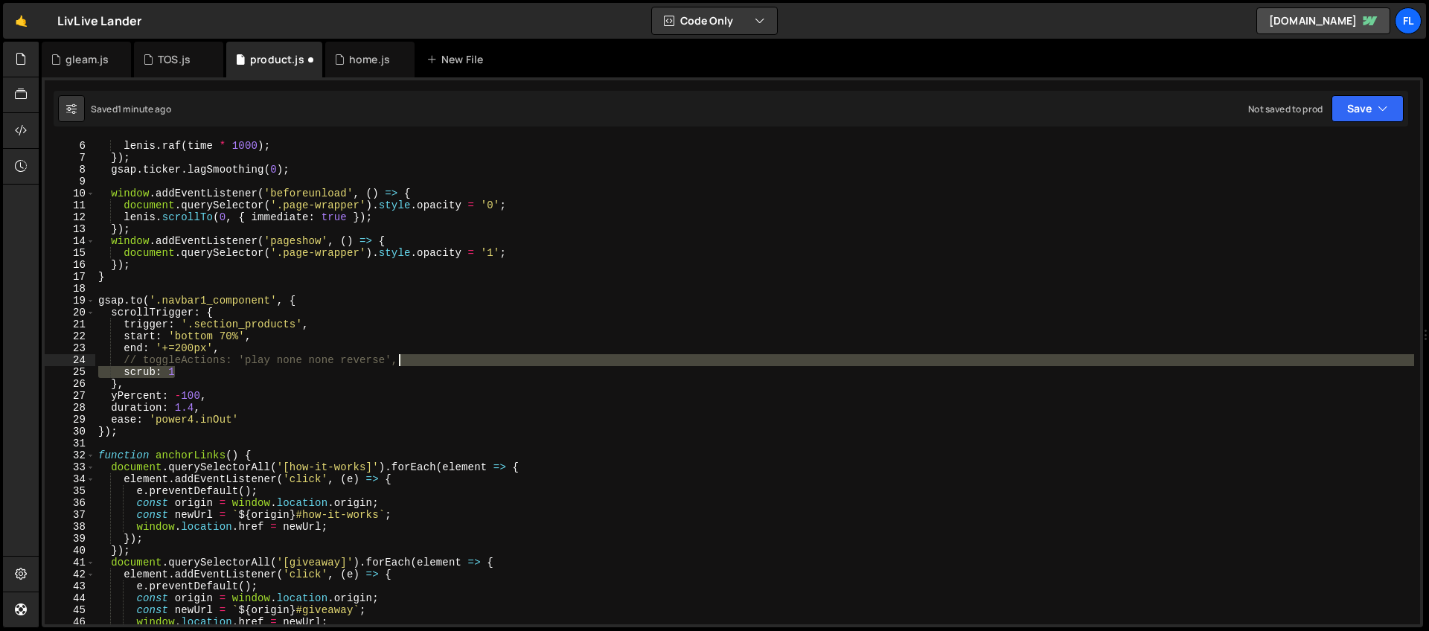
drag, startPoint x: 219, startPoint y: 374, endPoint x: 409, endPoint y: 359, distance: 190.4
click at [409, 359] on div "[PERSON_NAME] . raf ( time * 1000 ) ; }) ; gsap . ticker . lagSmoothing ( 0 ) ;…" at bounding box center [754, 394] width 1319 height 508
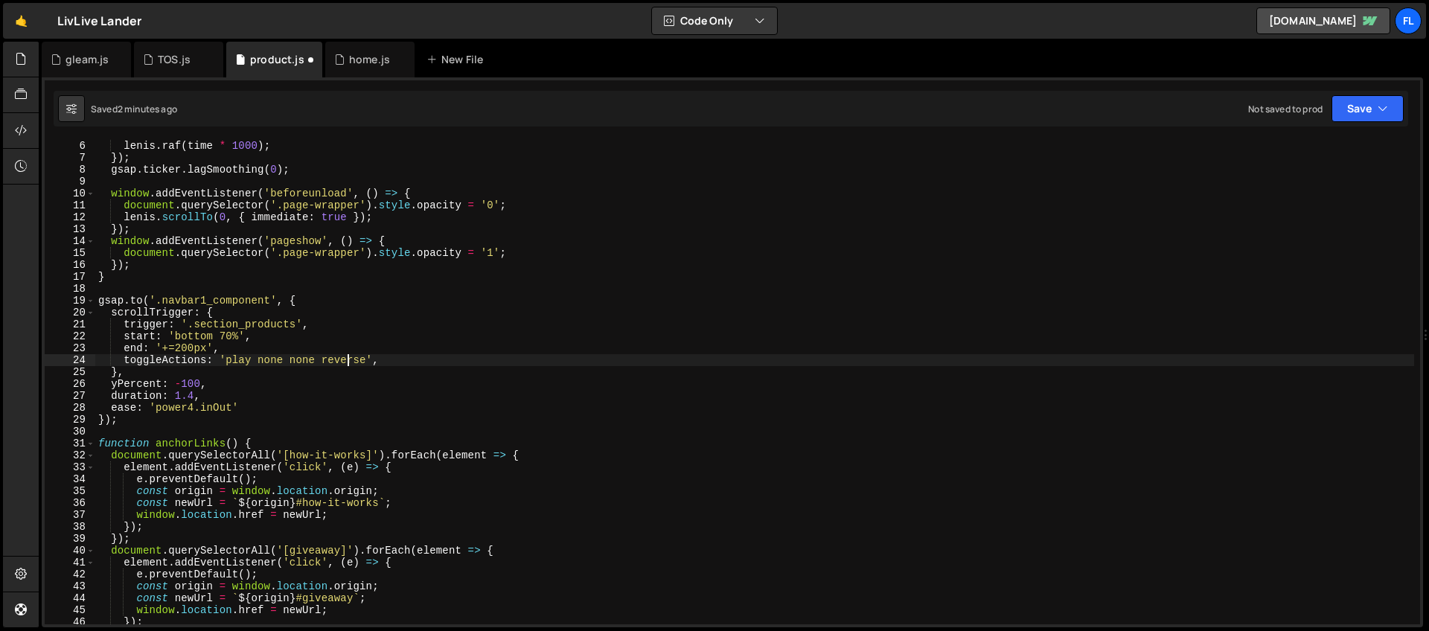
click at [351, 359] on div "[PERSON_NAME] . raf ( time * 1000 ) ; }) ; gsap . ticker . lagSmoothing ( 0 ) ;…" at bounding box center [754, 394] width 1319 height 508
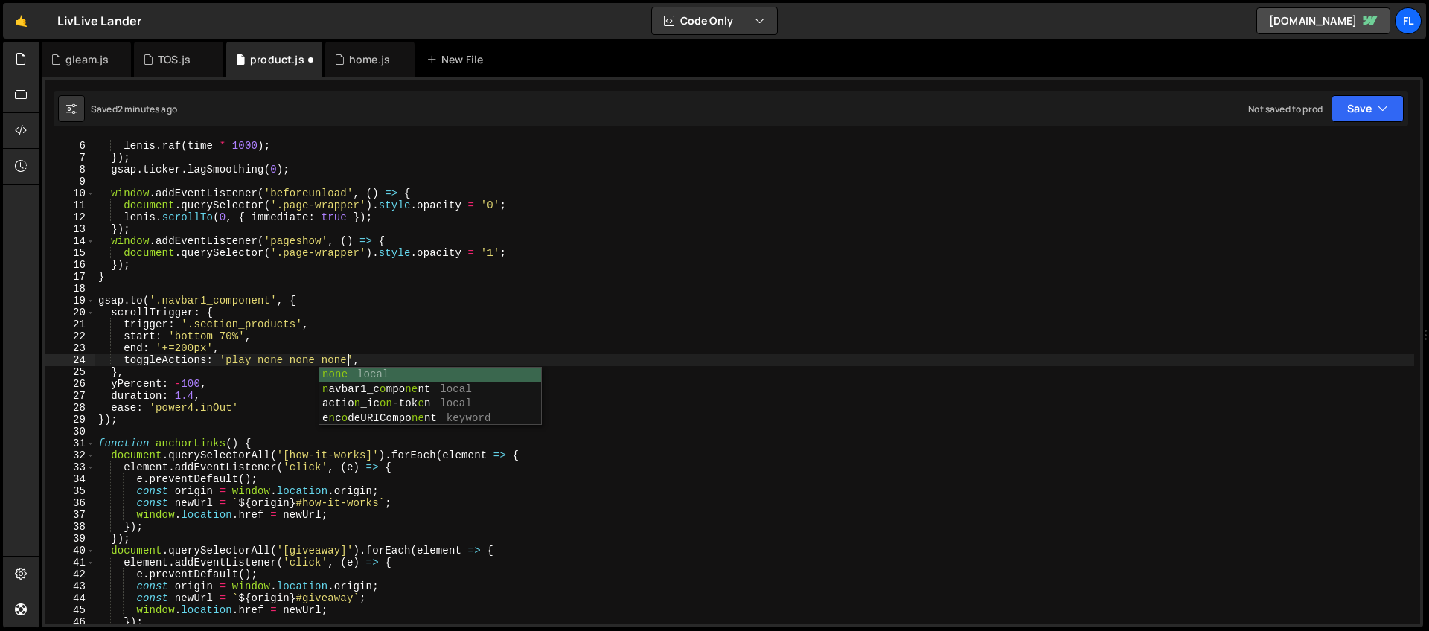
scroll to position [0, 17]
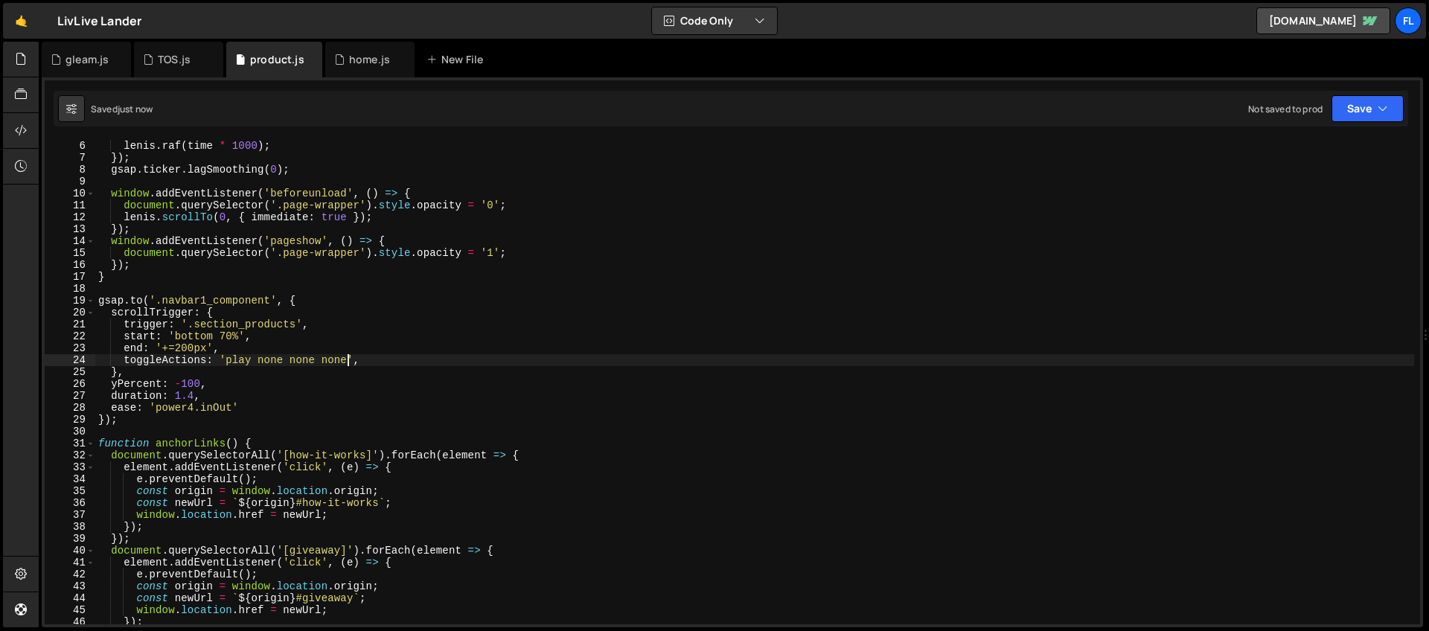
click at [179, 348] on div "[PERSON_NAME] . raf ( time * 1000 ) ; }) ; gsap . ticker . lagSmoothing ( 0 ) ;…" at bounding box center [754, 394] width 1319 height 508
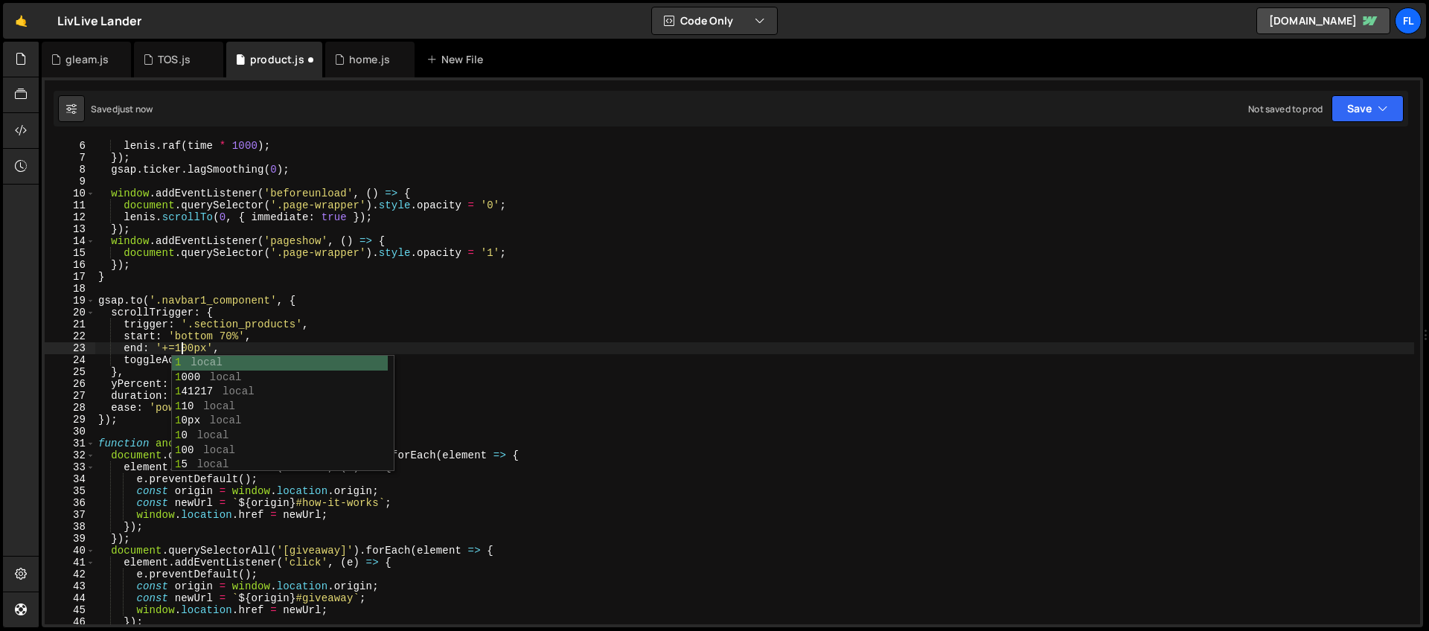
scroll to position [0, 6]
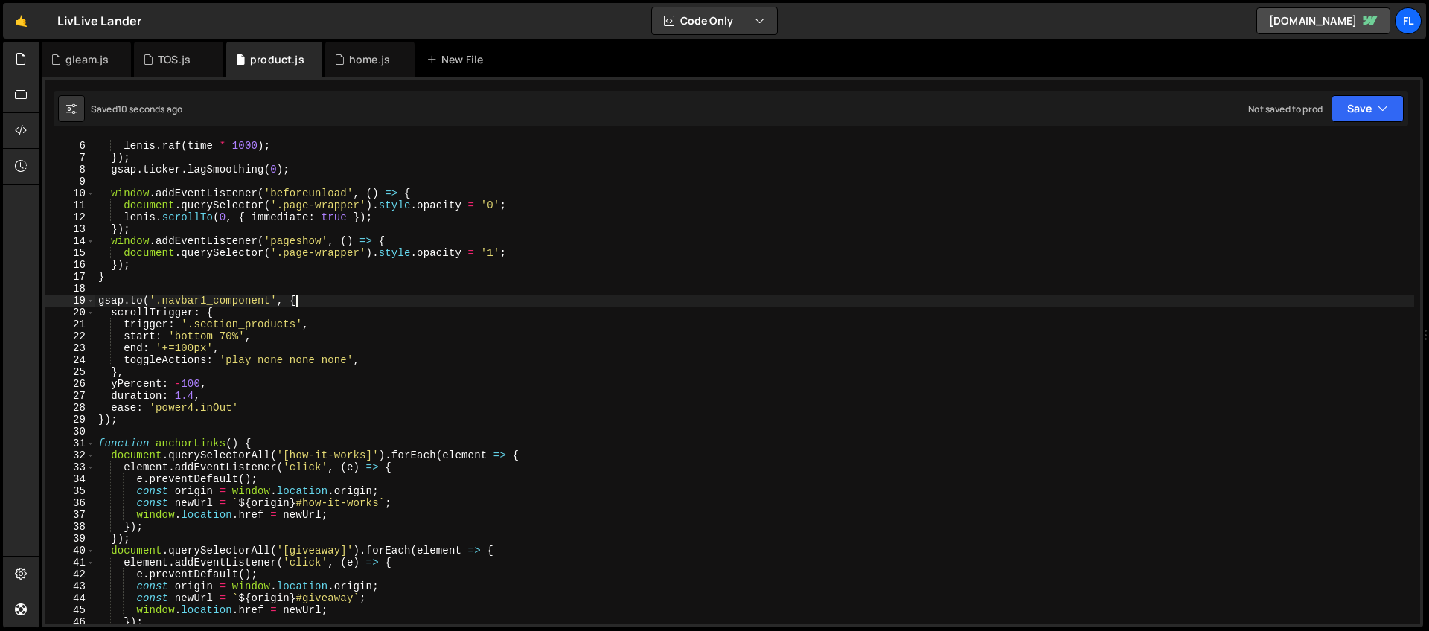
click at [302, 299] on div "[PERSON_NAME] . raf ( time * 1000 ) ; }) ; gsap . ticker . lagSmoothing ( 0 ) ;…" at bounding box center [754, 394] width 1319 height 508
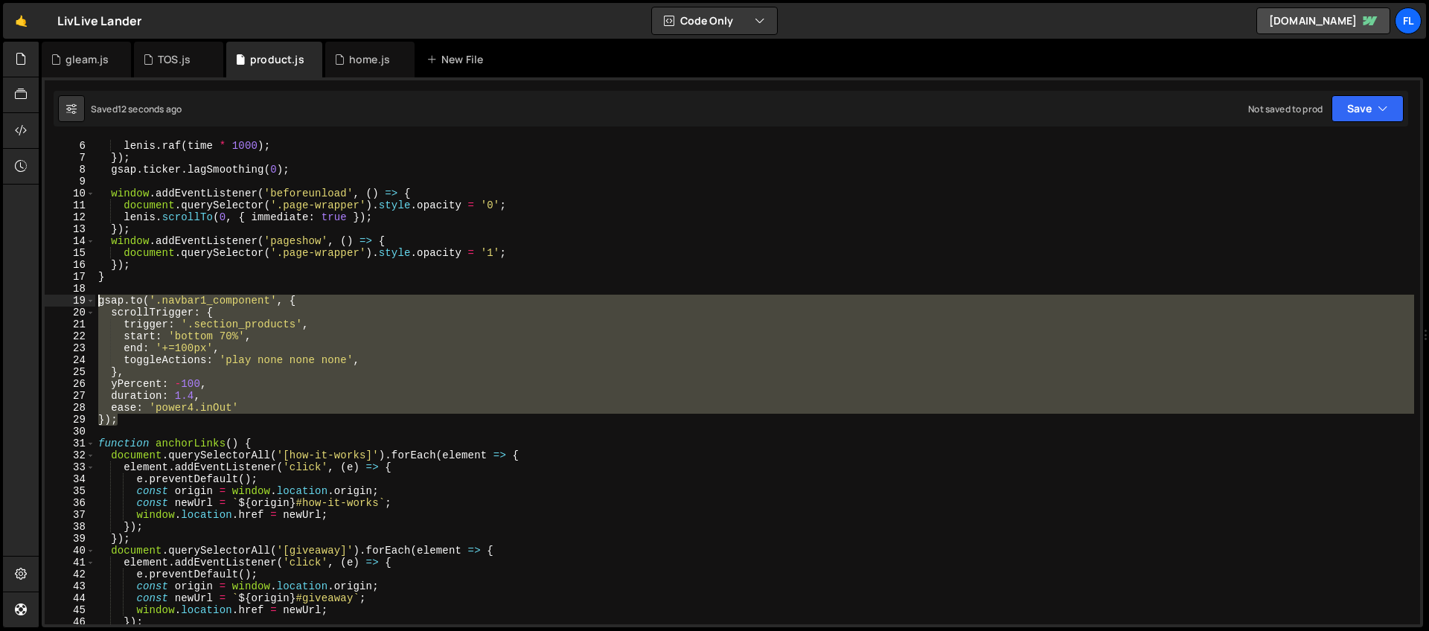
drag, startPoint x: 121, startPoint y: 421, endPoint x: 74, endPoint y: 304, distance: 126.2
click at [74, 304] on div "[DOMAIN_NAME]('.navbar1_component', { 6 7 8 9 10 11 12 13 14 15 16 17 18 19 20 …" at bounding box center [732, 382] width 1375 height 485
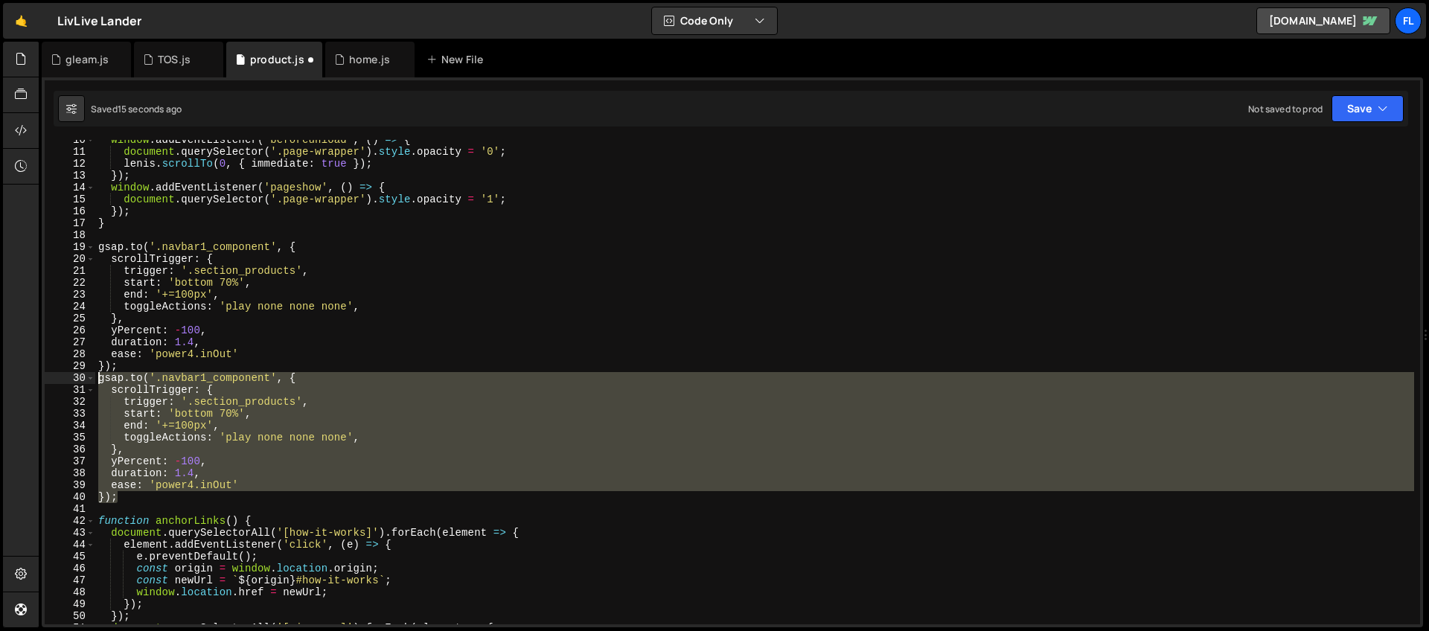
scroll to position [113, 0]
click at [264, 413] on div "window . addEventListener ( 'beforeunload' , ( ) => { document . querySelector …" at bounding box center [754, 382] width 1319 height 485
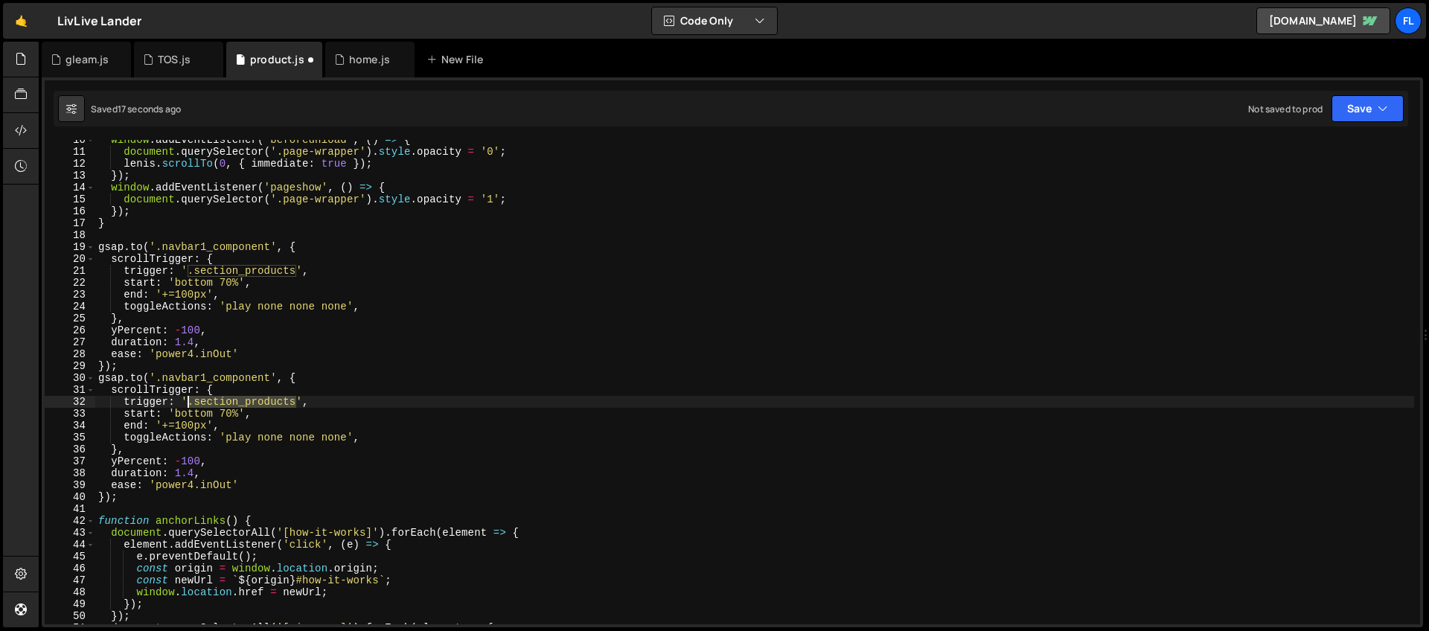
drag, startPoint x: 298, startPoint y: 403, endPoint x: 188, endPoint y: 404, distance: 110.2
click at [188, 404] on div "window . addEventListener ( 'beforeunload' , ( ) => { document . querySelector …" at bounding box center [754, 388] width 1319 height 508
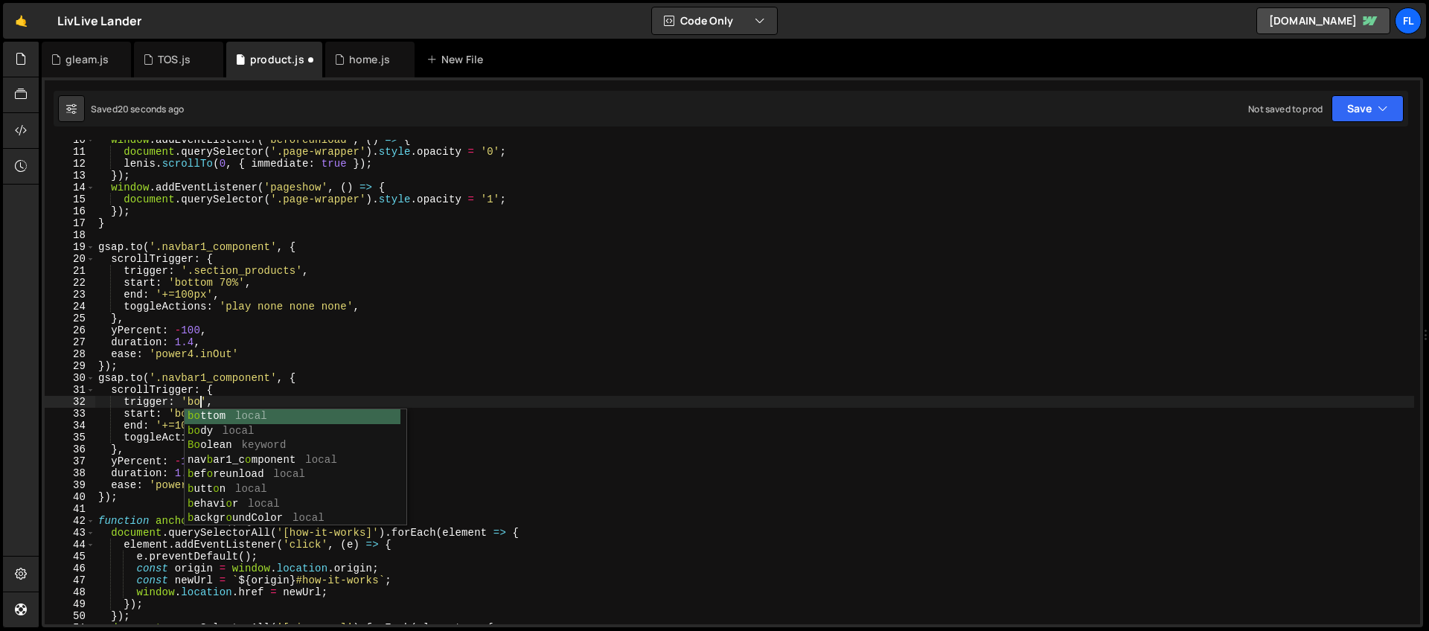
scroll to position [0, 7]
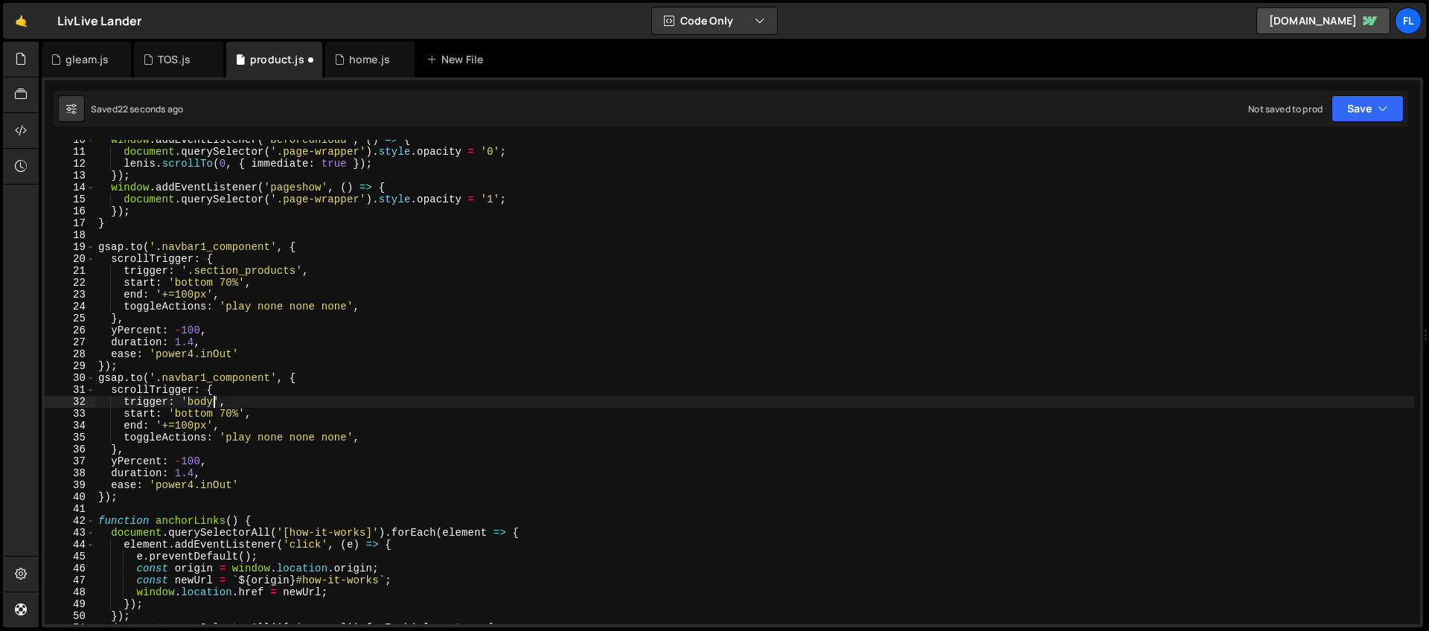
click at [202, 414] on div "window . addEventListener ( 'beforeunload' , ( ) => { document . querySelector …" at bounding box center [754, 388] width 1319 height 508
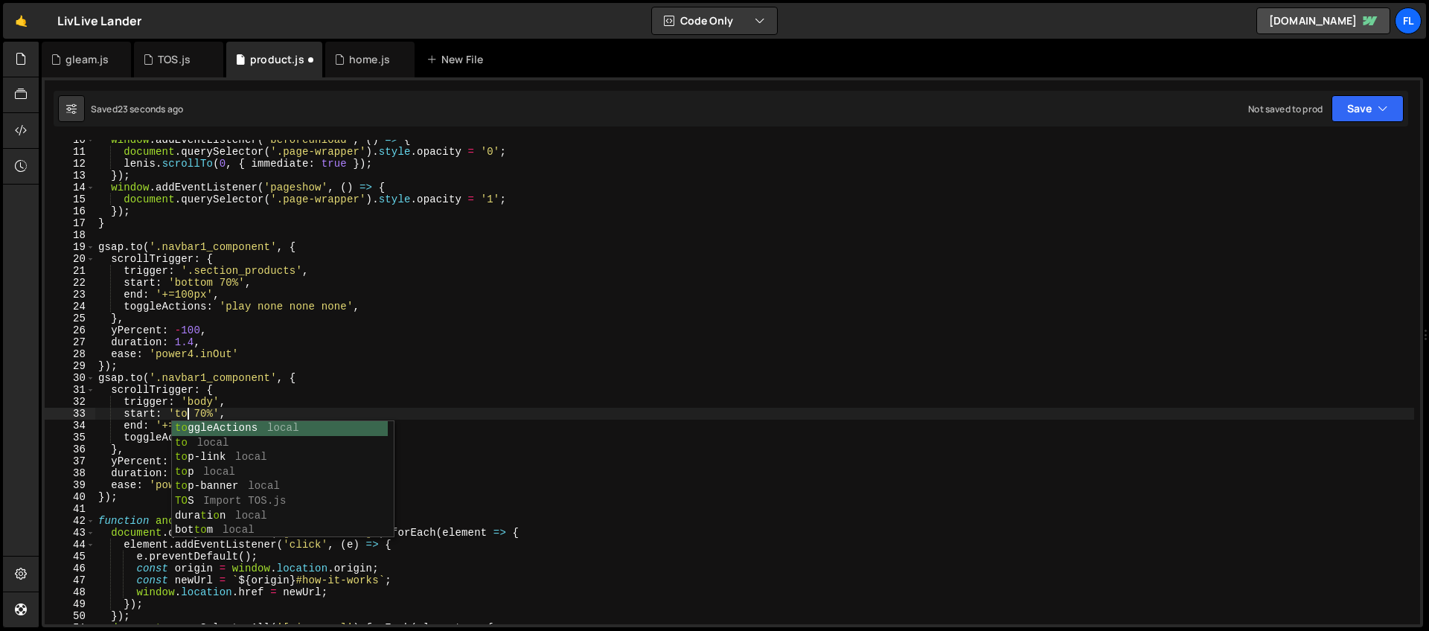
scroll to position [0, 7]
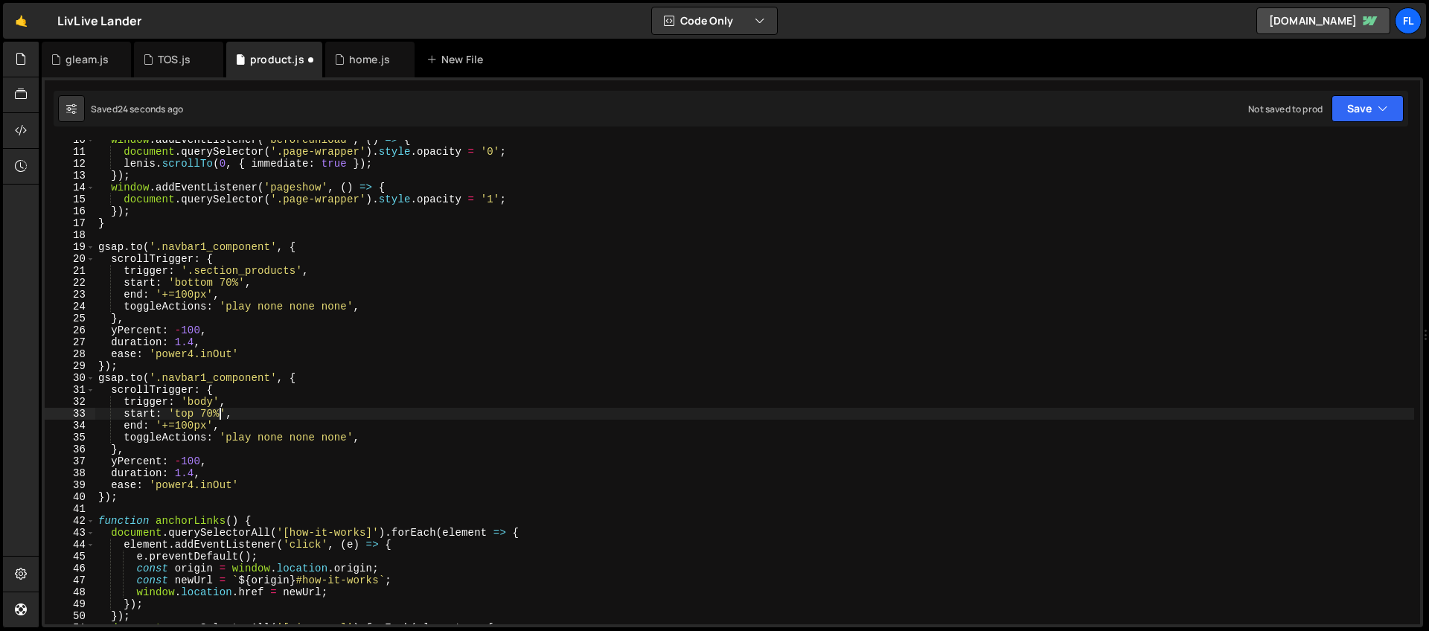
click at [219, 413] on div "window . addEventListener ( 'beforeunload' , ( ) => { document . querySelector …" at bounding box center [754, 388] width 1319 height 508
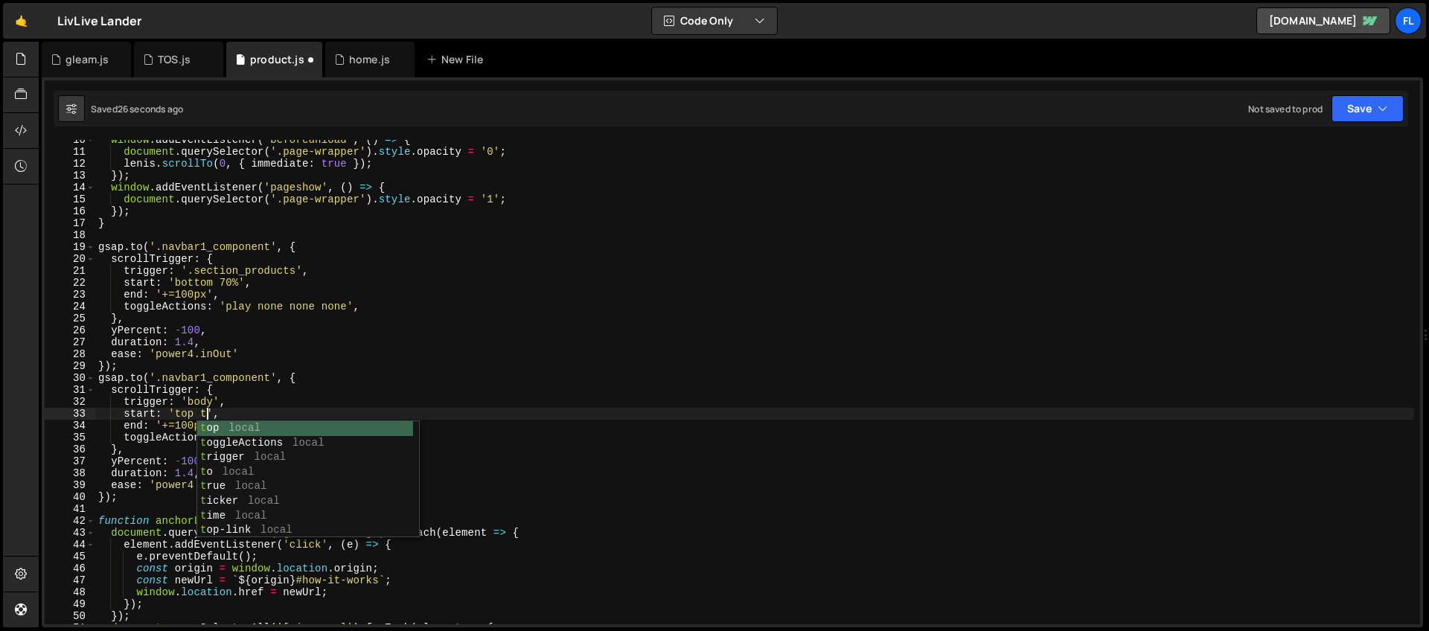
scroll to position [0, 8]
click at [166, 465] on div "window . addEventListener ( 'beforeunload' , ( ) => { document . querySelector …" at bounding box center [754, 388] width 1319 height 508
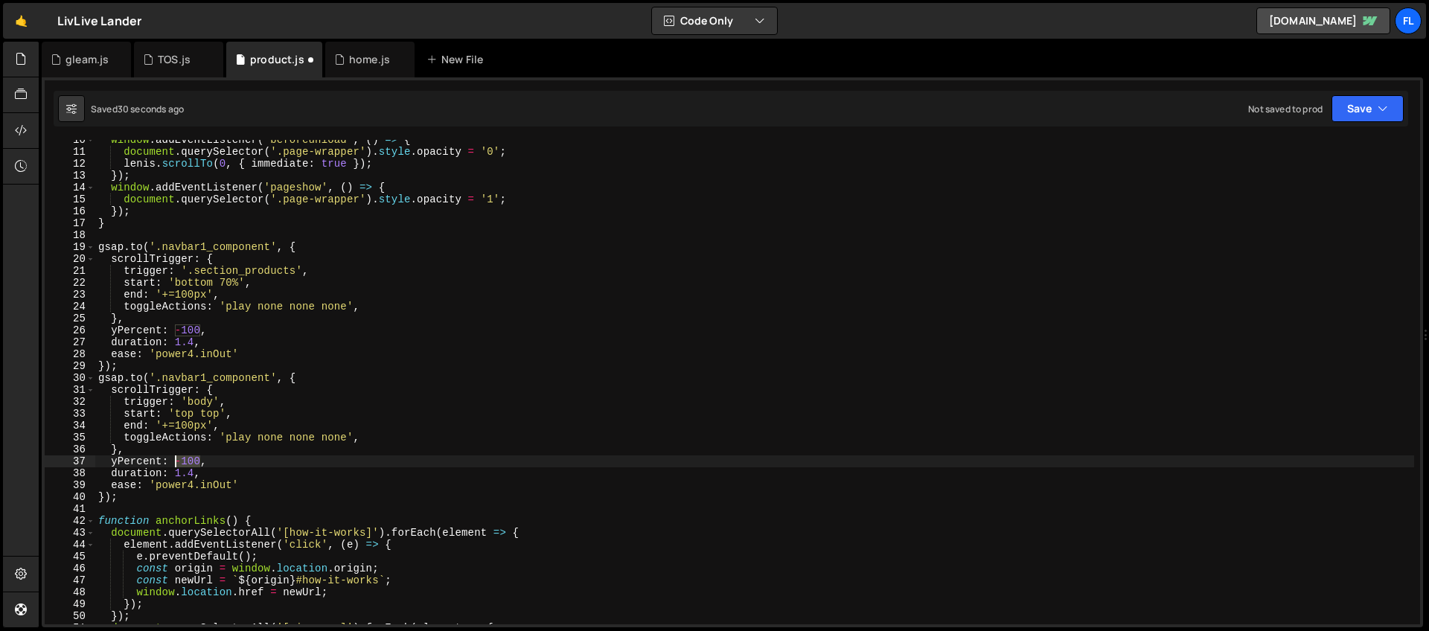
drag, startPoint x: 201, startPoint y: 460, endPoint x: 176, endPoint y: 461, distance: 24.6
click at [176, 461] on div "window . addEventListener ( 'beforeunload' , ( ) => { document . querySelector …" at bounding box center [754, 388] width 1319 height 508
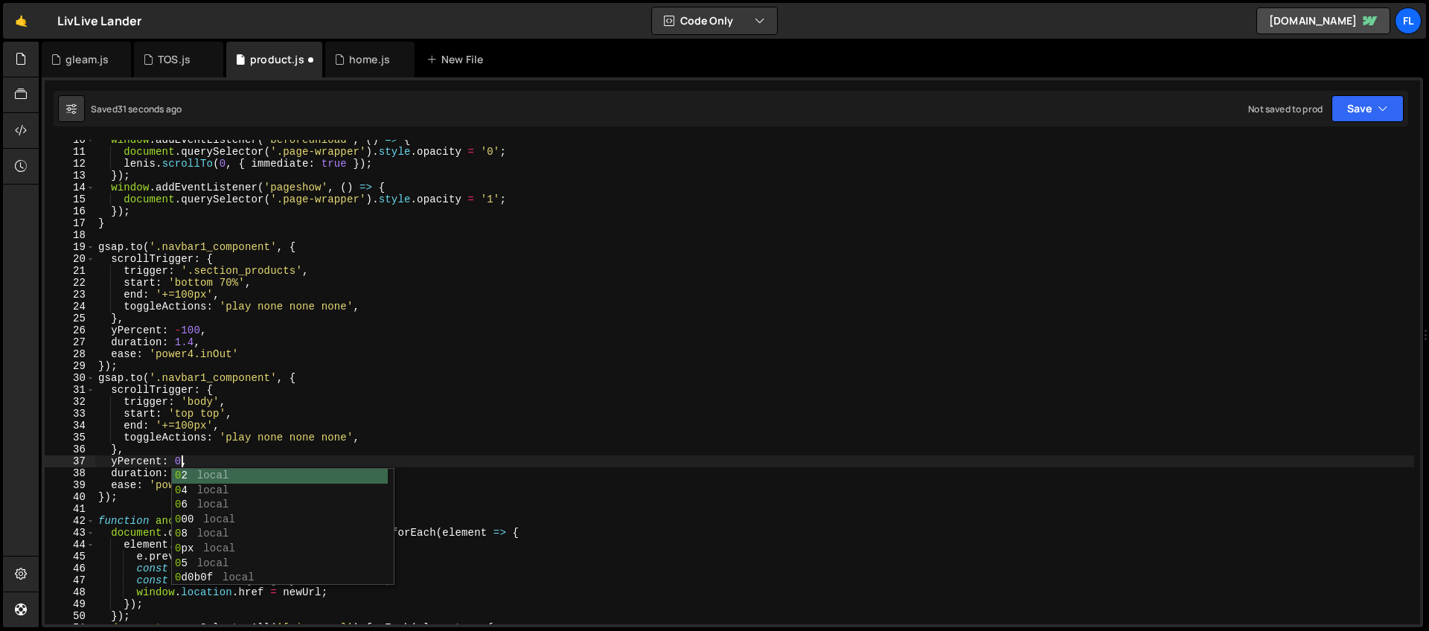
click at [195, 405] on div "window . addEventListener ( 'beforeunload' , ( ) => { document . querySelector …" at bounding box center [754, 388] width 1319 height 508
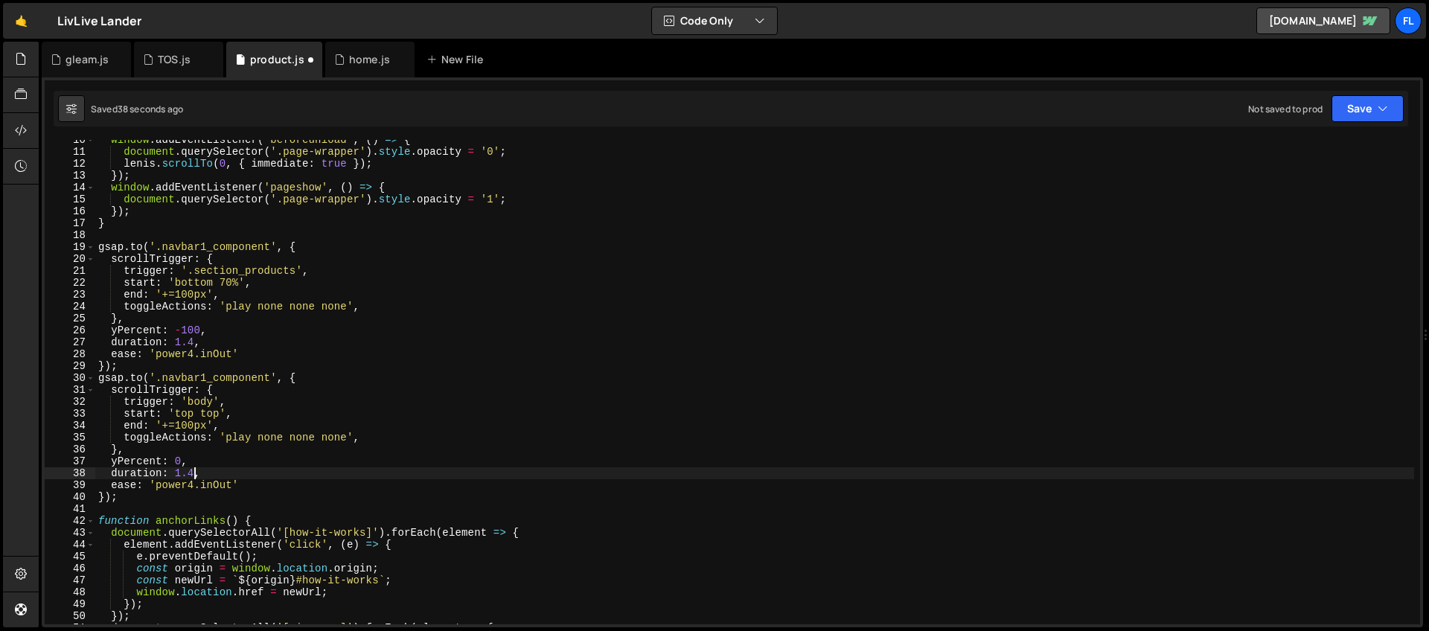
click at [194, 473] on div "window . addEventListener ( 'beforeunload' , ( ) => { document . querySelector …" at bounding box center [754, 388] width 1319 height 508
click at [217, 485] on div "window . addEventListener ( 'beforeunload' , ( ) => { document . querySelector …" at bounding box center [754, 388] width 1319 height 508
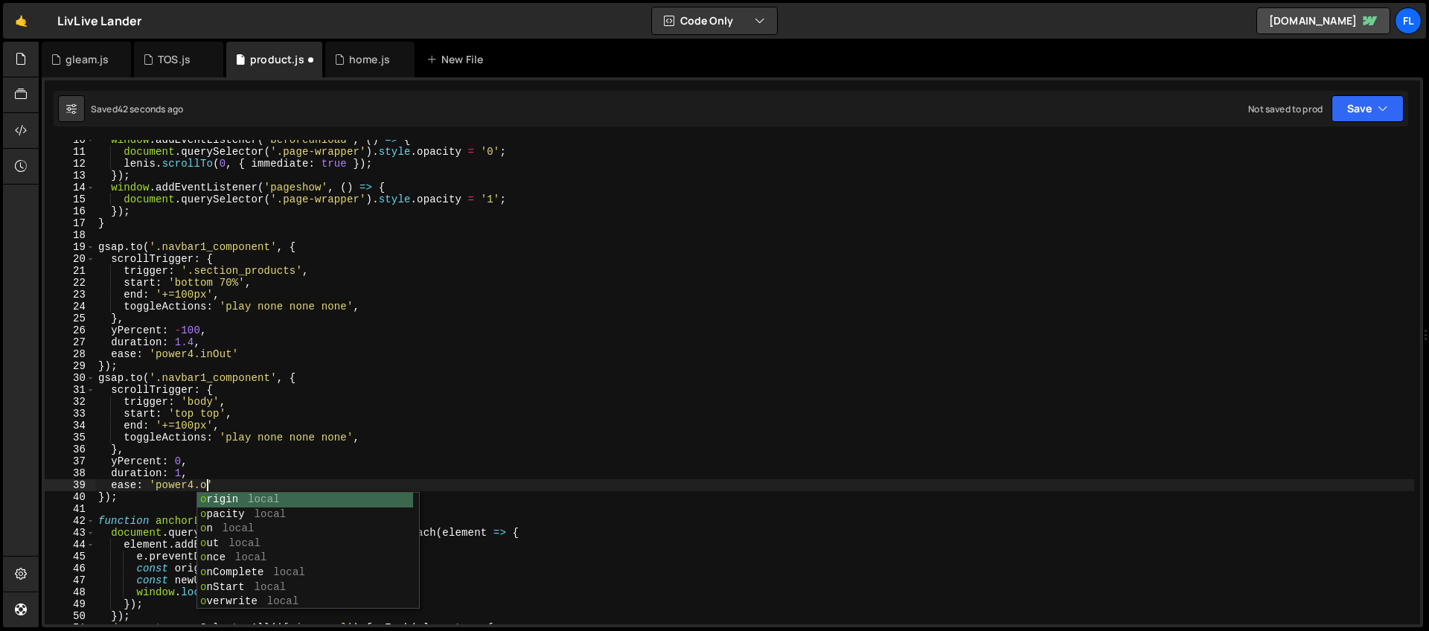
scroll to position [0, 8]
click at [226, 409] on div "window . addEventListener ( 'beforeunload' , ( ) => { document . querySelector …" at bounding box center [754, 388] width 1319 height 508
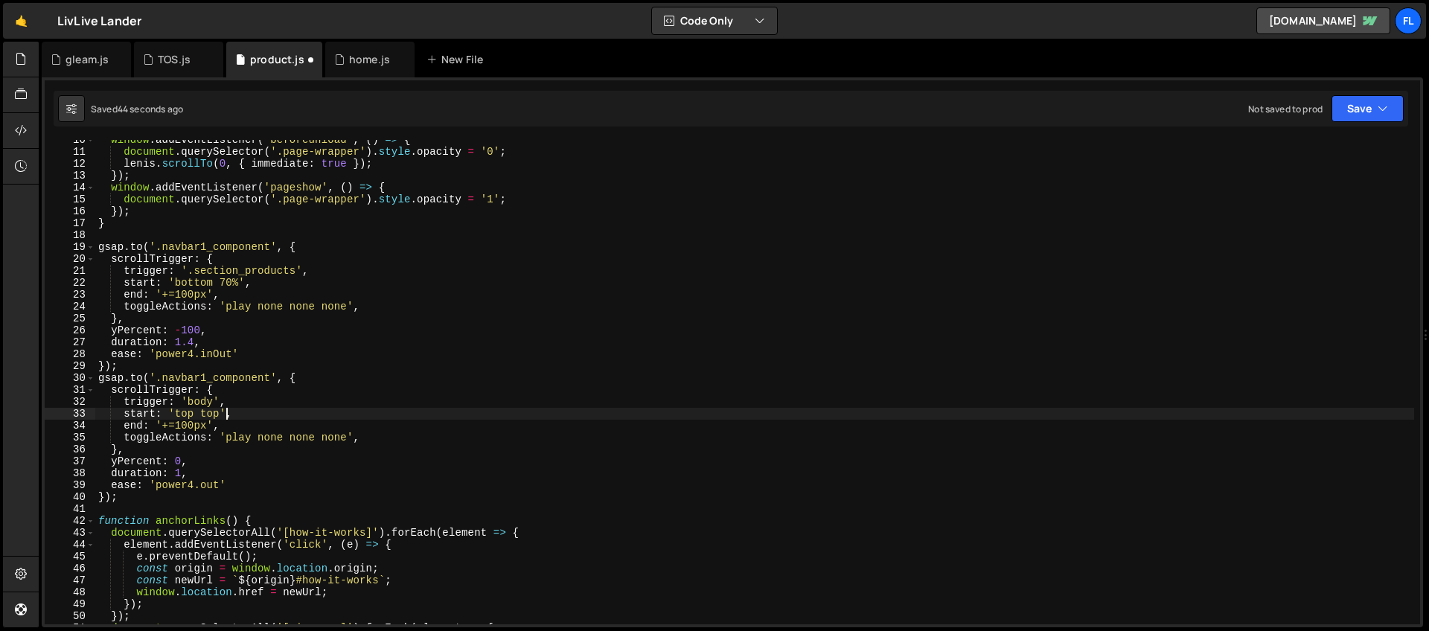
click at [224, 355] on div "window . addEventListener ( 'beforeunload' , ( ) => { document . querySelector …" at bounding box center [754, 388] width 1319 height 508
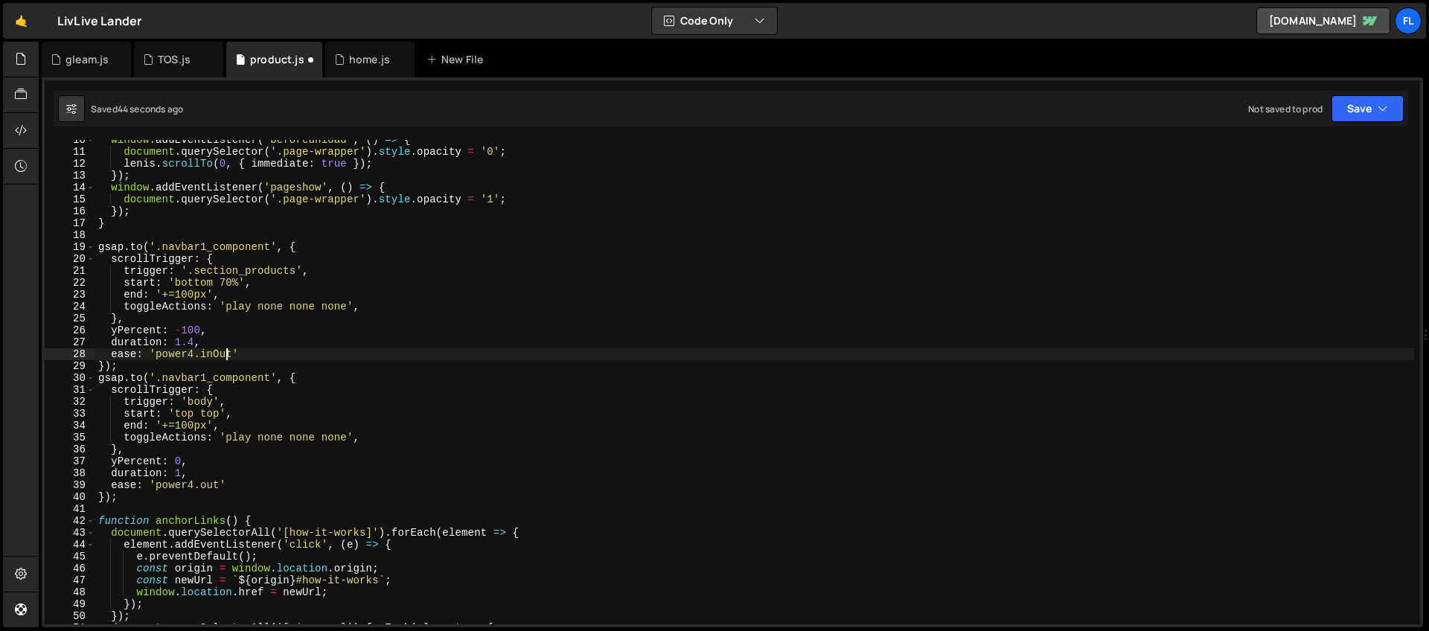
click at [224, 355] on div "window . addEventListener ( 'beforeunload' , ( ) => { document . querySelector …" at bounding box center [754, 388] width 1319 height 508
click at [187, 426] on div "window . addEventListener ( 'beforeunload' , ( ) => { document . querySelector …" at bounding box center [754, 388] width 1319 height 508
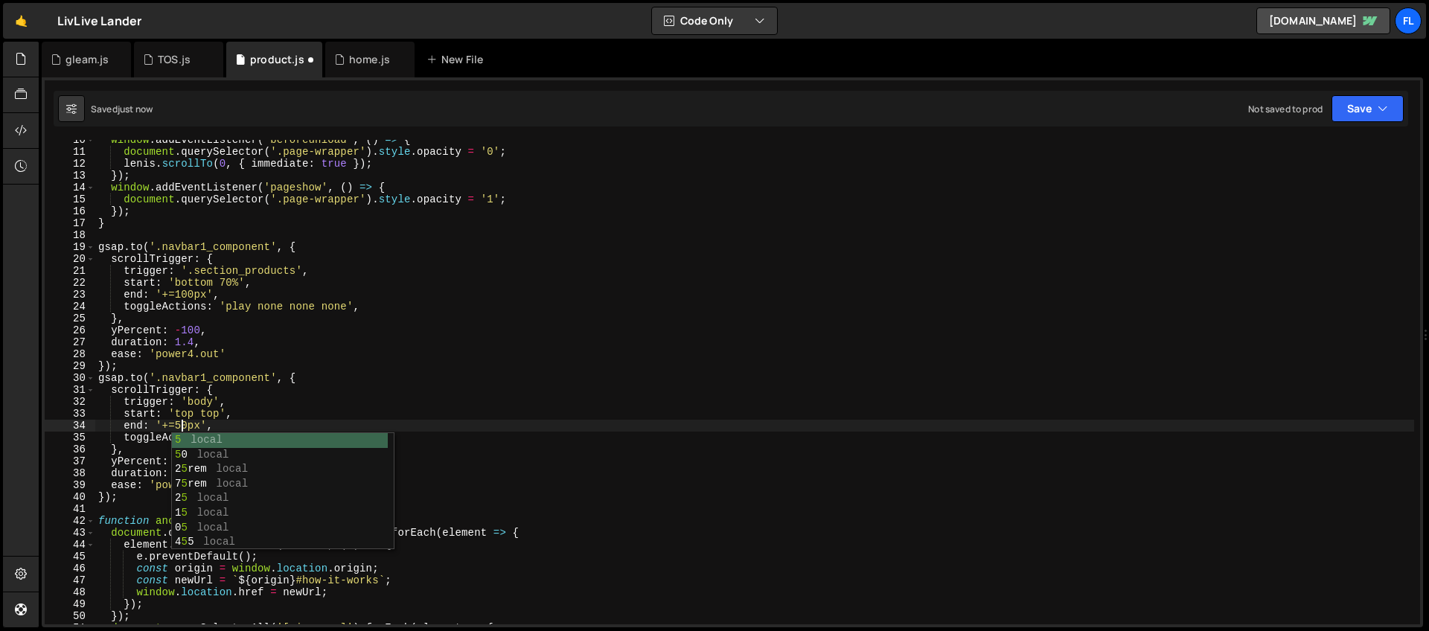
scroll to position [0, 6]
click at [202, 414] on div "window . addEventListener ( 'beforeunload' , ( ) => { document . querySelector …" at bounding box center [754, 388] width 1319 height 508
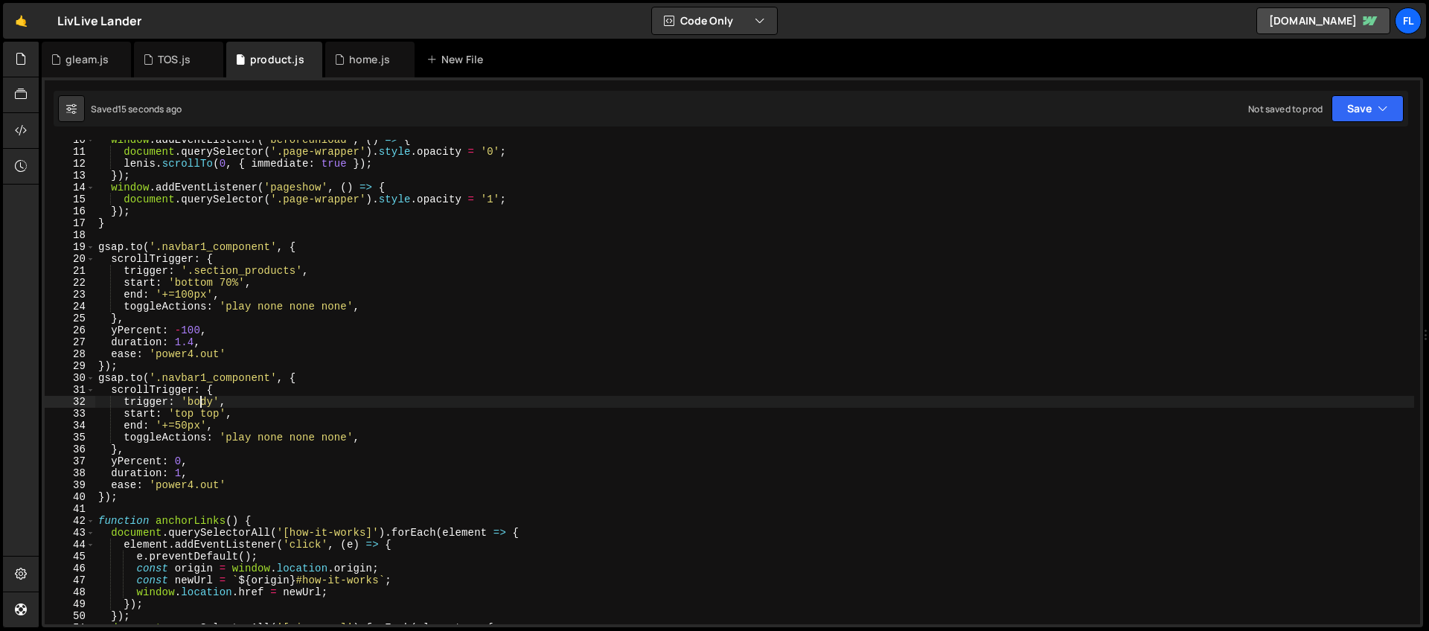
click at [201, 400] on div "window . addEventListener ( 'beforeunload' , ( ) => { document . querySelector …" at bounding box center [754, 388] width 1319 height 508
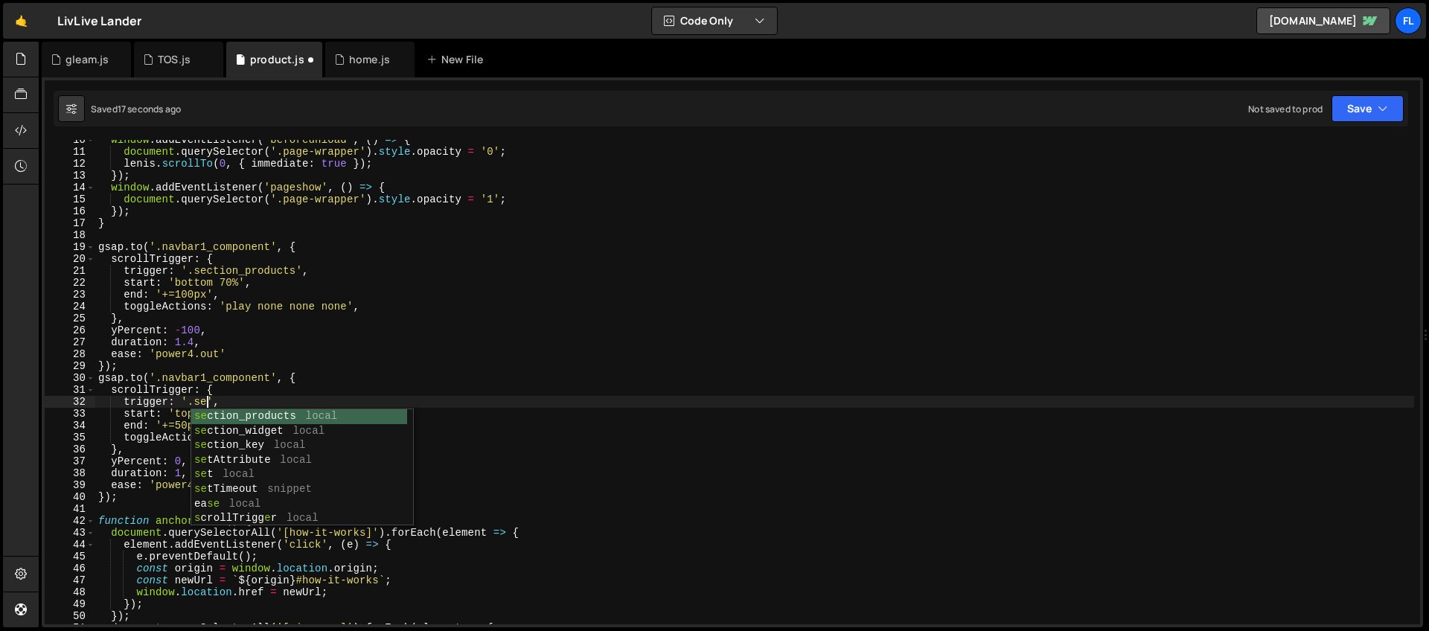
scroll to position [0, 7]
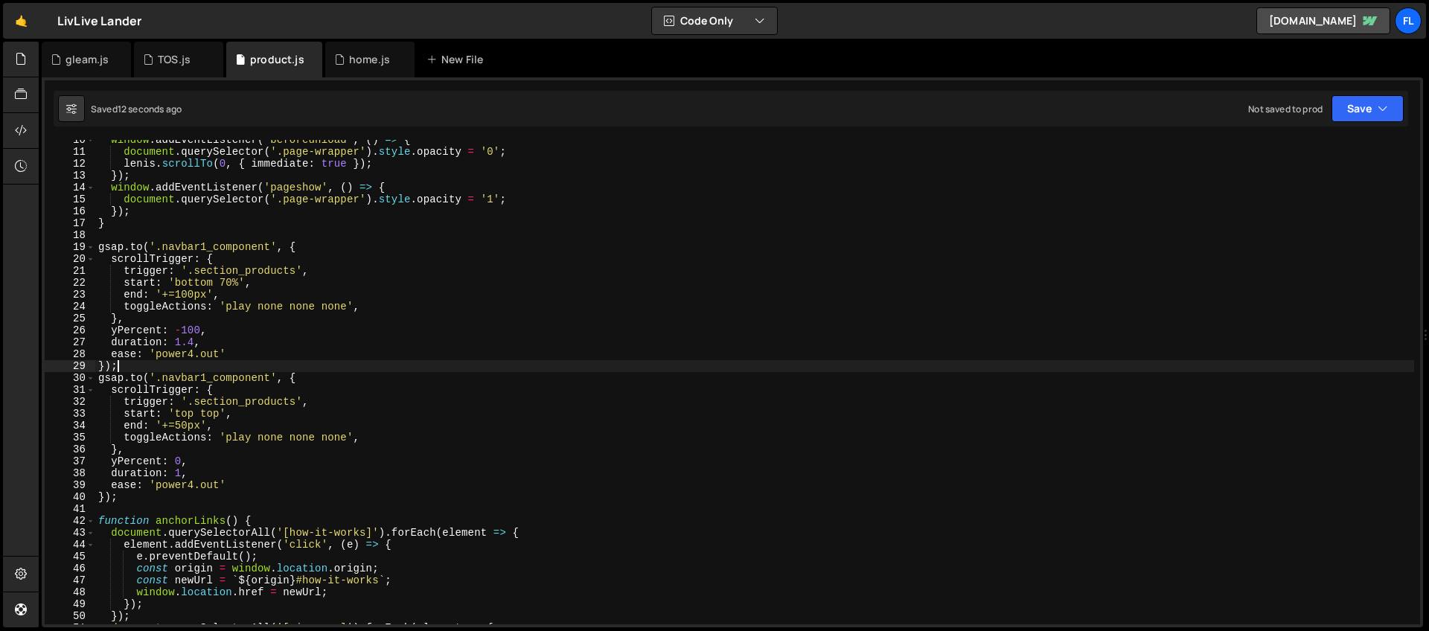
click at [296, 368] on div "window . addEventListener ( 'beforeunload' , ( ) => { document . querySelector …" at bounding box center [754, 388] width 1319 height 508
click at [307, 379] on div "window . addEventListener ( 'beforeunload' , ( ) => { document . querySelector …" at bounding box center [754, 388] width 1319 height 508
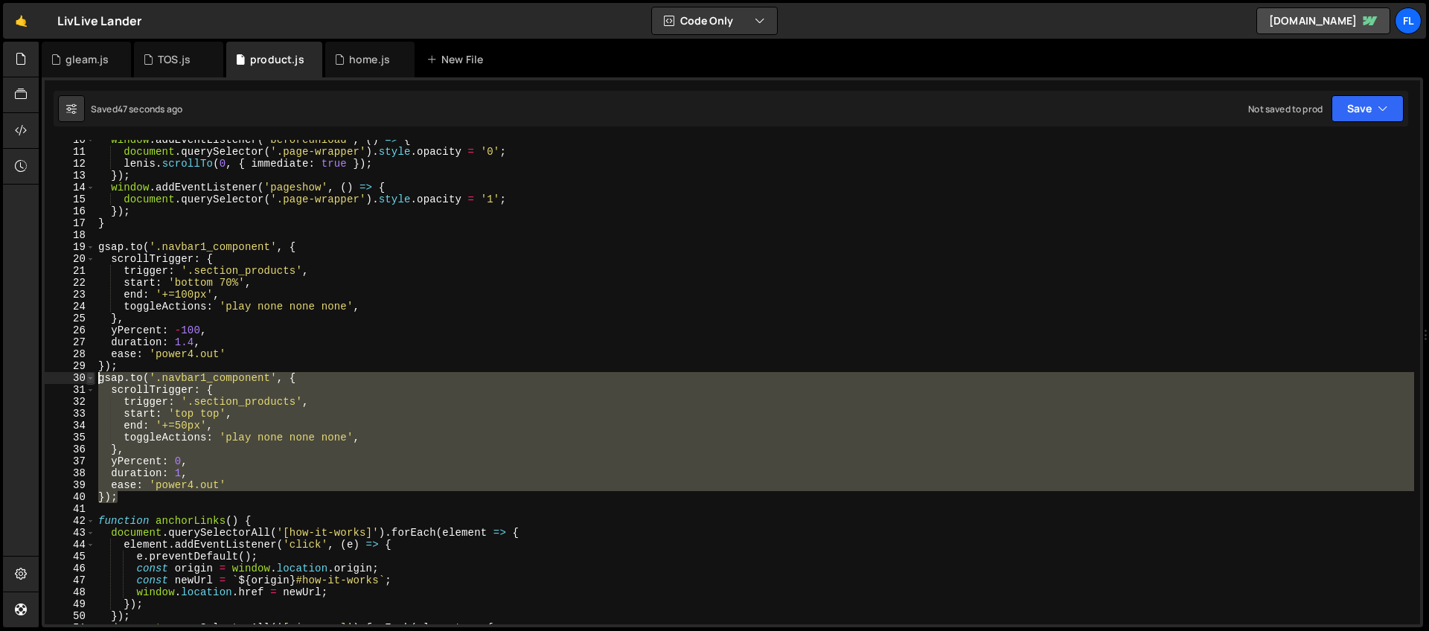
drag, startPoint x: 121, startPoint y: 498, endPoint x: 86, endPoint y: 382, distance: 121.5
click at [86, 382] on div "[DOMAIN_NAME]('.navbar1_component', { 10 11 12 13 14 15 16 17 18 19 20 21 22 23…" at bounding box center [732, 382] width 1375 height 485
type textarea "[DOMAIN_NAME]('.navbar1_component', { scrollTrigger: {"
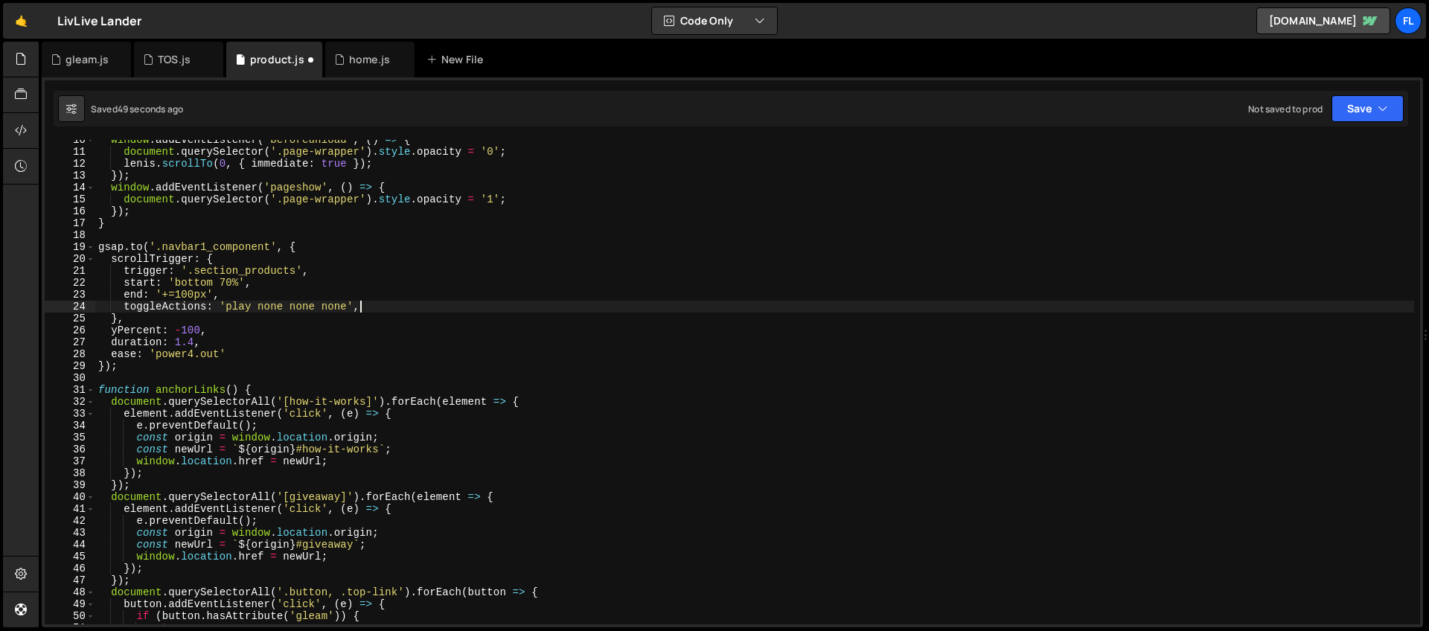
click at [369, 309] on div "window . addEventListener ( 'beforeunload' , ( ) => { document . querySelector …" at bounding box center [754, 388] width 1319 height 508
type textarea "// toggleActions: 'play none none none',"
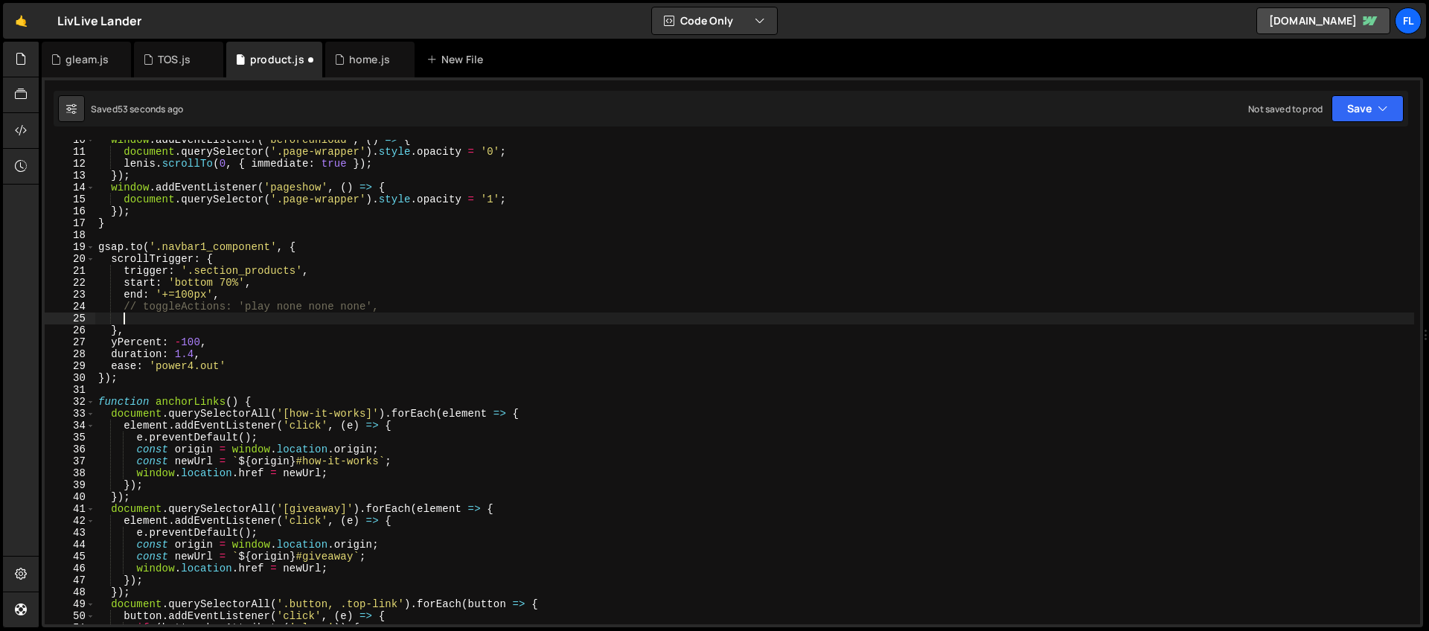
type textarea "c"
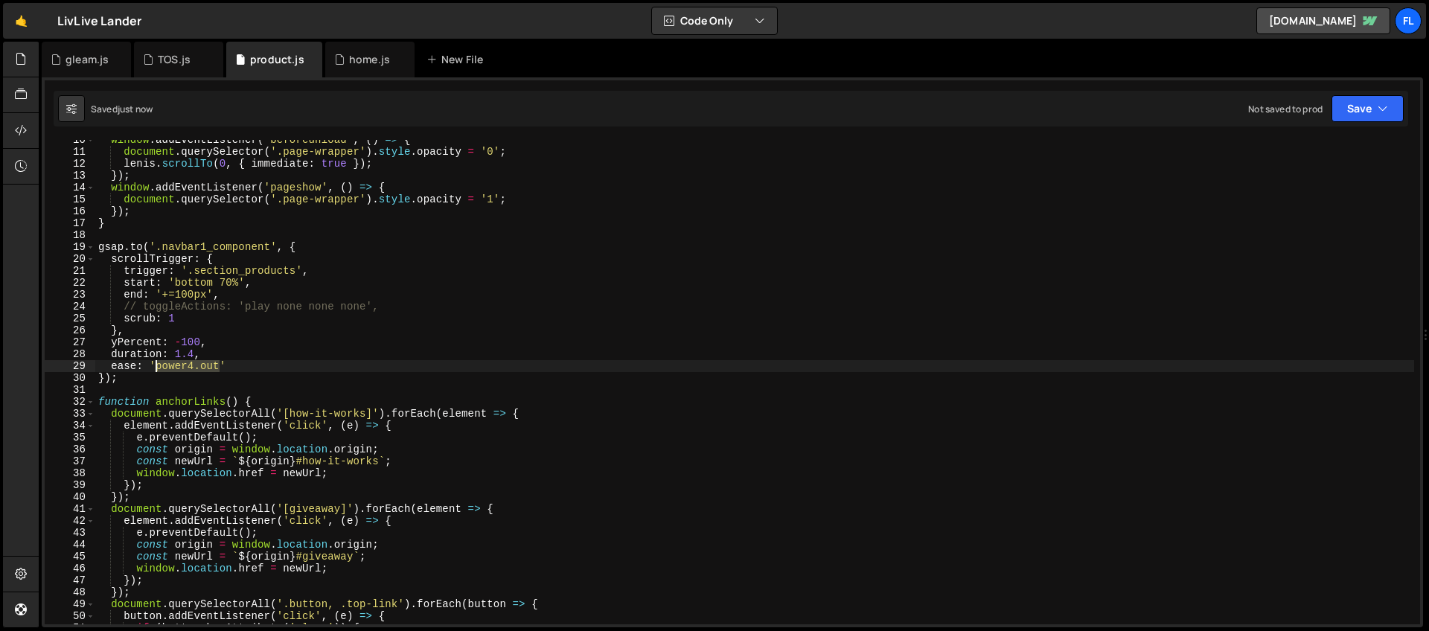
drag, startPoint x: 220, startPoint y: 366, endPoint x: 158, endPoint y: 364, distance: 62.6
click at [158, 364] on div "window . addEventListener ( 'beforeunload' , ( ) => { document . querySelector …" at bounding box center [754, 388] width 1319 height 508
click at [214, 353] on div "window . addEventListener ( 'beforeunload' , ( ) => { document . querySelector …" at bounding box center [754, 388] width 1319 height 508
type textarea "// duration: 1.4,"
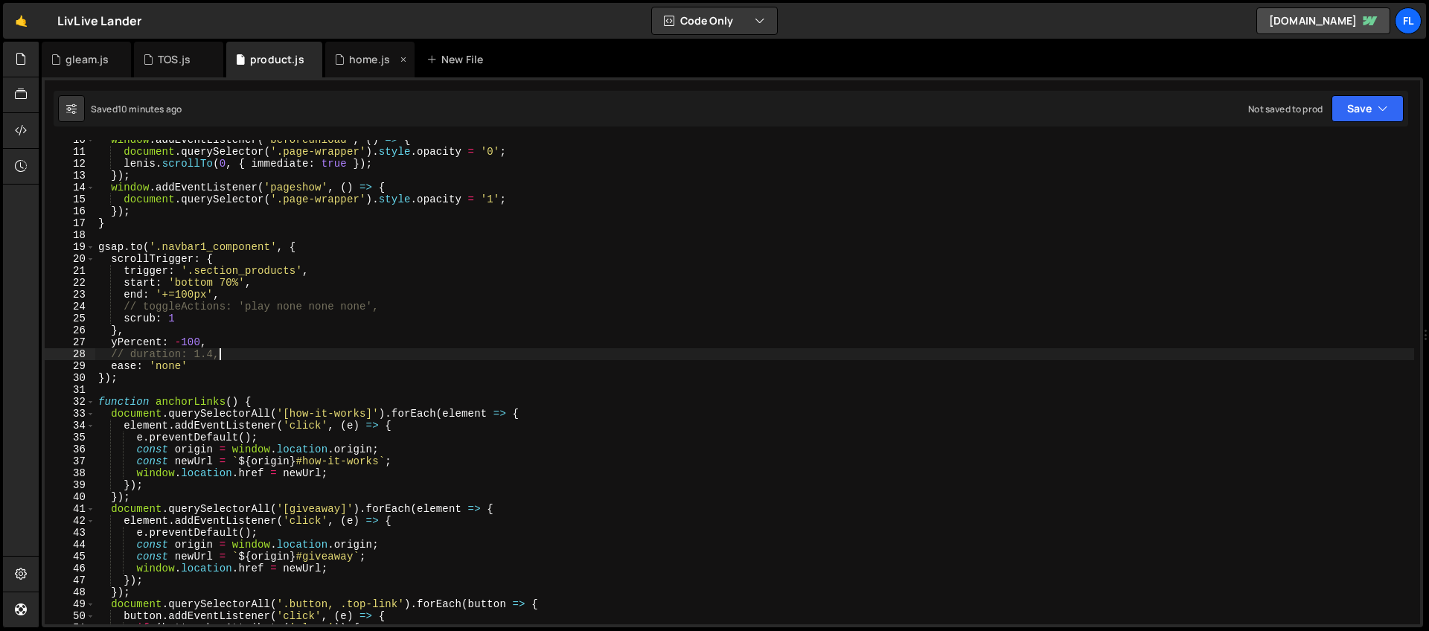
click at [356, 64] on div "home.js" at bounding box center [369, 59] width 41 height 15
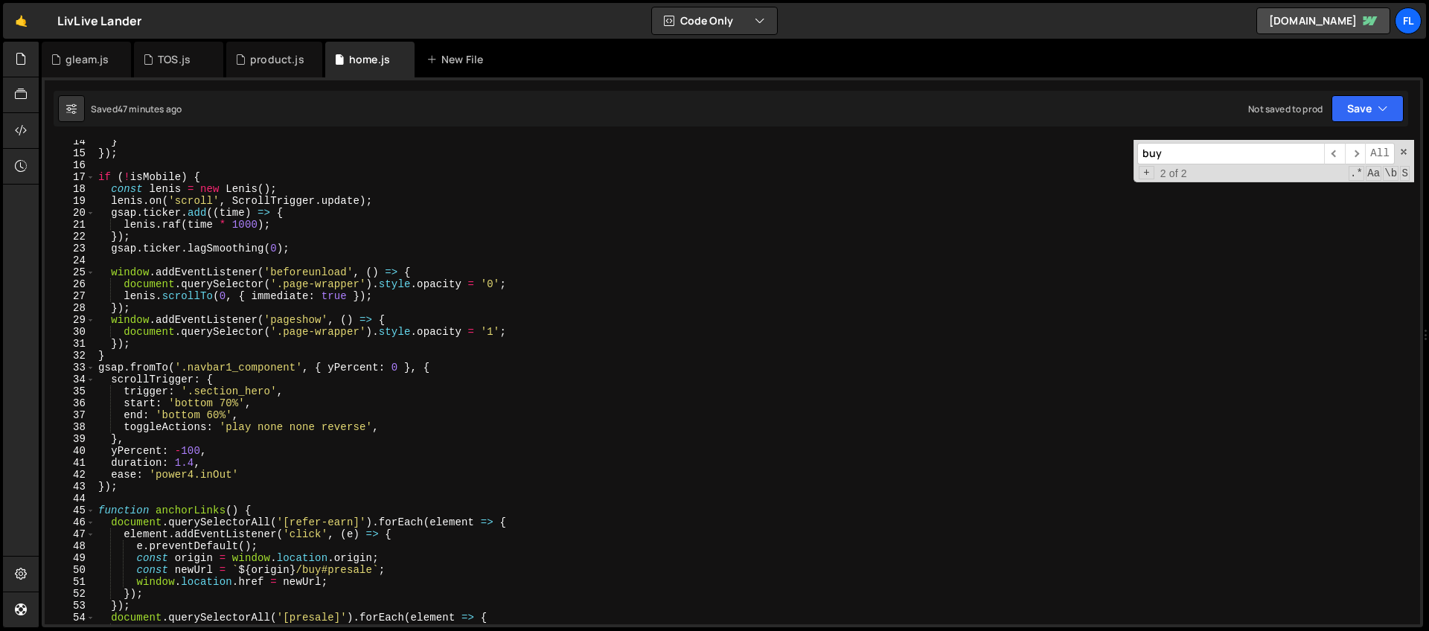
scroll to position [83, 0]
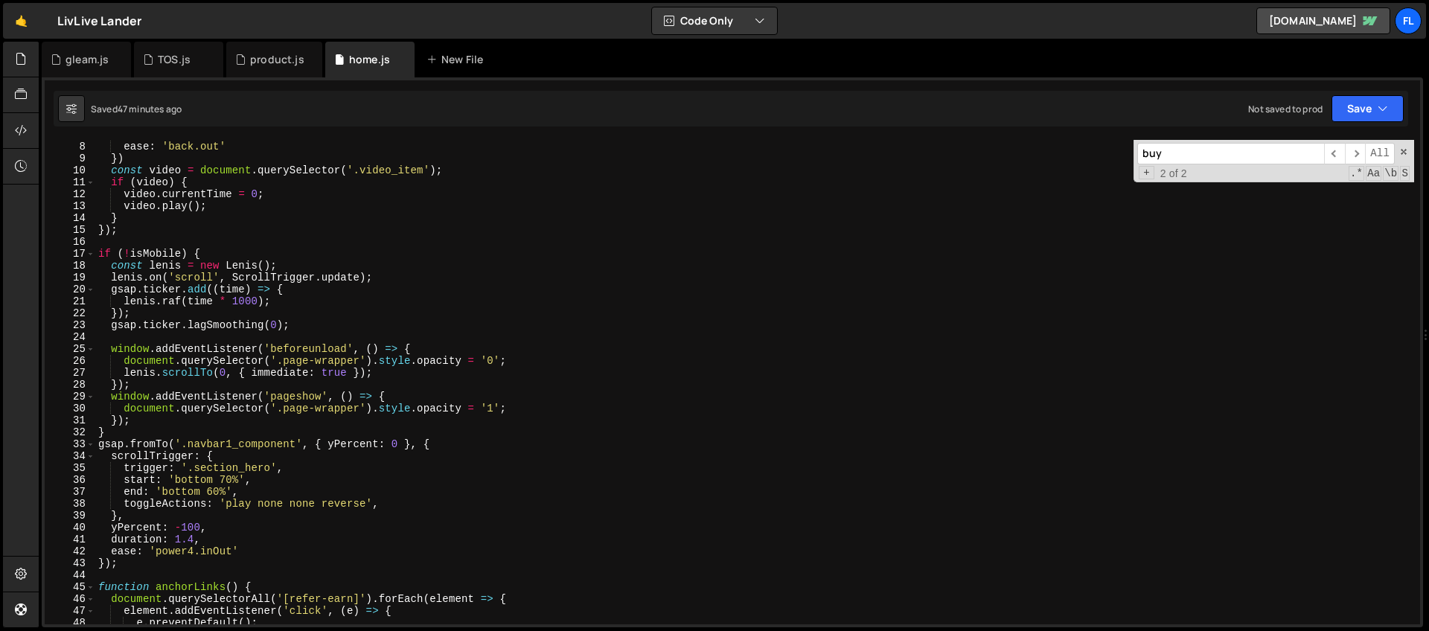
click at [442, 440] on div "duration : 0.7 , ease : 'back.out' }) const video = document . querySelector ( …" at bounding box center [754, 383] width 1319 height 508
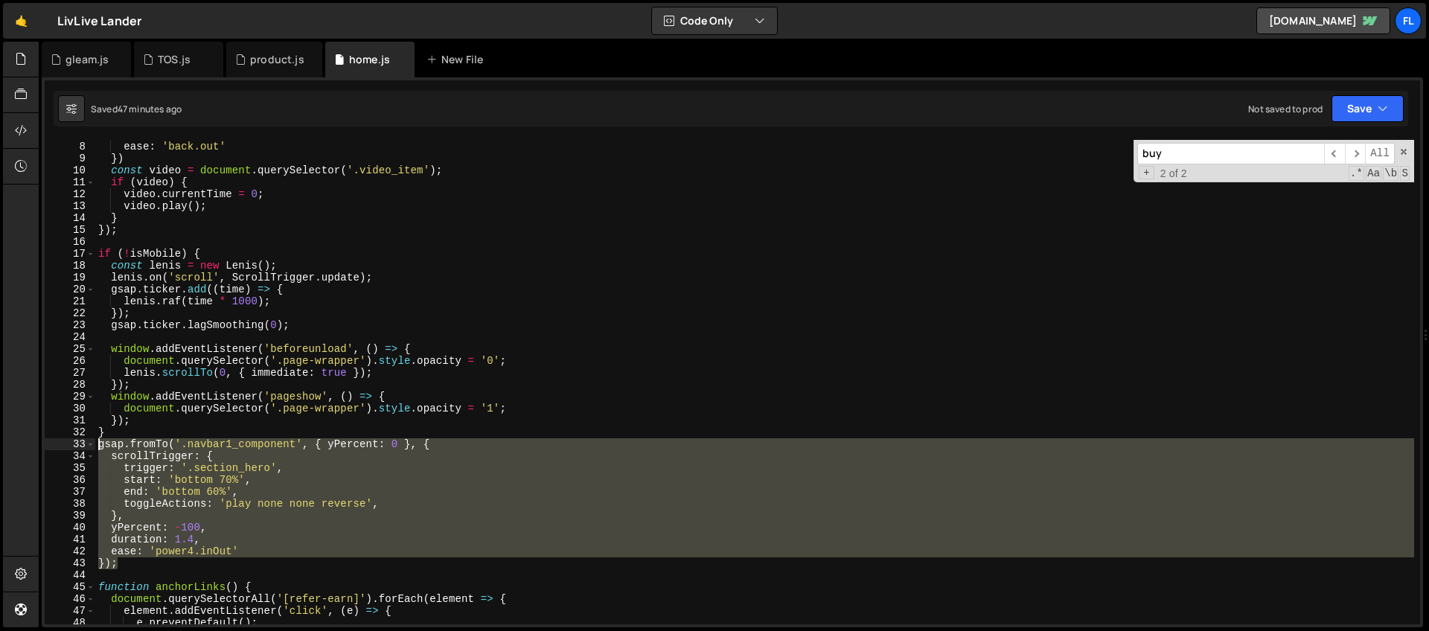
drag, startPoint x: 141, startPoint y: 564, endPoint x: 63, endPoint y: 444, distance: 144.1
click at [63, 444] on div "gsap.fromTo('.navbar1_component', { yPercent: 0 }, { 7 8 9 10 11 12 13 14 15 16…" at bounding box center [732, 382] width 1375 height 485
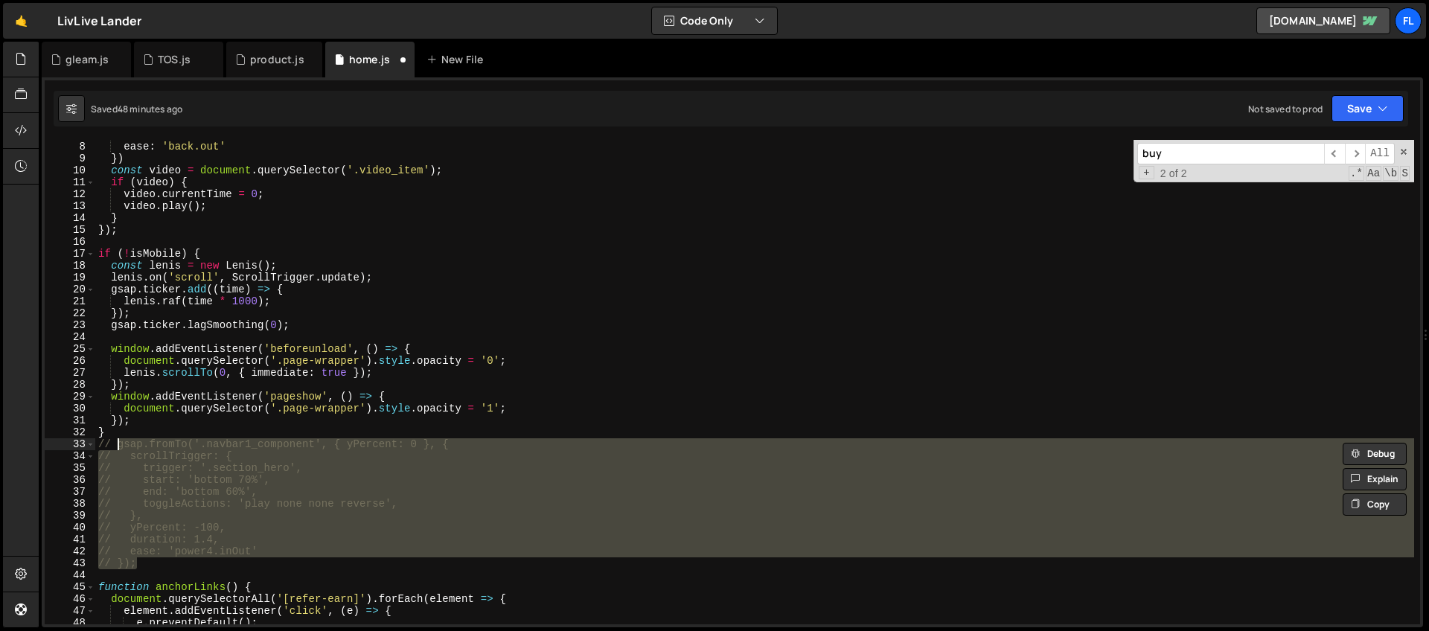
click at [298, 316] on div "duration : 0.7 , ease : 'back.out' }) const video = document . querySelector ( …" at bounding box center [754, 383] width 1319 height 508
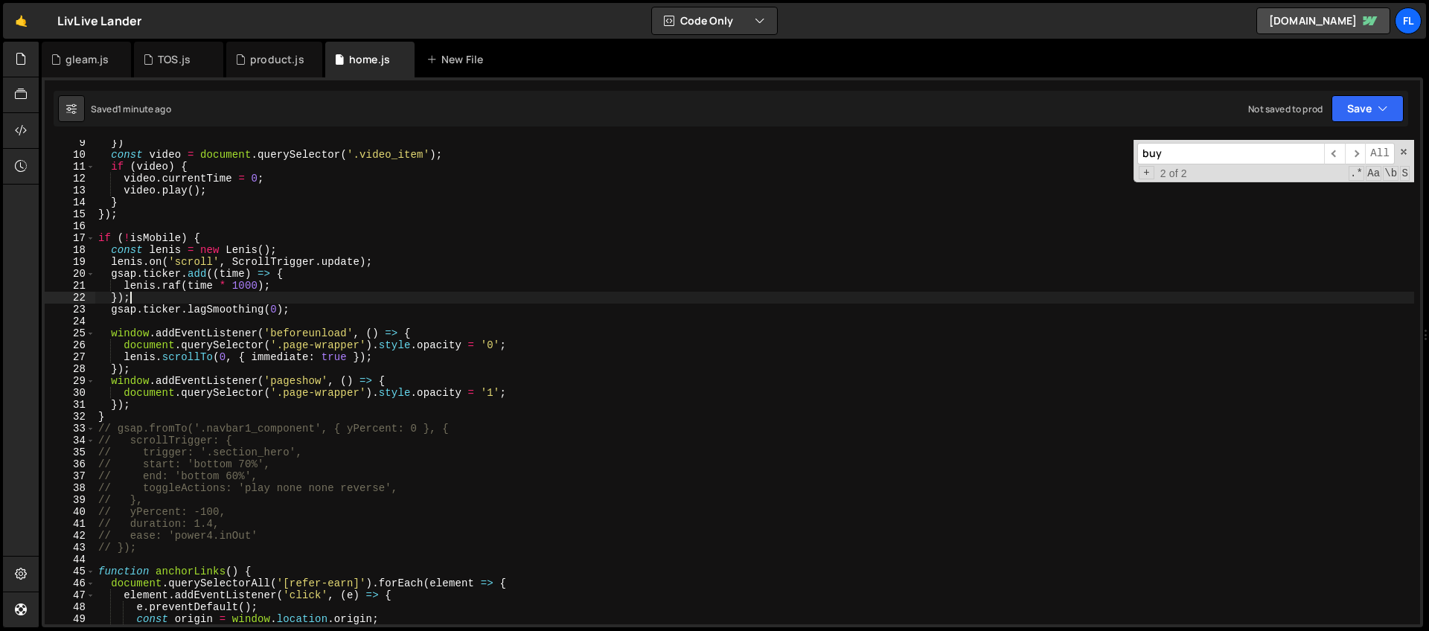
scroll to position [143, 0]
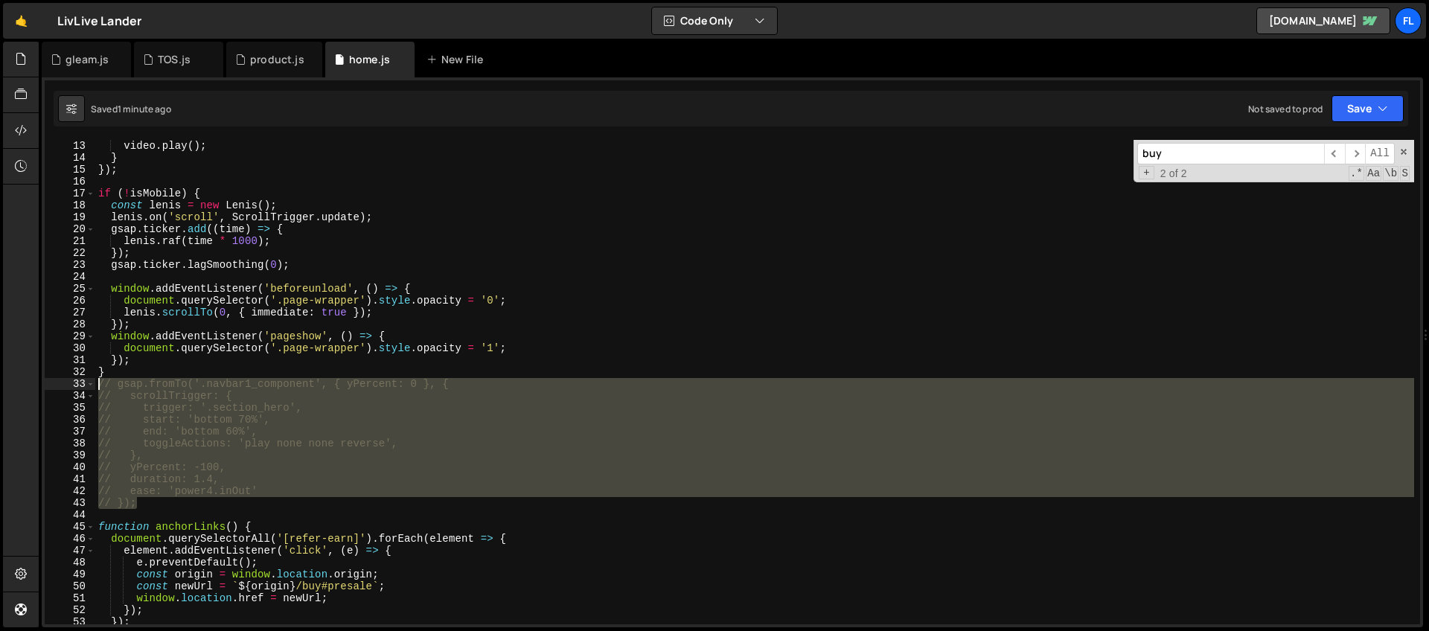
drag, startPoint x: 147, startPoint y: 502, endPoint x: 72, endPoint y: 386, distance: 137.9
click at [72, 386] on div "}); 12 13 14 15 16 17 18 19 20 21 22 23 24 25 26 27 28 29 30 31 32 33 34 35 36 …" at bounding box center [732, 382] width 1375 height 485
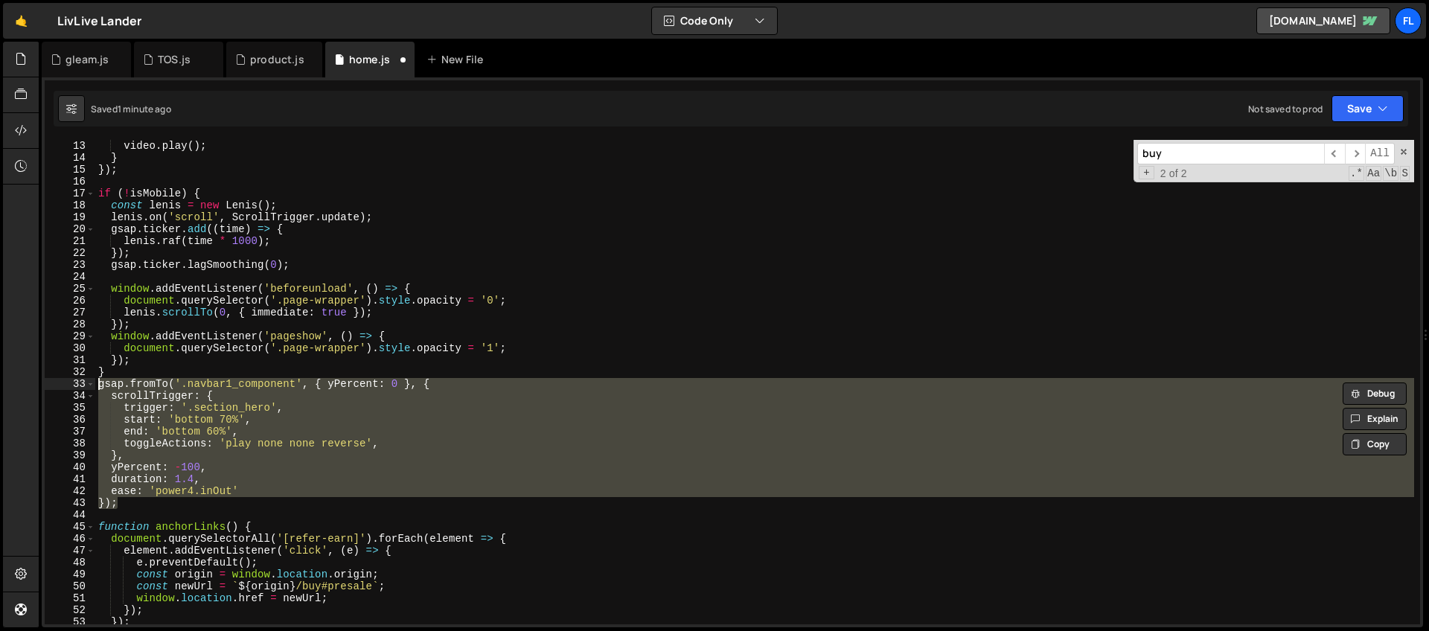
type textarea "gsap.fromTo('.navbar1_component', { yPercent: 0 }, {"
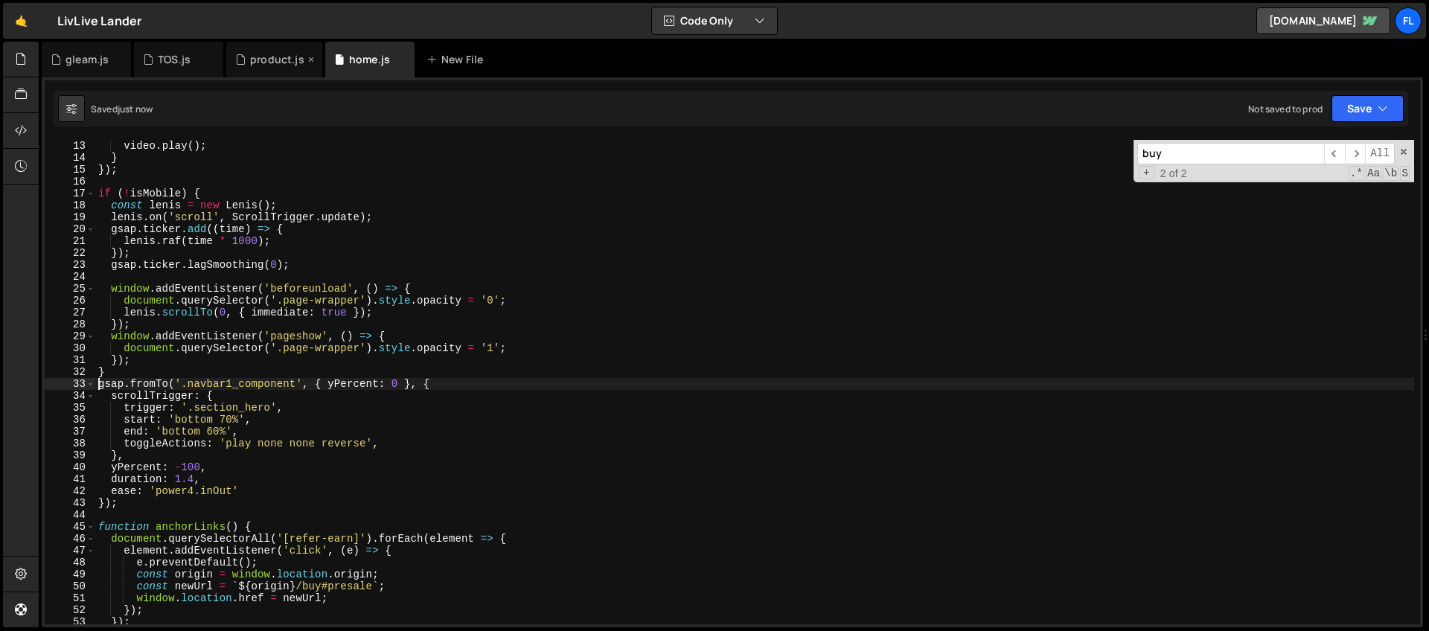
click at [266, 54] on div "product.js" at bounding box center [277, 59] width 54 height 15
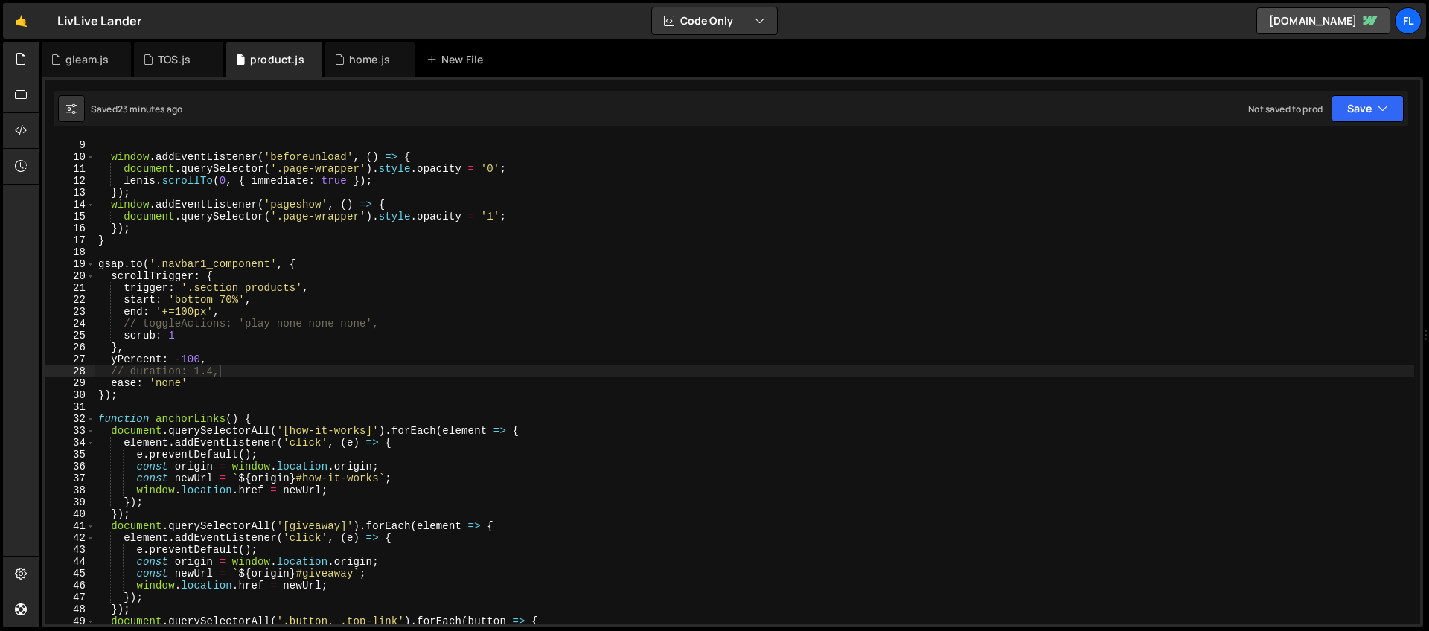
scroll to position [96, 0]
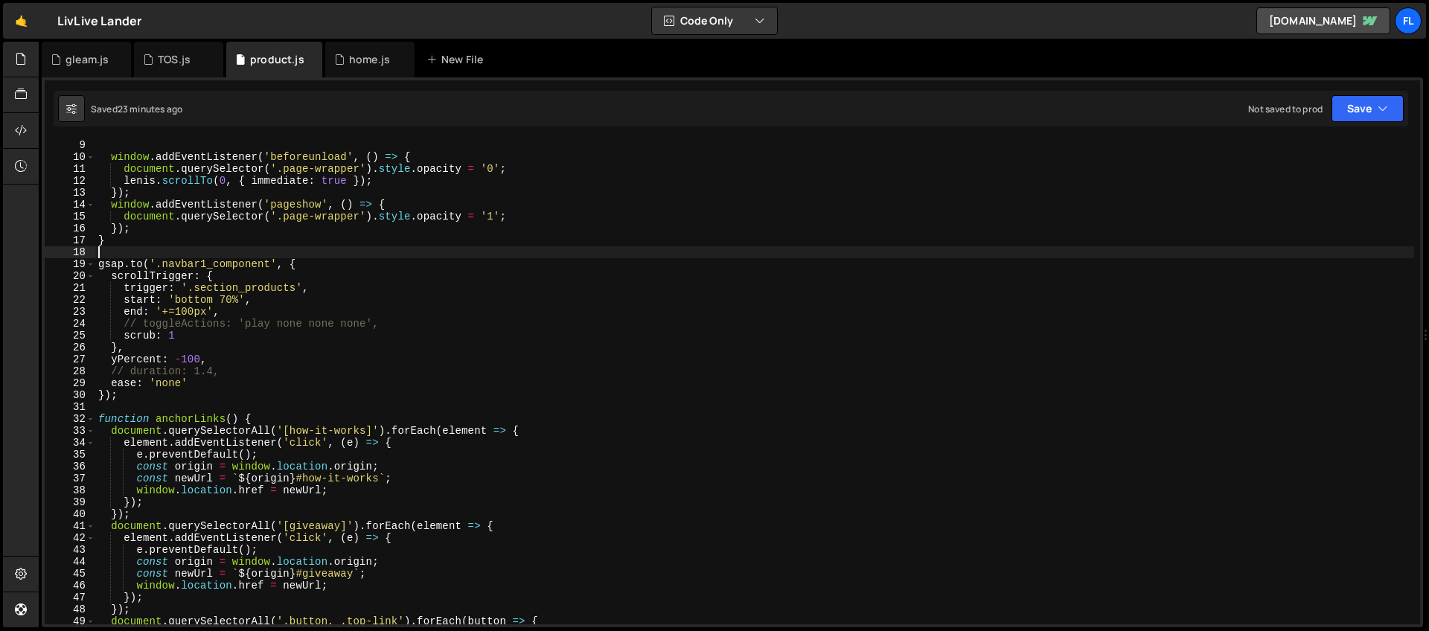
click at [313, 258] on div "window . addEventListener ( 'beforeunload' , ( ) => { document . querySelector …" at bounding box center [754, 393] width 1319 height 508
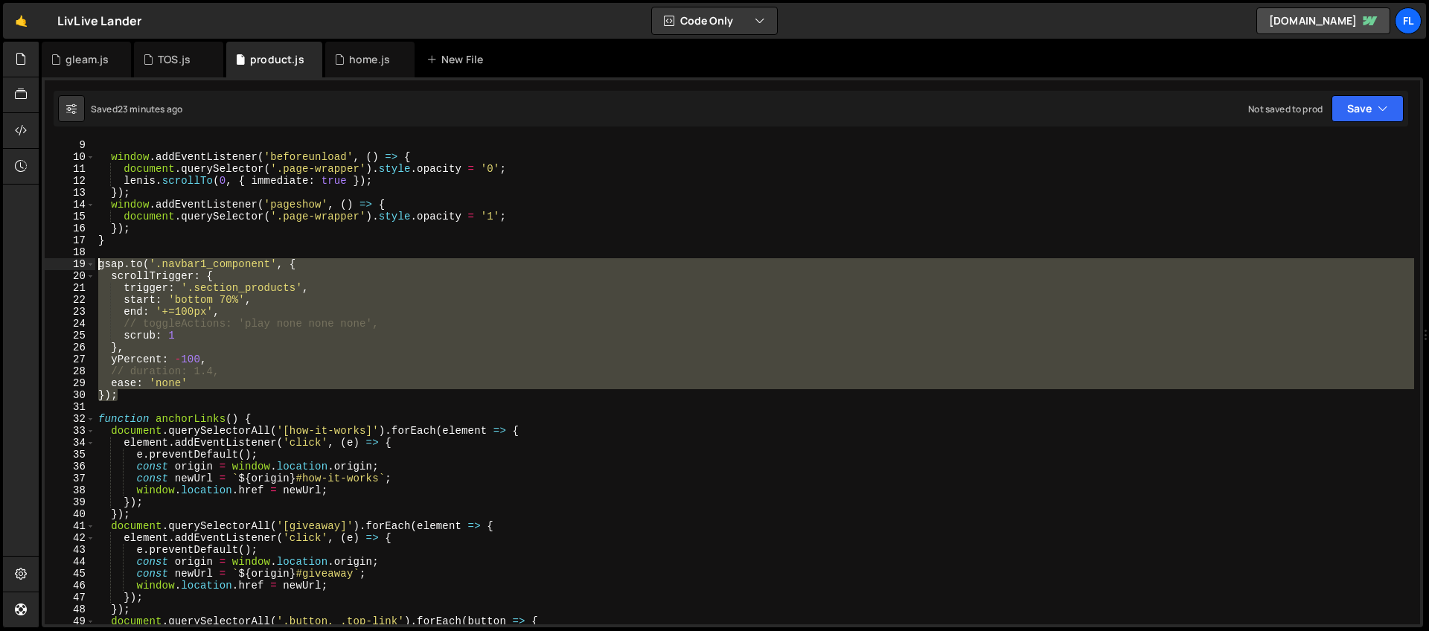
drag, startPoint x: 134, startPoint y: 396, endPoint x: 60, endPoint y: 266, distance: 149.6
click at [60, 266] on div "9 10 11 12 13 14 15 16 17 18 19 20 21 22 23 24 25 26 27 28 29 30 31 32 33 34 35…" at bounding box center [732, 382] width 1375 height 485
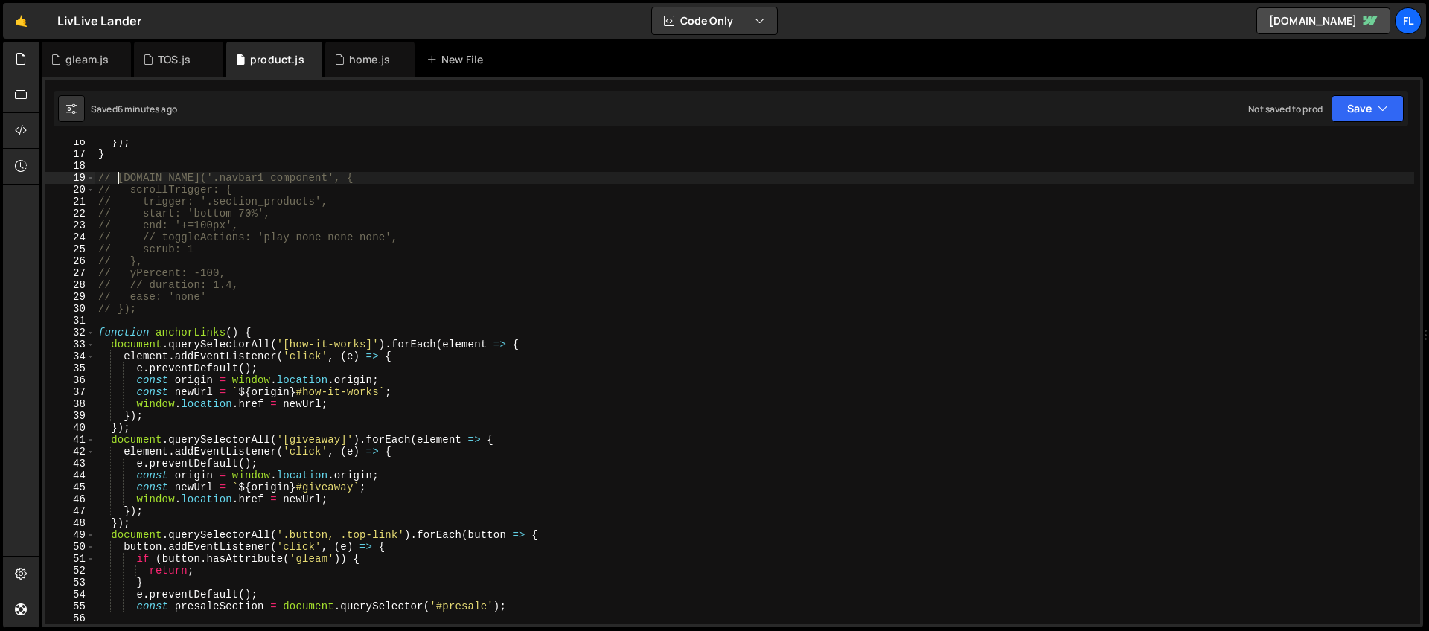
scroll to position [266, 0]
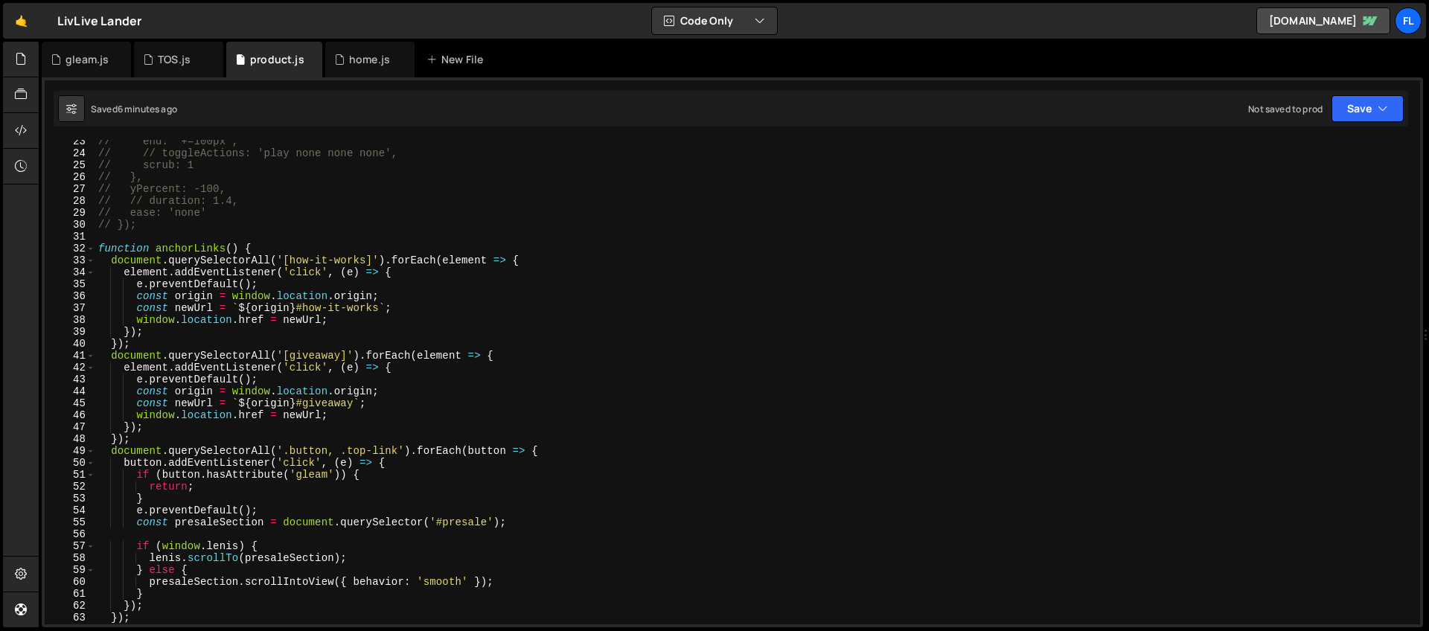
click at [375, 385] on div "// end: '+=100px', // // toggleActions: 'play none none none', // scrub: 1 // }…" at bounding box center [754, 389] width 1319 height 508
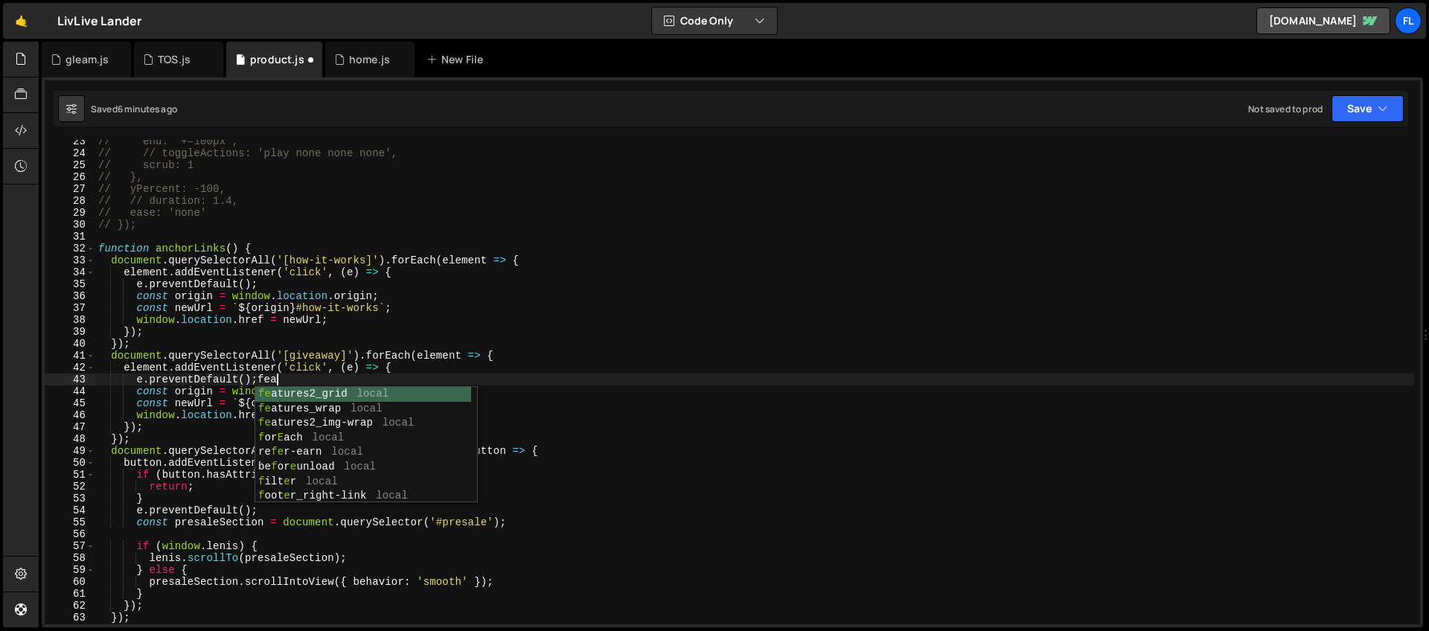
scroll to position [0, 11]
type textarea "e.preventDefault();"
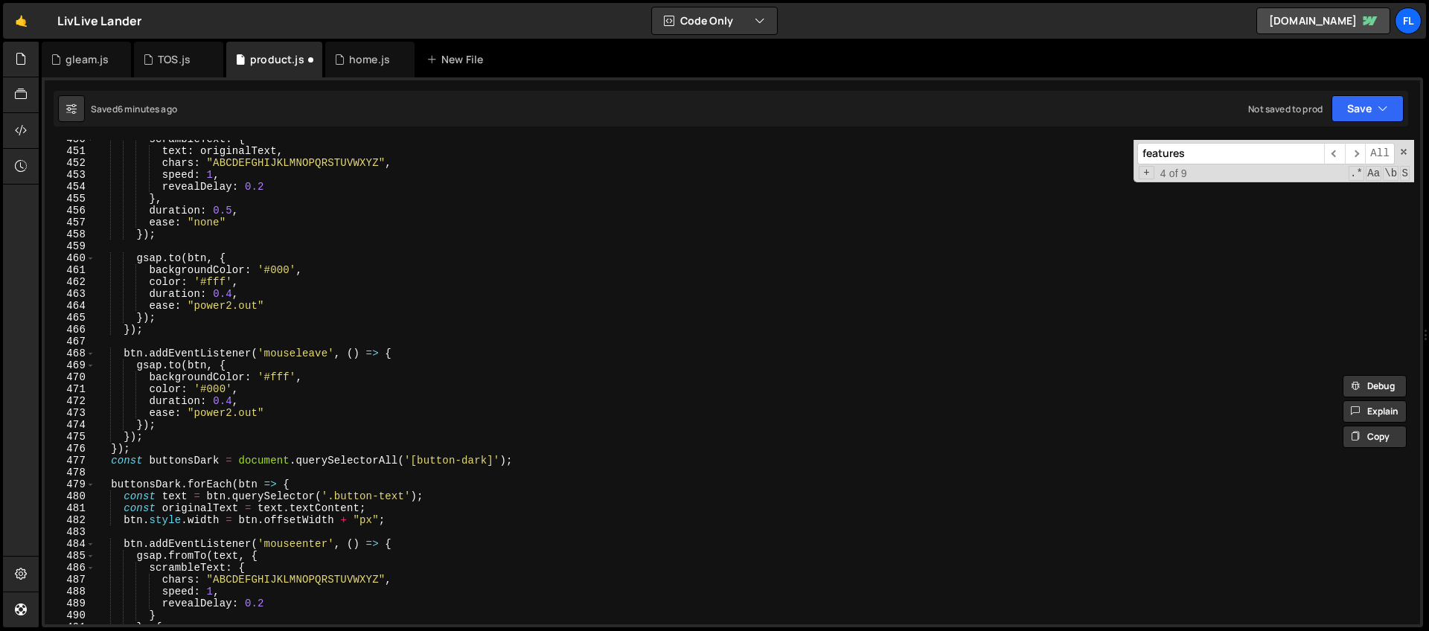
scroll to position [5770, 0]
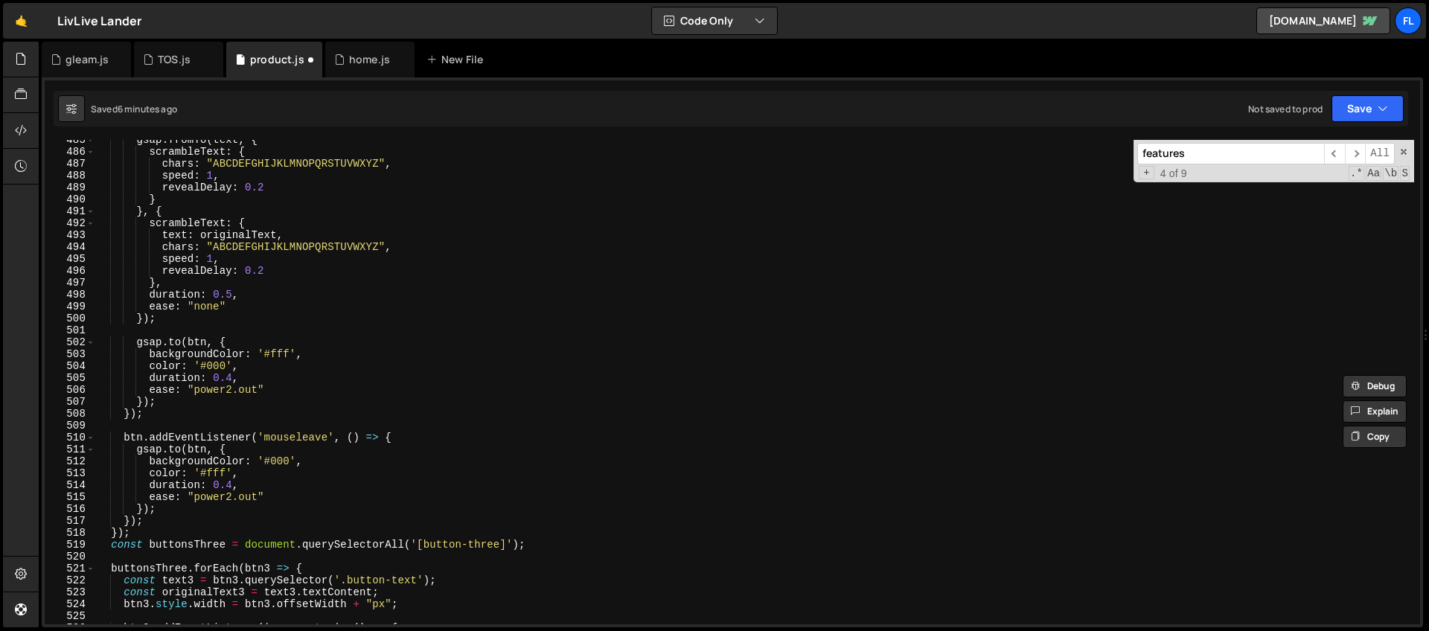
type input "features"
type textarea "duration: 0.5,"
click at [310, 297] on div "gsap . fromTo ( text , { scrambleText : { chars : "ABCDEFGHIJKLMNOPQRSTUVWXYZ" …" at bounding box center [754, 388] width 1319 height 508
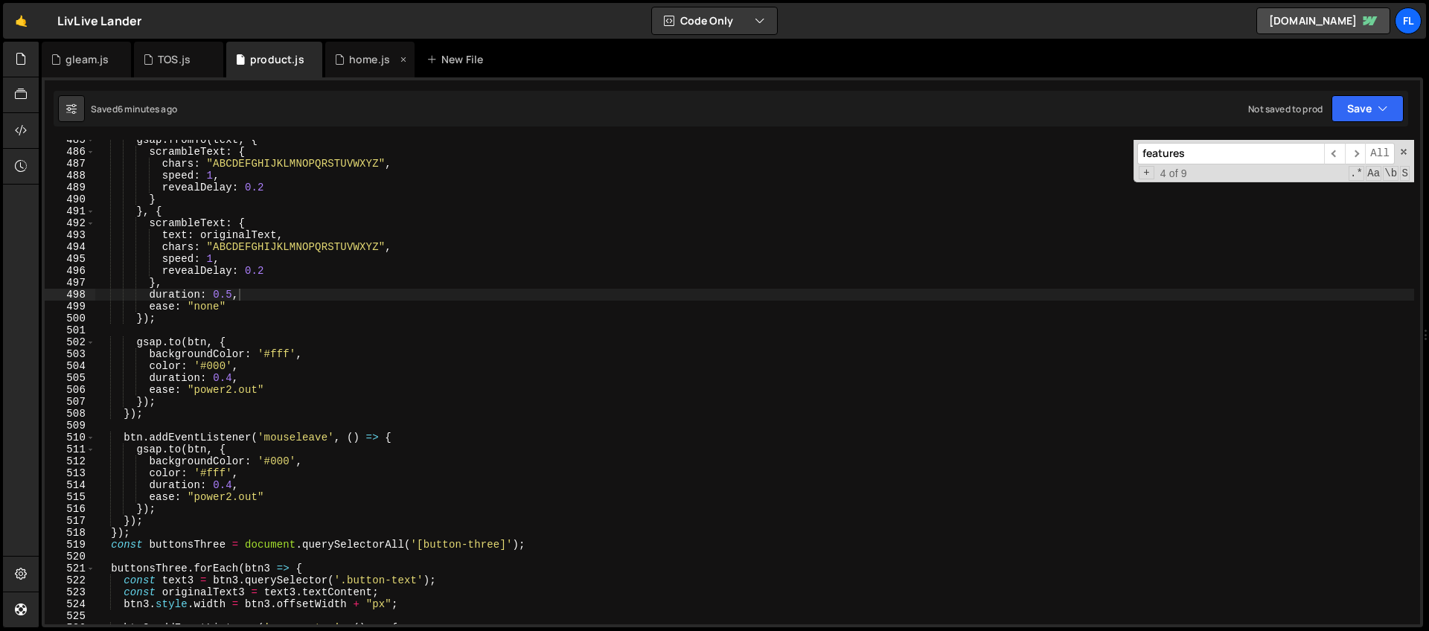
click at [349, 56] on div "home.js" at bounding box center [369, 59] width 41 height 15
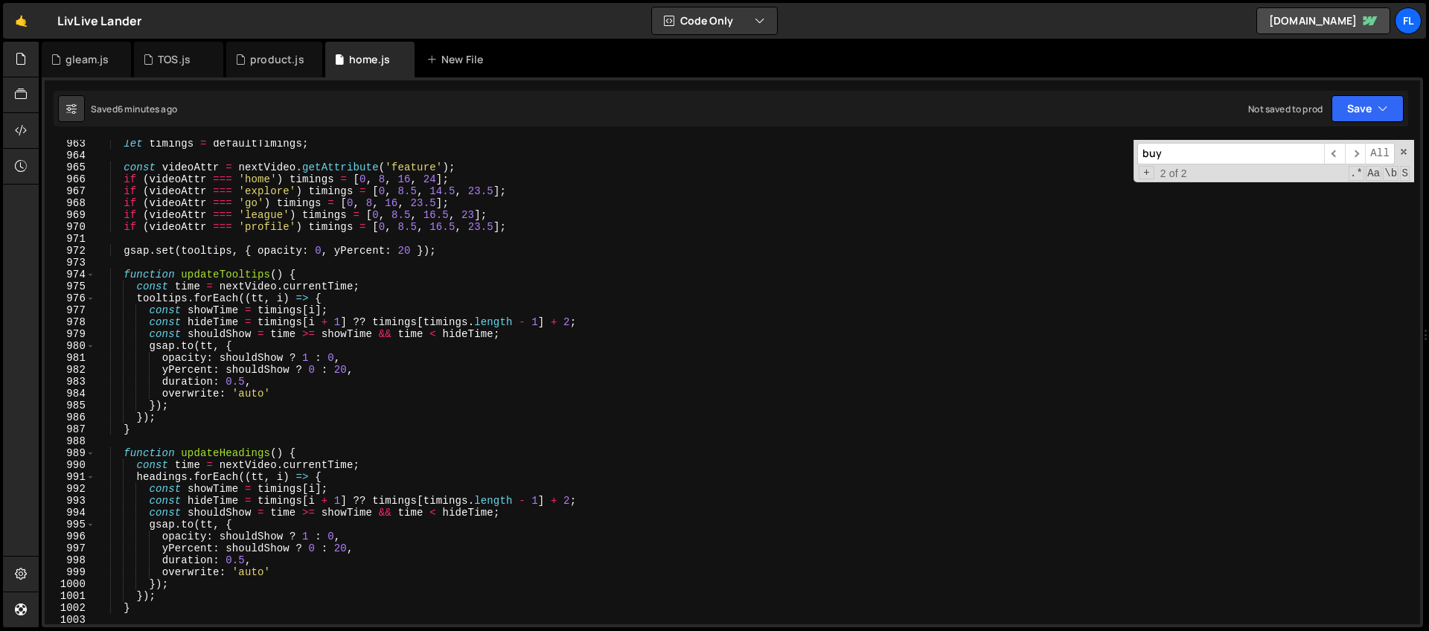
scroll to position [11275, 0]
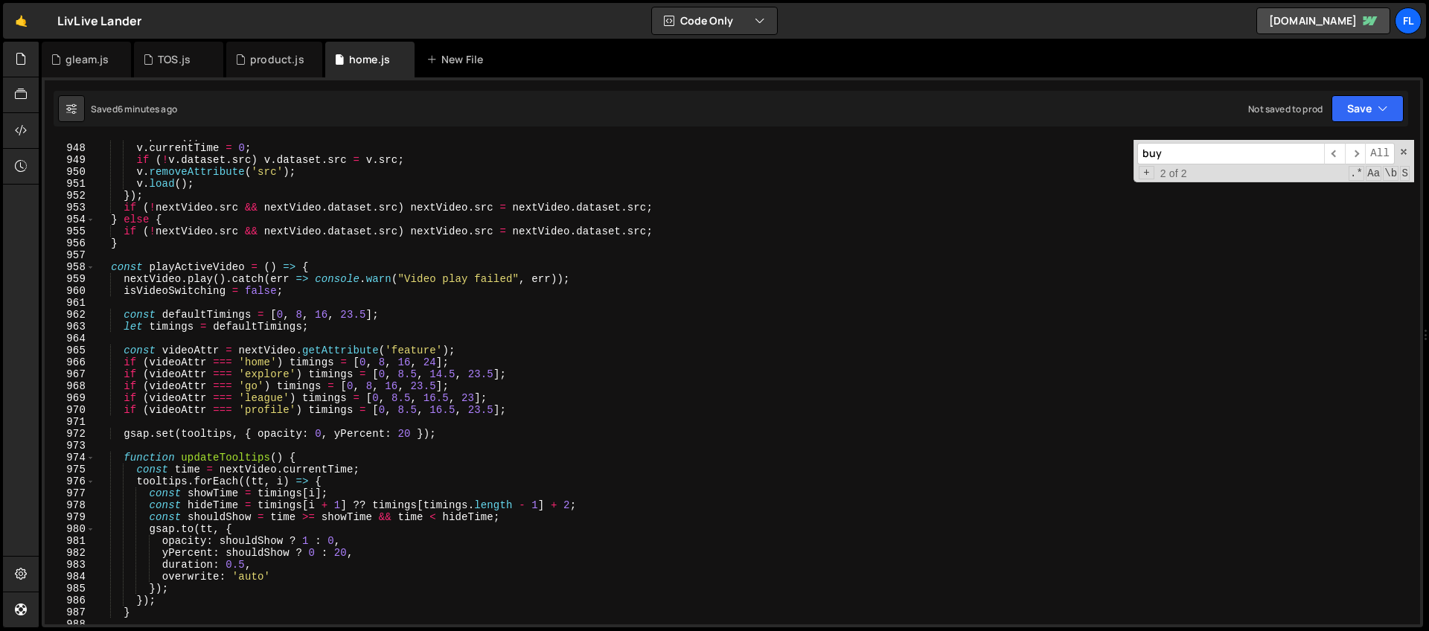
type textarea "if (videoAttr === 'explore') timings = [0, 8.5, 14.5, 23.5];"
click at [389, 379] on div "v . pause ( ) ; v . currentTime = 0 ; if ( ! v . dataset . src ) v . dataset . …" at bounding box center [754, 384] width 1319 height 508
click at [26, 23] on link "🤙" at bounding box center [21, 21] width 36 height 36
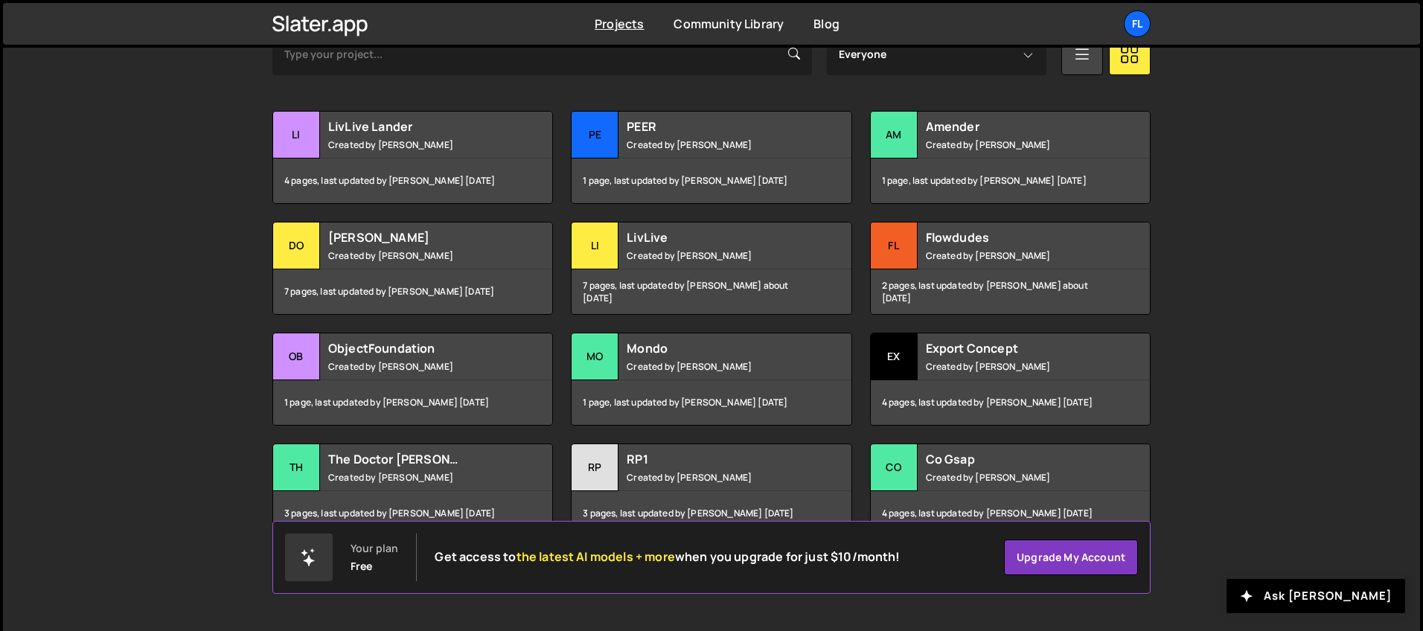
scroll to position [513, 0]
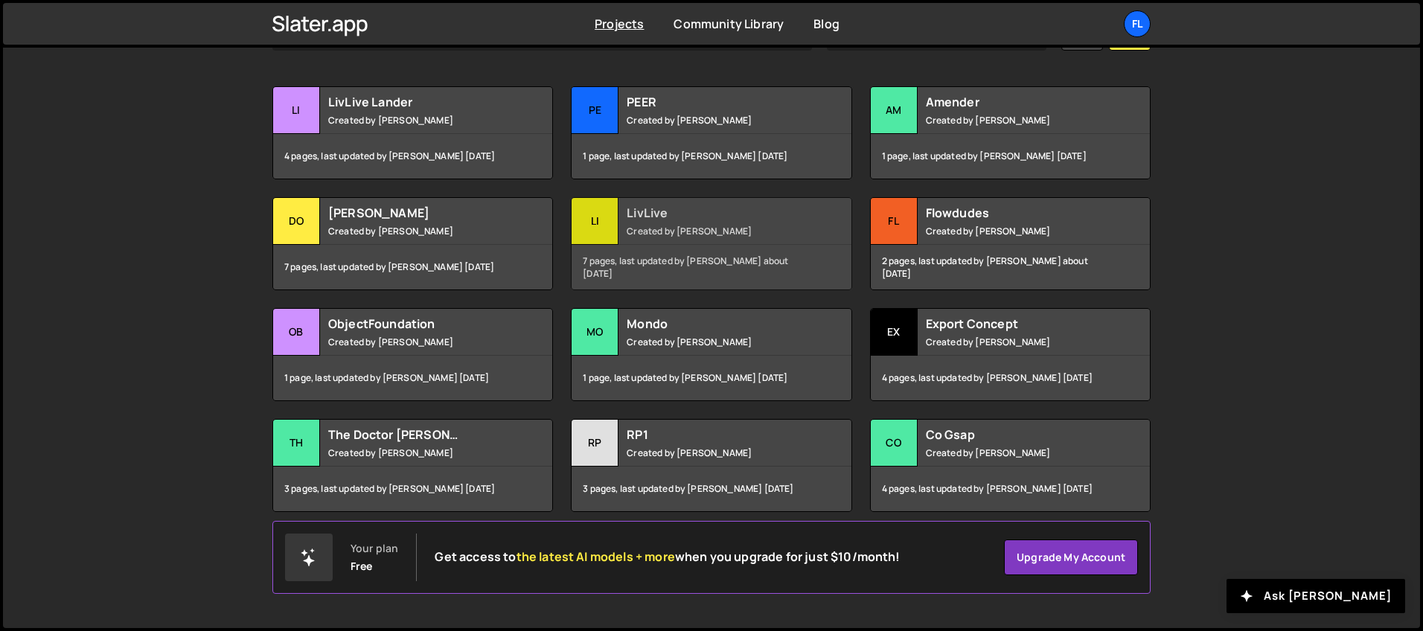
click at [640, 215] on h2 "LivLive" at bounding box center [716, 213] width 179 height 16
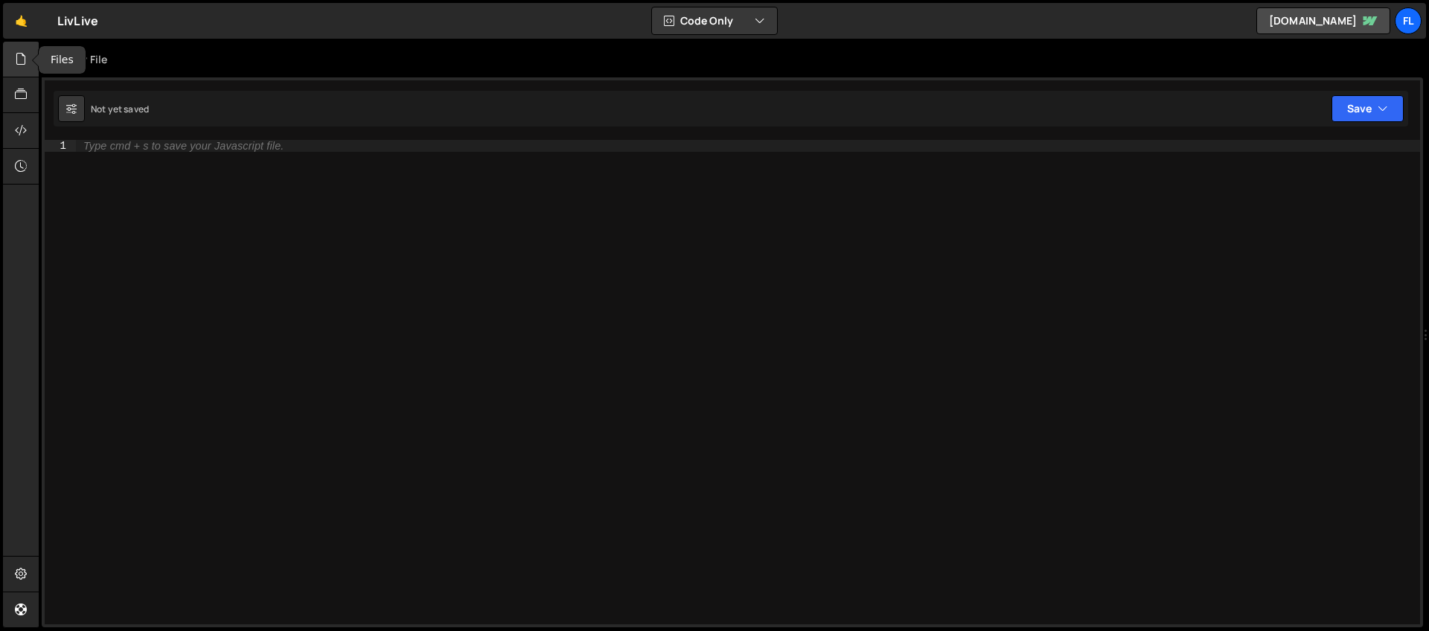
click at [15, 54] on icon at bounding box center [21, 59] width 12 height 16
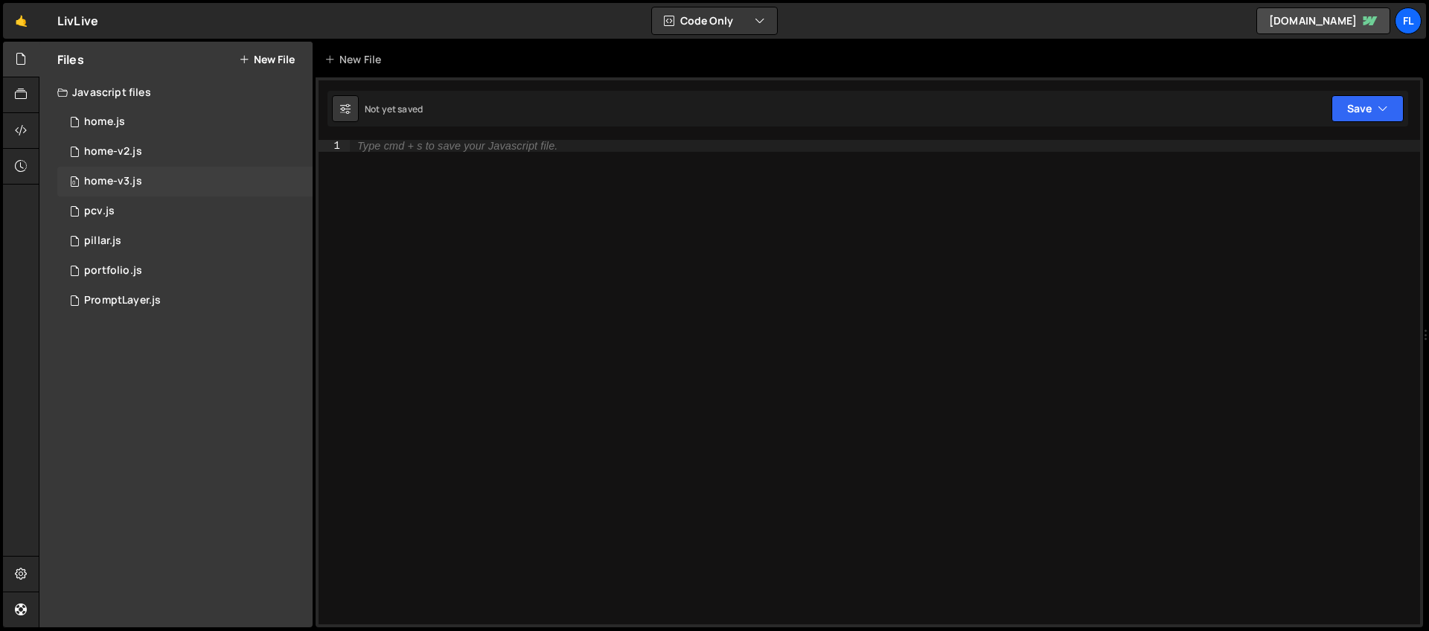
click at [118, 175] on div "home-v3.js" at bounding box center [113, 181] width 58 height 13
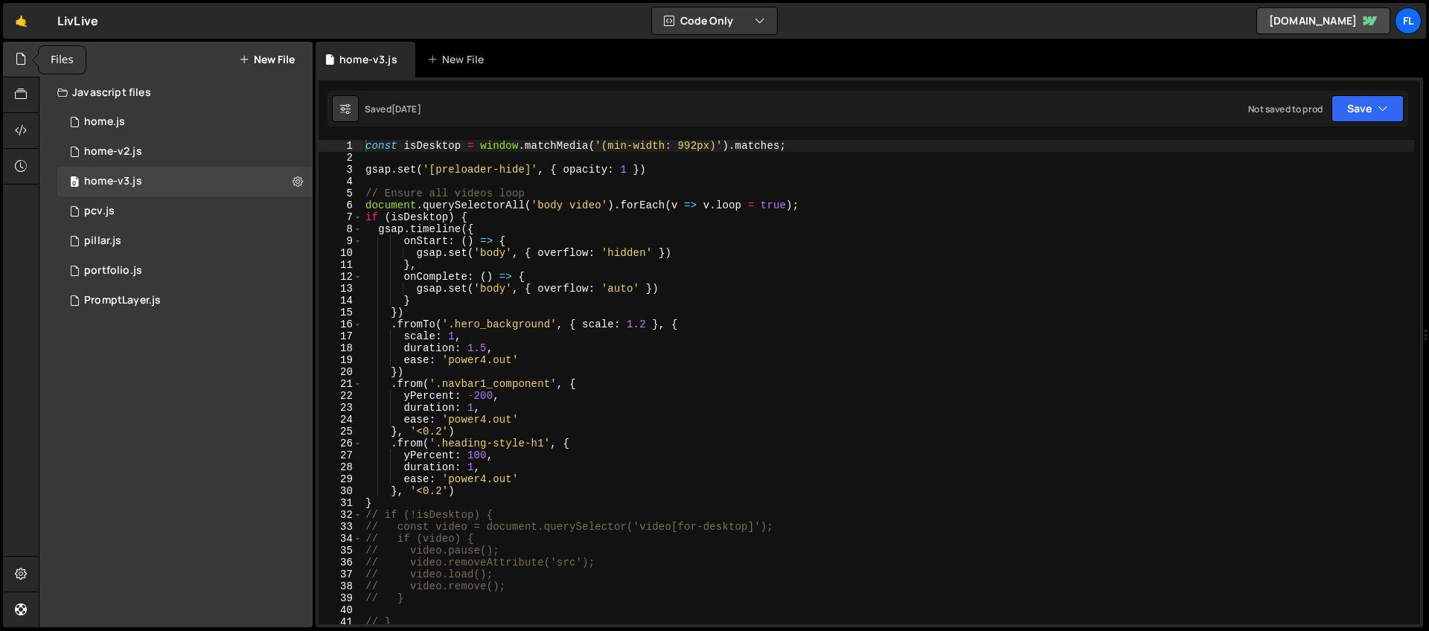
click at [18, 65] on icon at bounding box center [21, 59] width 12 height 16
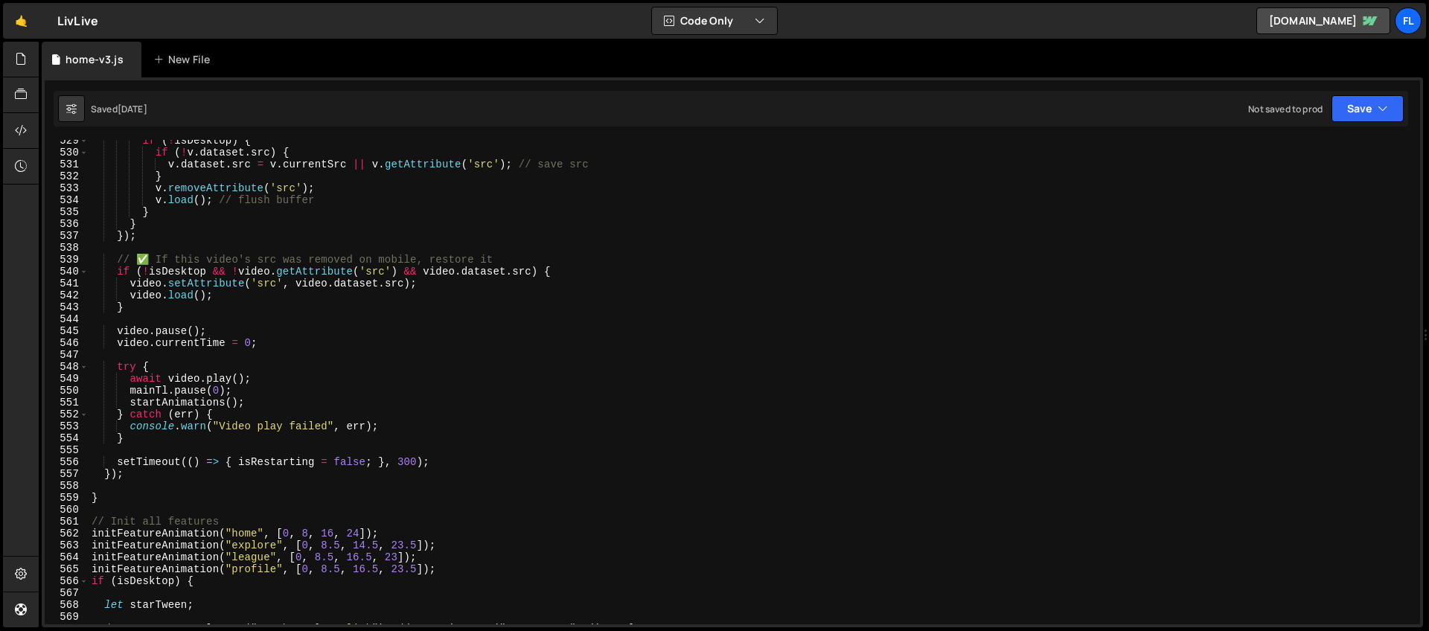
scroll to position [6470, 0]
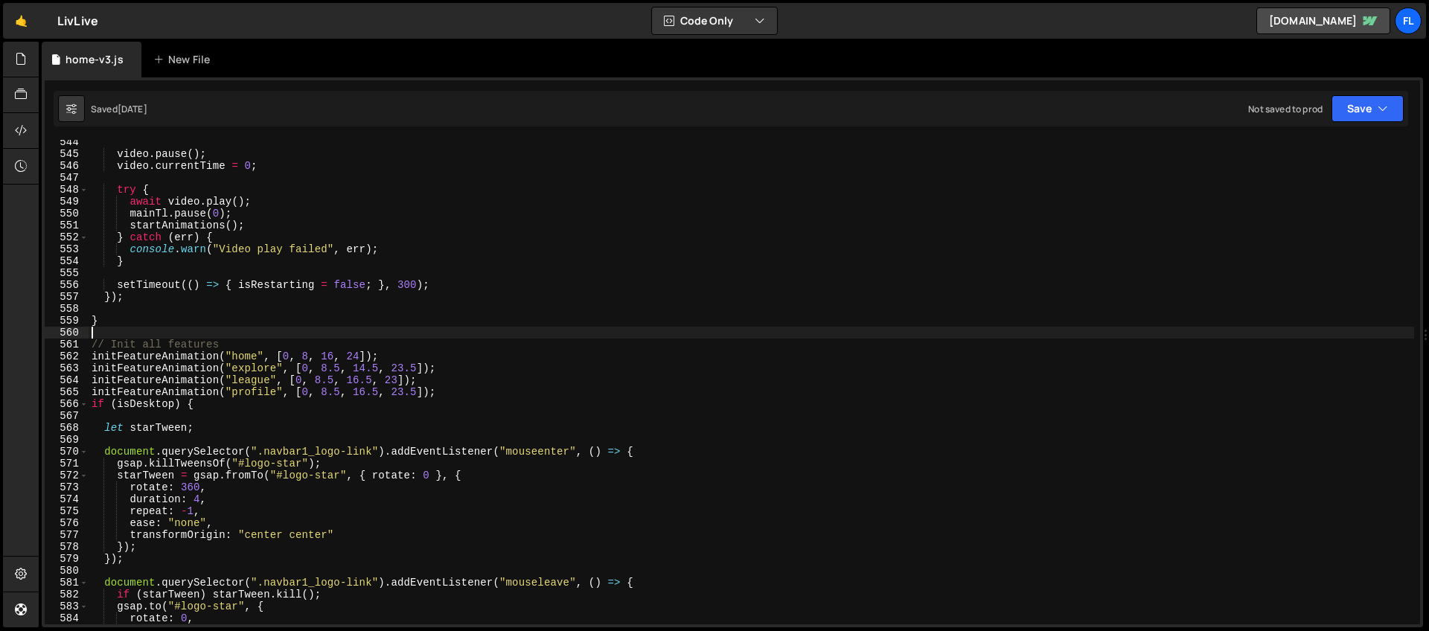
click at [266, 333] on div "video . pause ( ) ; video . currentTime = 0 ; try { await video . play ( ) ; ma…" at bounding box center [752, 390] width 1326 height 508
click at [265, 343] on div "video . pause ( ) ; video . currentTime = 0 ; try { await video . play ( ) ; ma…" at bounding box center [752, 390] width 1326 height 508
type textarea "// Init all features"
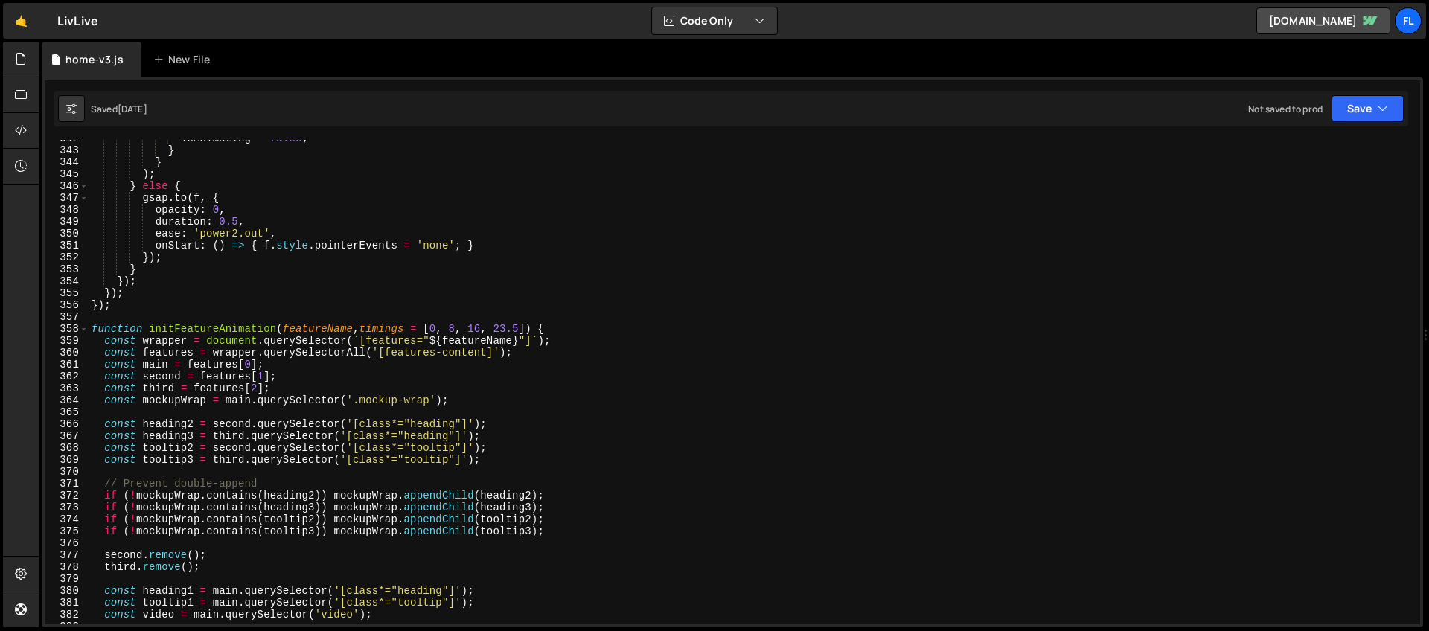
scroll to position [4068, 0]
